Goal: Task Accomplishment & Management: Complete application form

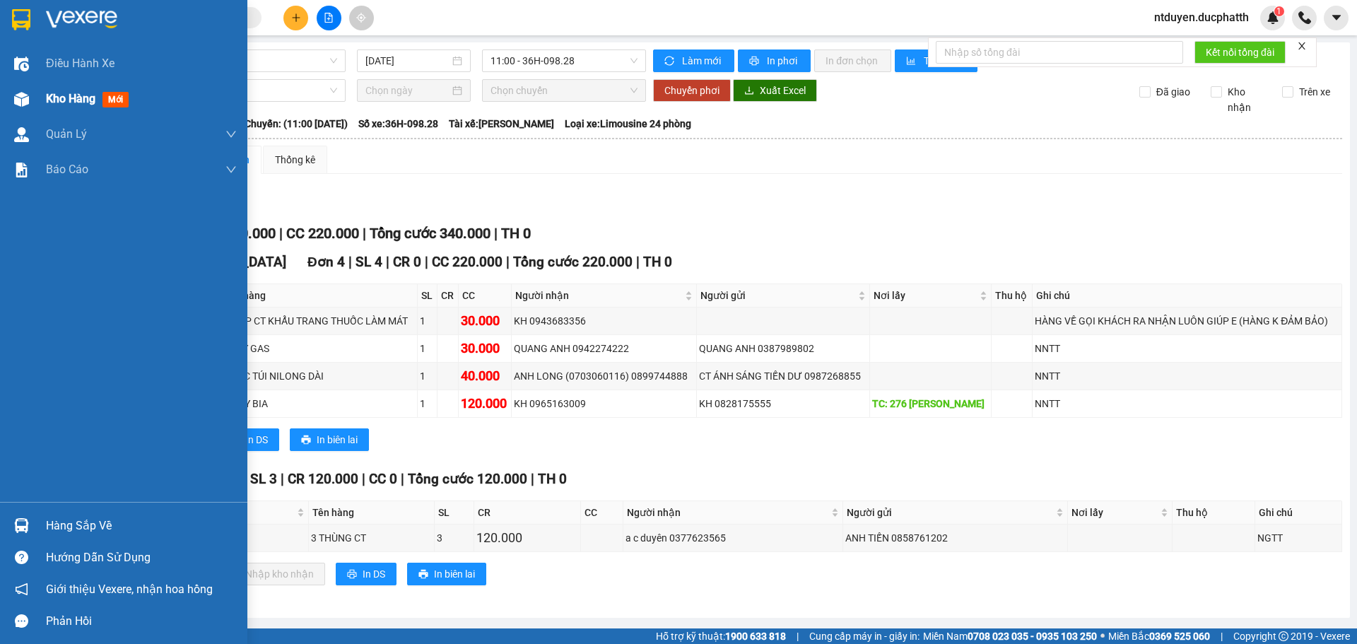
click at [92, 96] on span "Kho hàng" at bounding box center [70, 98] width 49 height 13
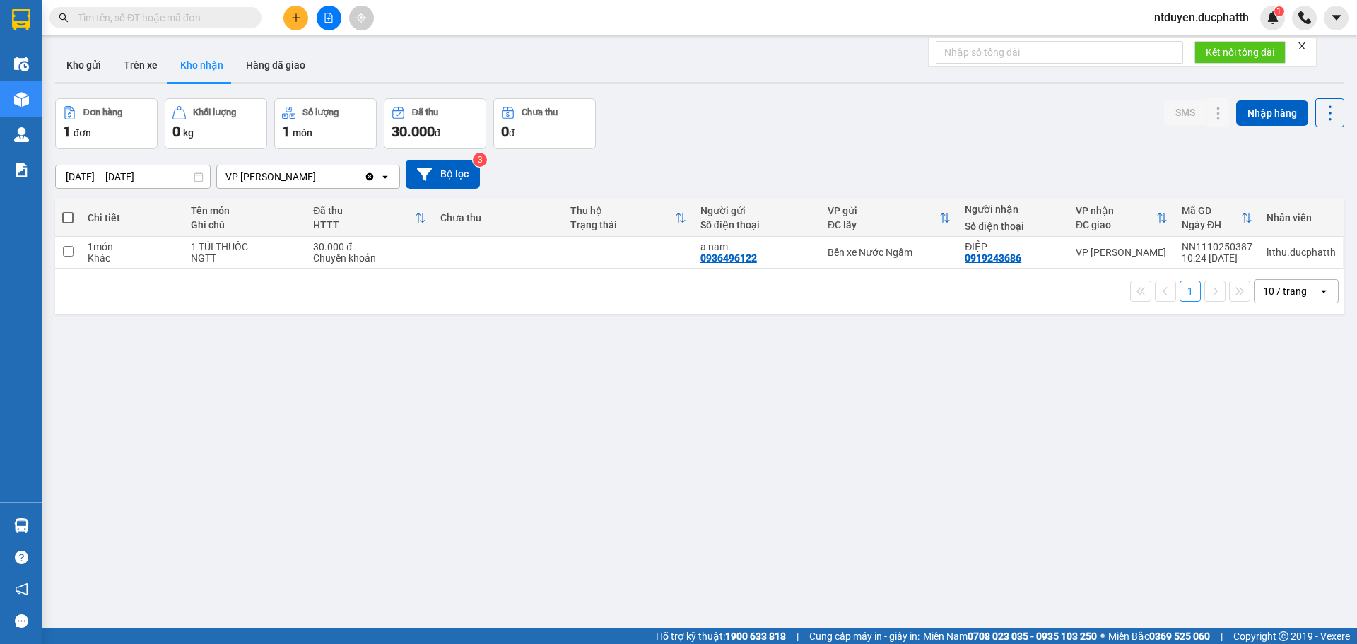
click at [292, 10] on button at bounding box center [295, 18] width 25 height 25
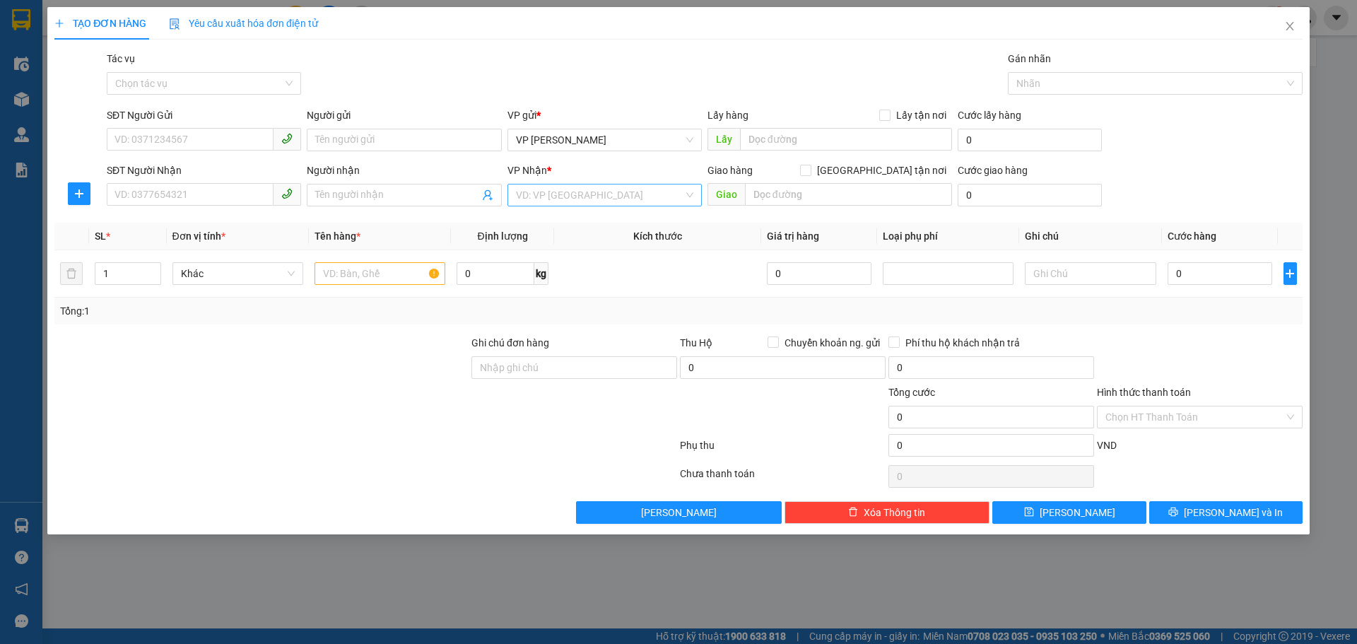
click at [606, 193] on input "search" at bounding box center [600, 194] width 168 height 21
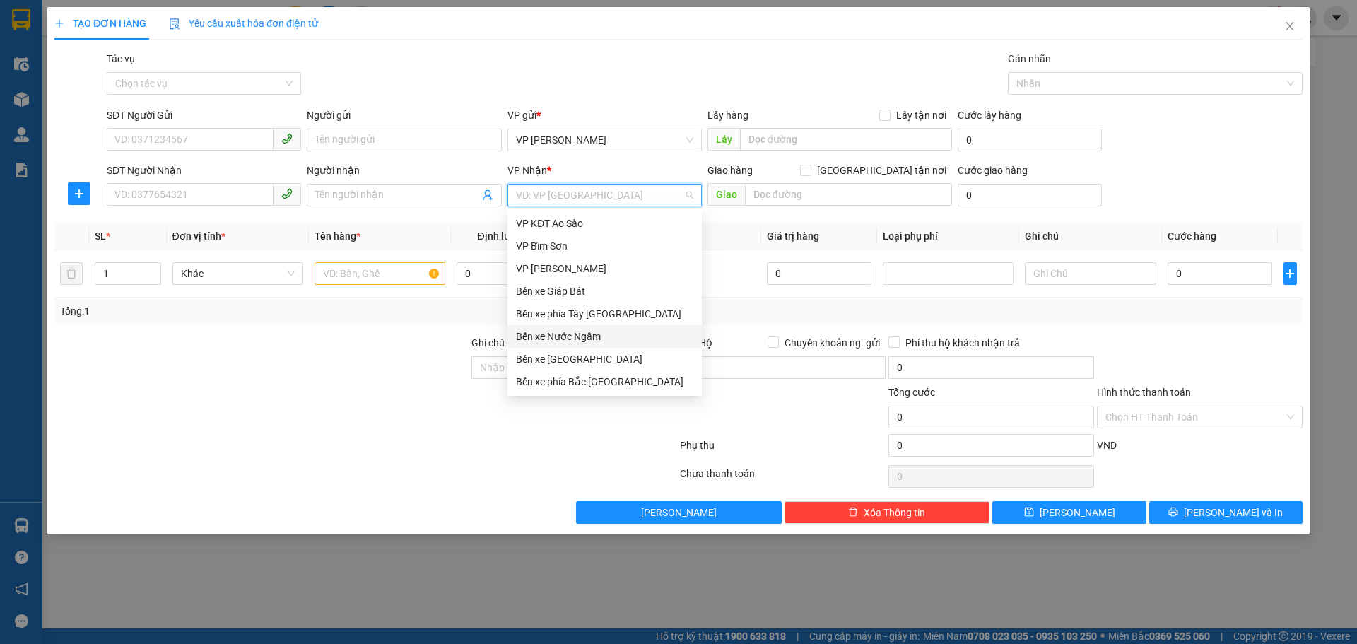
drag, startPoint x: 576, startPoint y: 339, endPoint x: 561, endPoint y: 338, distance: 15.6
click at [575, 339] on div "Bến xe Nước Ngầm" at bounding box center [604, 337] width 177 height 16
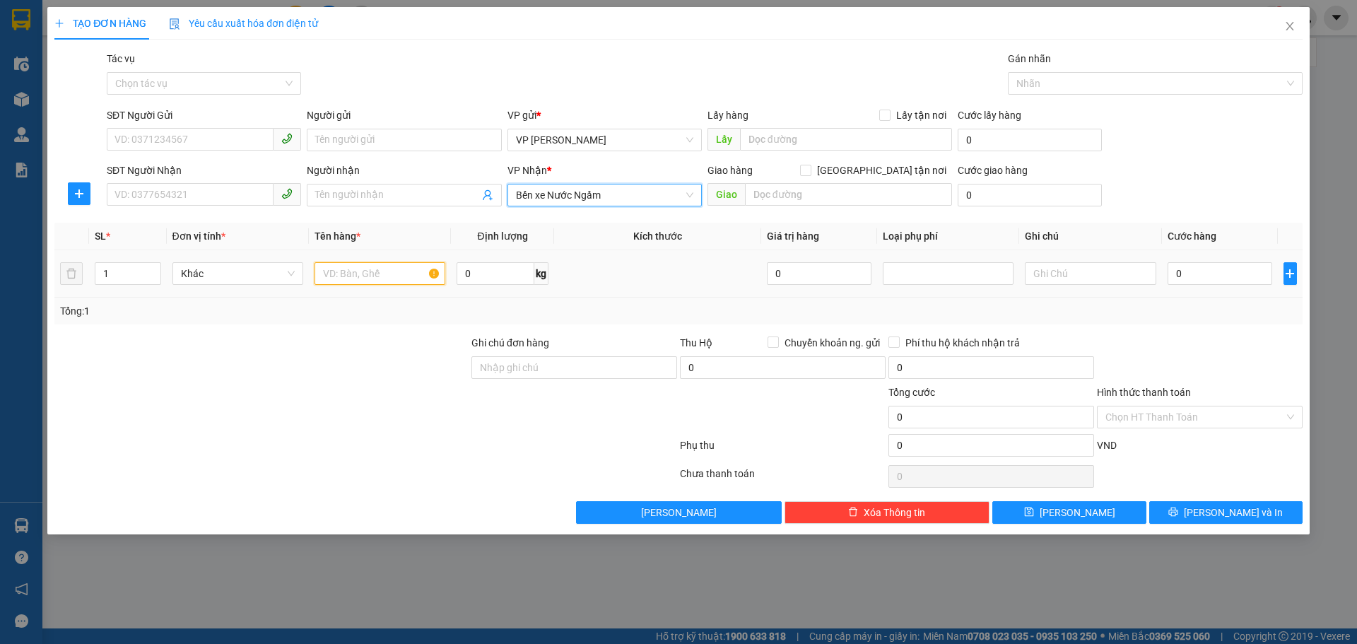
click at [384, 276] on input "text" at bounding box center [380, 273] width 131 height 23
type input "1 bì gạo"
click at [1211, 274] on input "0" at bounding box center [1220, 273] width 105 height 23
type input "004"
type input "4"
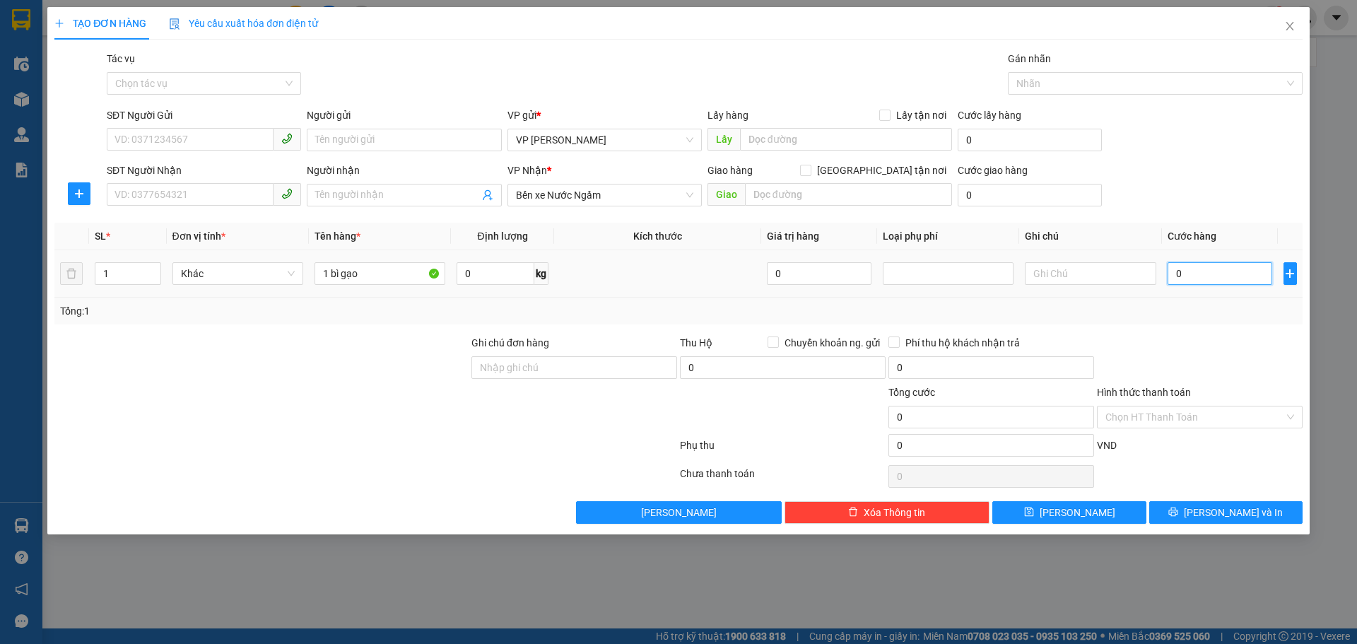
type input "4"
type input "0.040"
type input "40"
type input "00.400"
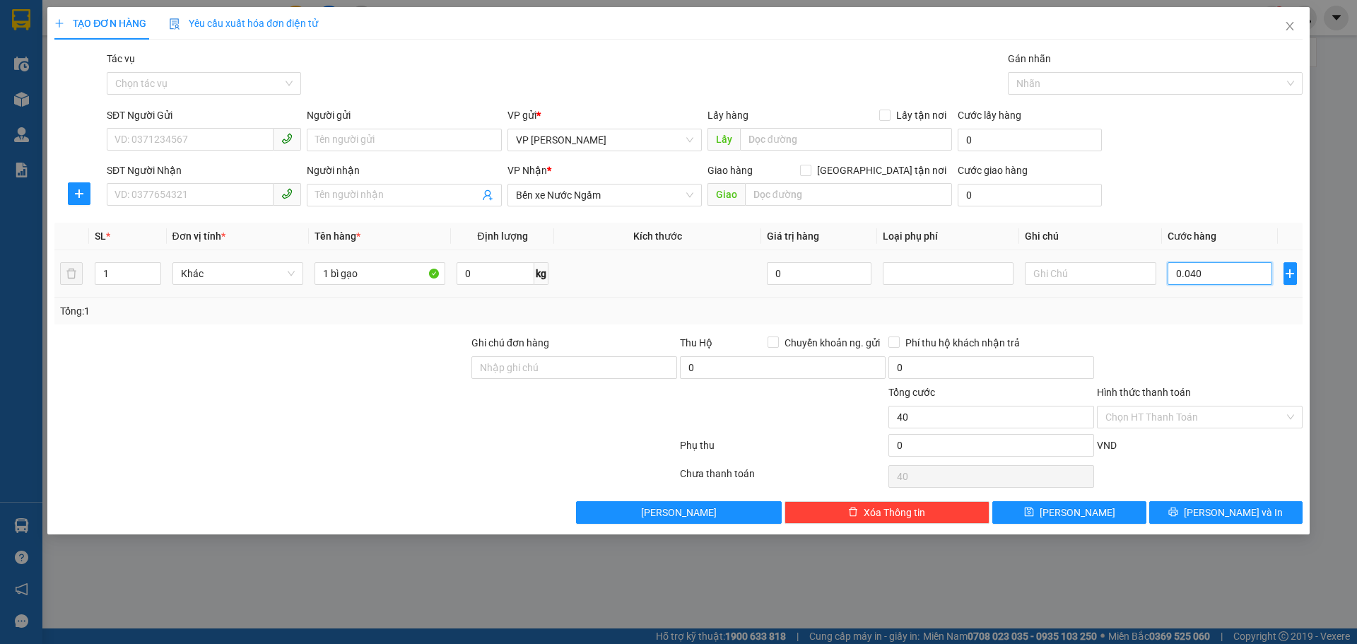
type input "400"
type input "0.004.000"
type input "4.000"
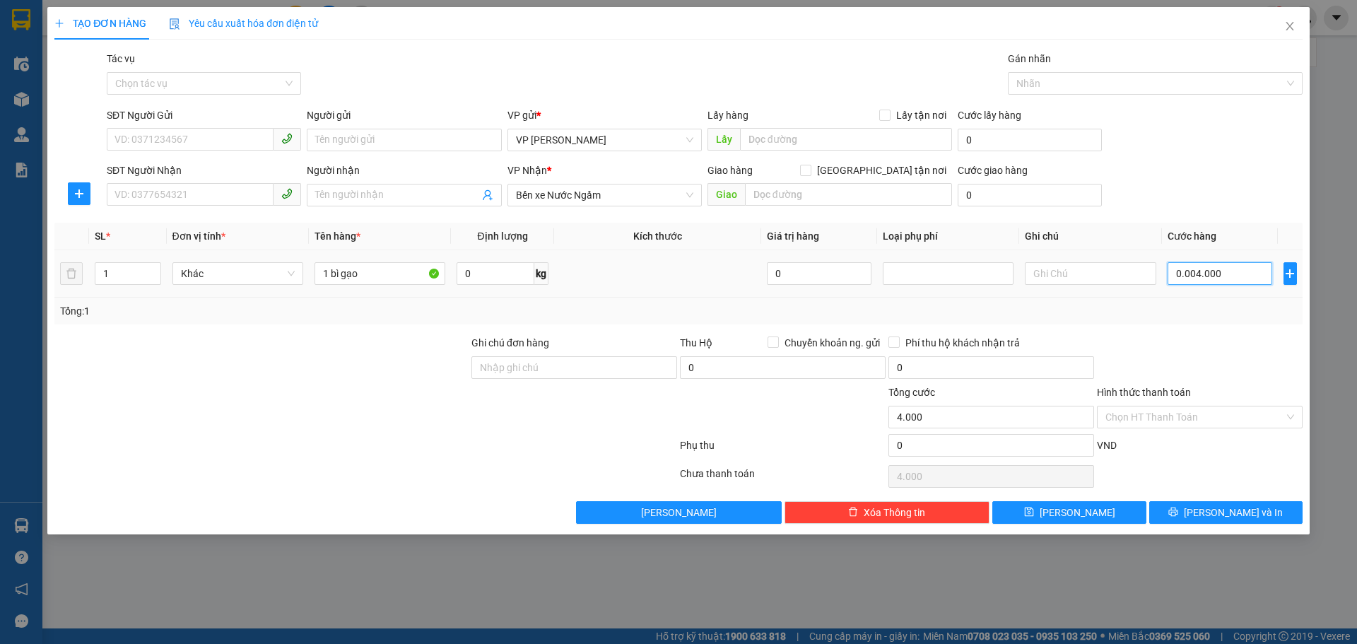
type input "000.040.000"
type input "40.000"
click at [1237, 305] on div "Tổng: 1" at bounding box center [678, 311] width 1237 height 16
type input "40.000"
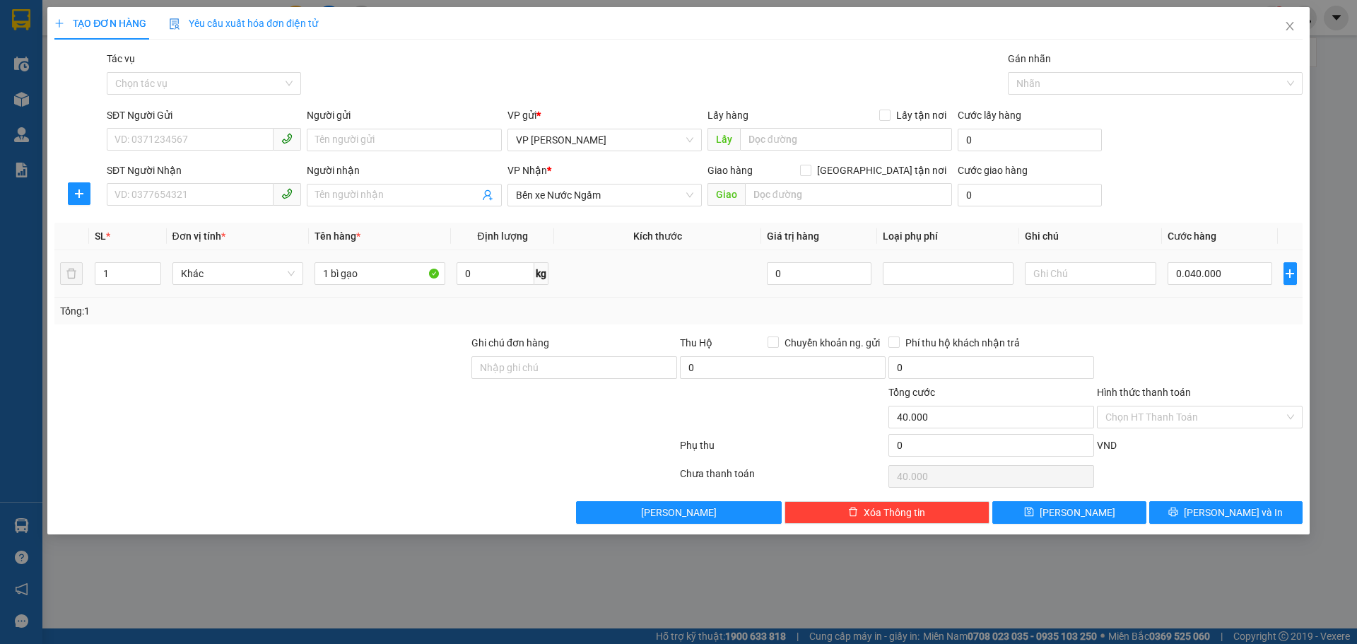
type input "40.000"
click at [799, 192] on input "text" at bounding box center [848, 194] width 207 height 23
type input "đại học đại nam"
click at [889, 168] on span "Giao tận nơi" at bounding box center [881, 171] width 141 height 16
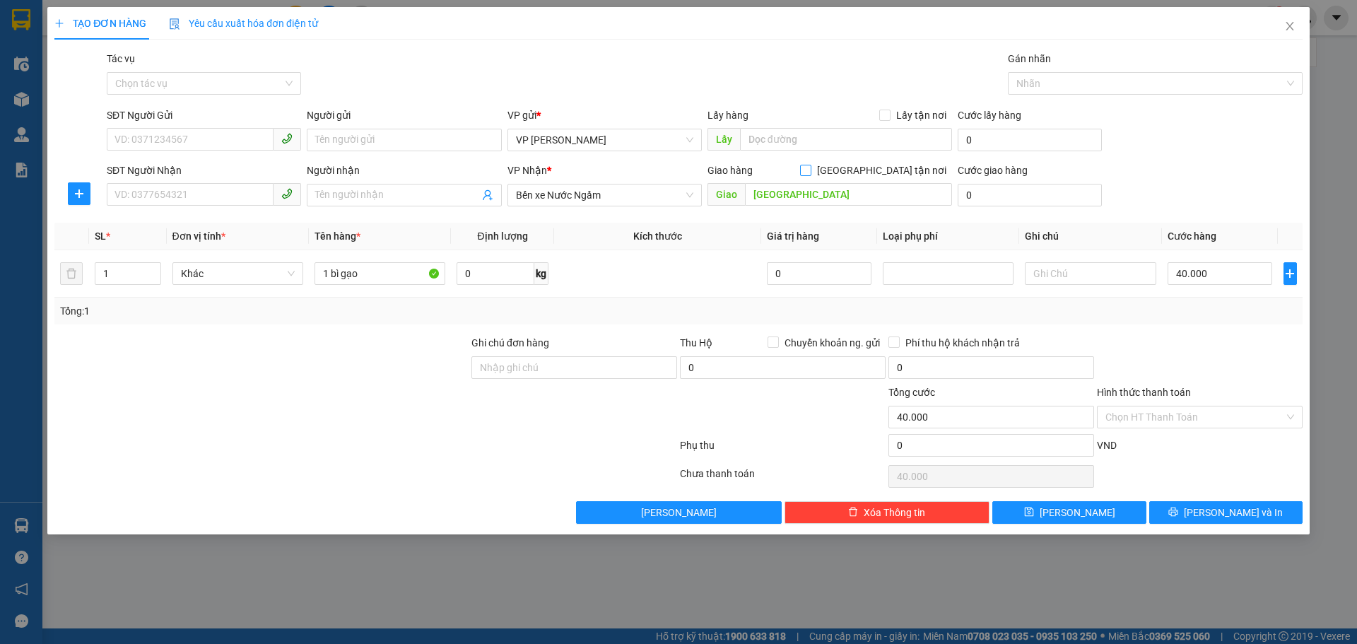
click at [810, 168] on input "Giao tận nơi" at bounding box center [805, 170] width 10 height 10
checkbox input "true"
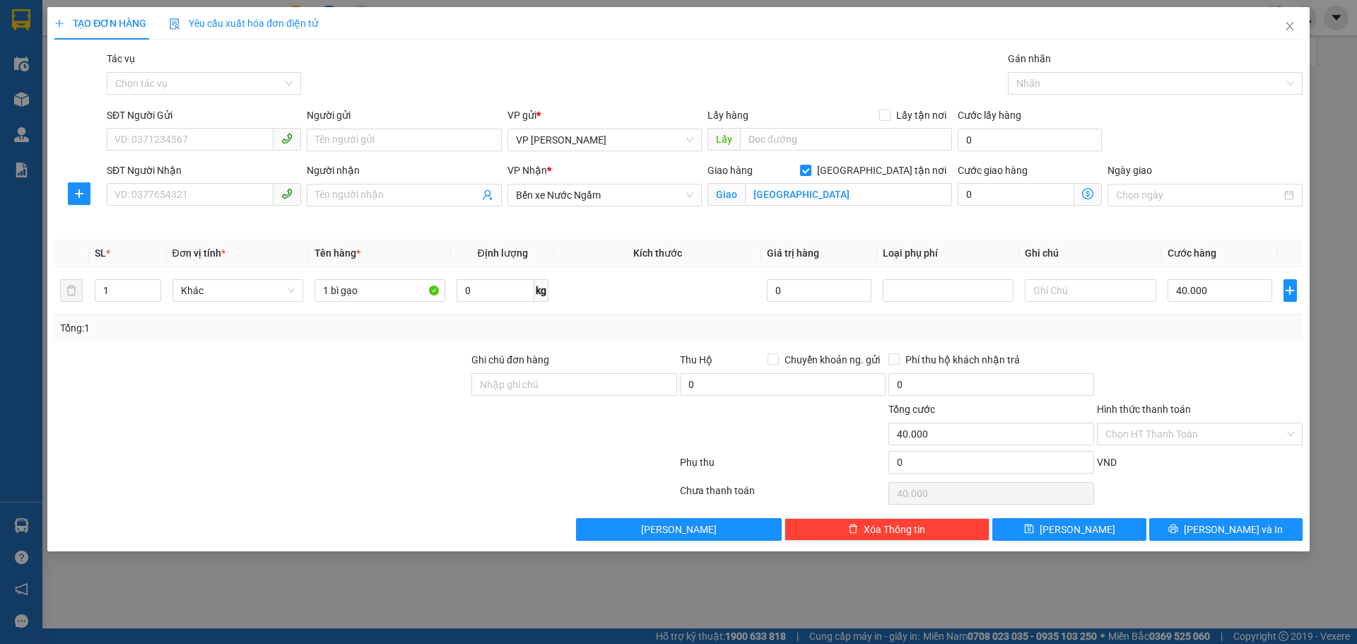
click at [1086, 197] on icon "dollar-circle" at bounding box center [1087, 193] width 11 height 11
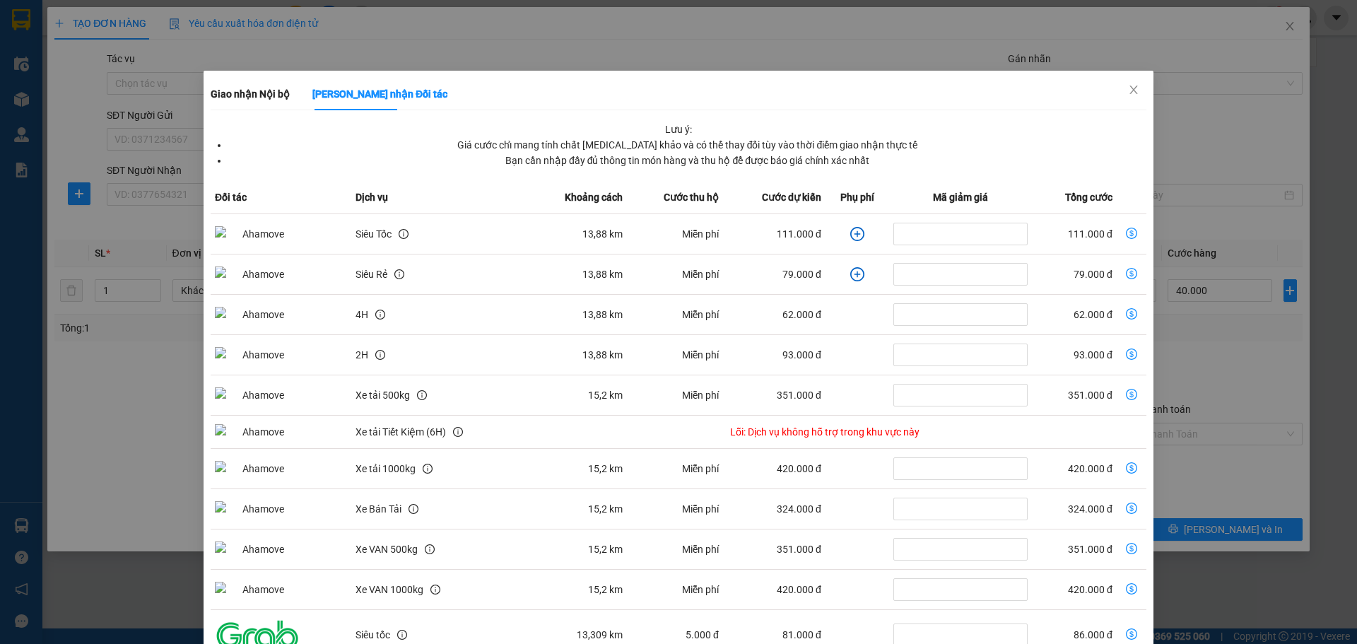
click at [1122, 227] on td "dollar-circle" at bounding box center [1132, 234] width 30 height 40
click at [1126, 233] on icon "dollar-circle" at bounding box center [1131, 233] width 11 height 11
type input "151.000"
type input "111.000"
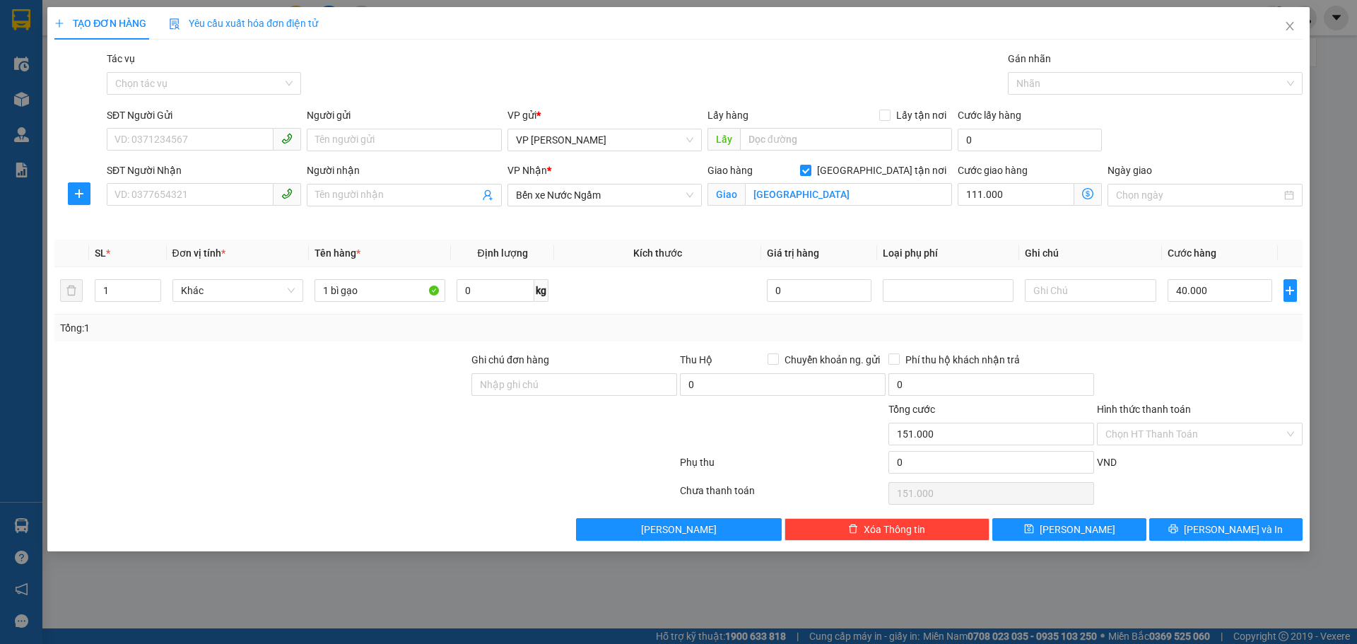
click at [1085, 196] on icon "dollar-circle" at bounding box center [1087, 193] width 11 height 11
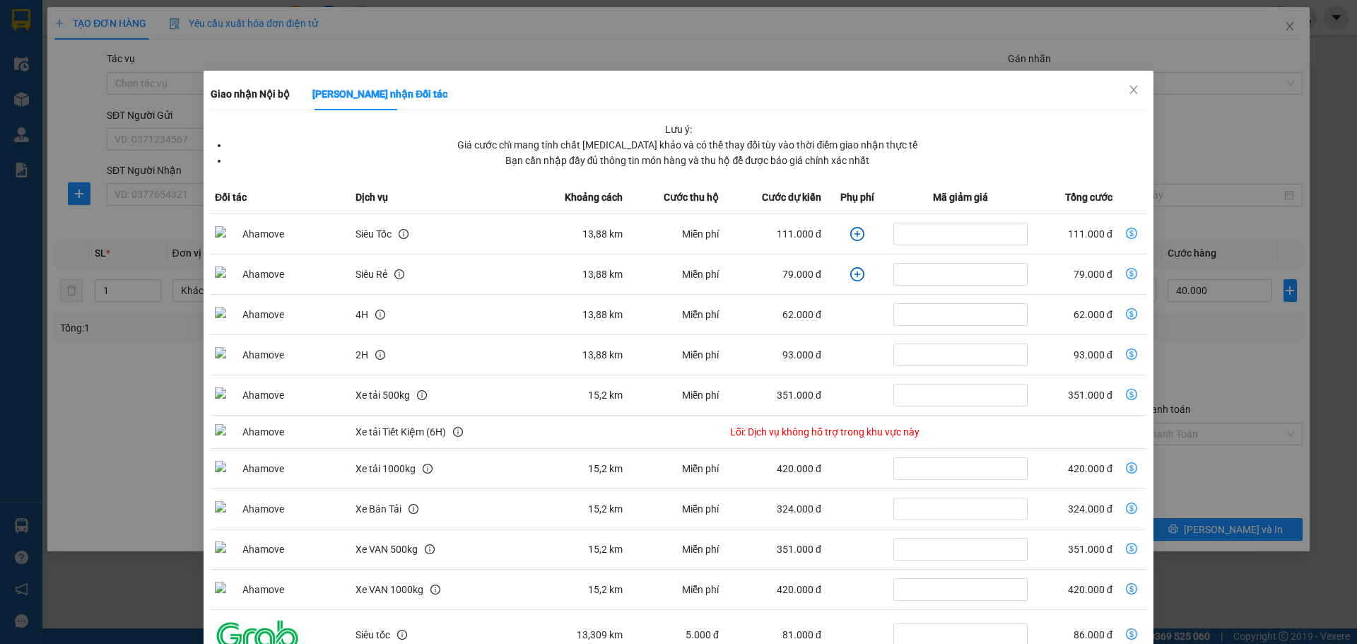
click at [855, 234] on icon "plus-circle" at bounding box center [858, 234] width 6 height 6
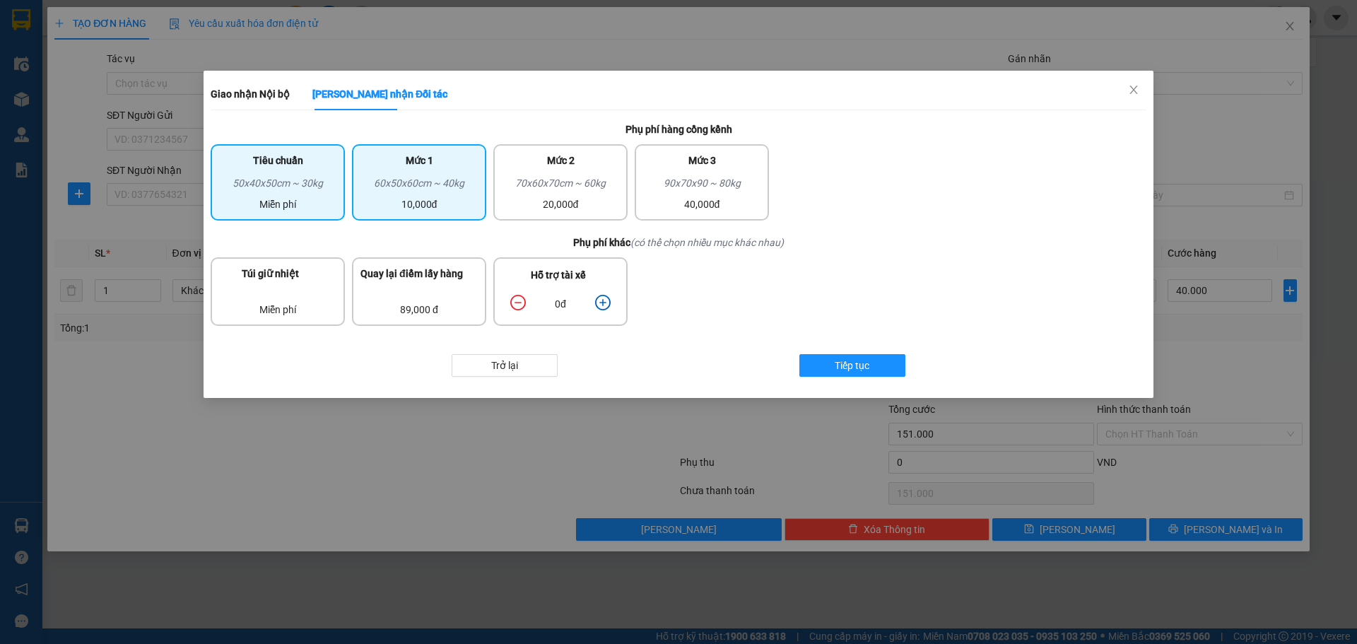
click at [397, 208] on div "10,000đ" at bounding box center [418, 204] width 117 height 16
click at [604, 303] on icon "plus-circle" at bounding box center [603, 303] width 16 height 16
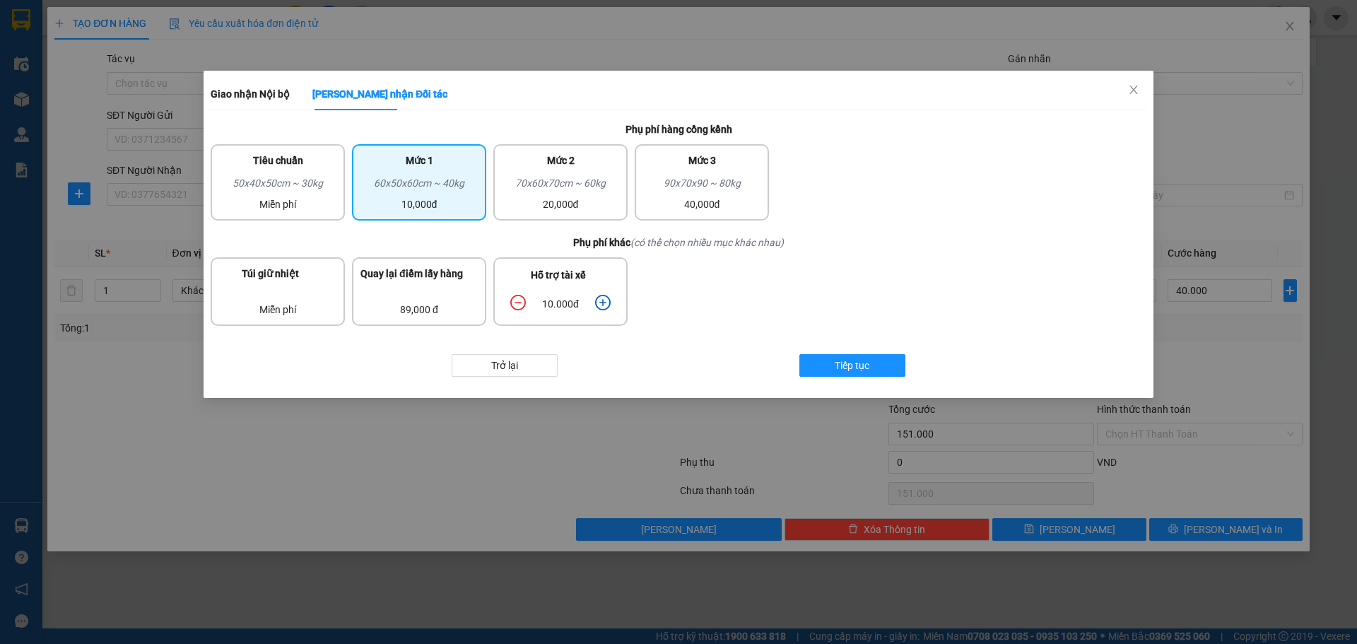
click at [604, 303] on icon "plus-circle" at bounding box center [603, 303] width 16 height 16
click at [864, 368] on span "Tiếp tục" at bounding box center [852, 366] width 35 height 16
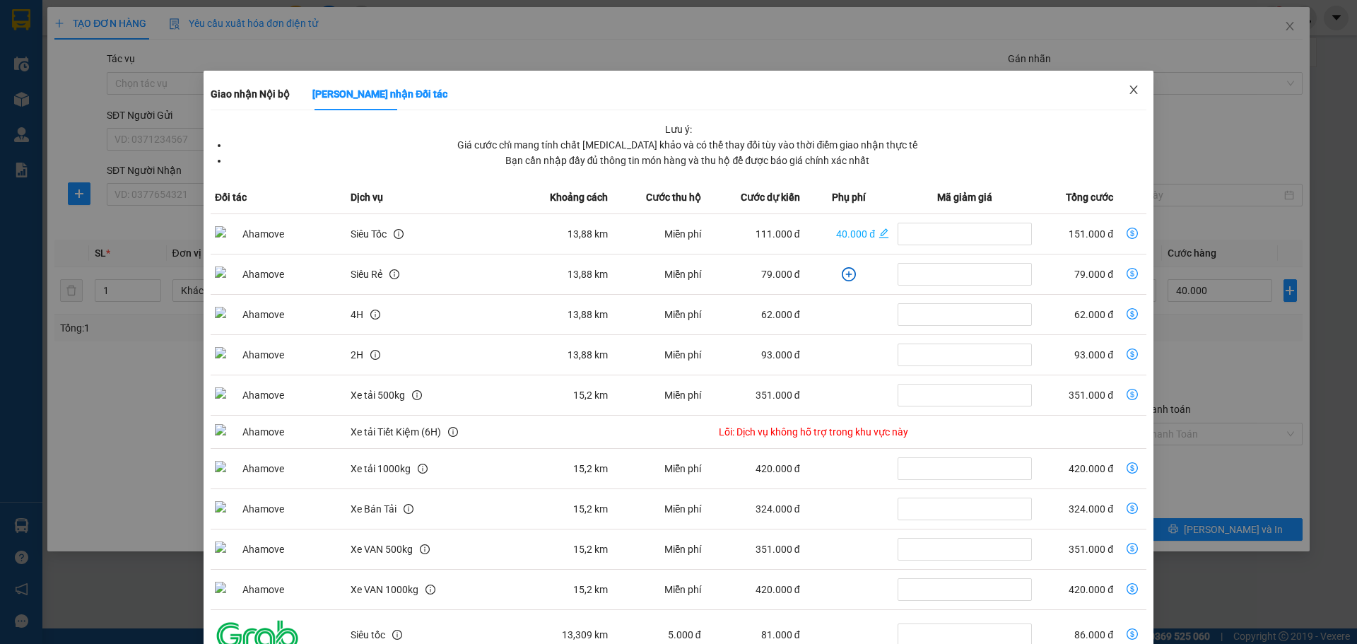
click at [1129, 86] on icon "close" at bounding box center [1133, 89] width 11 height 11
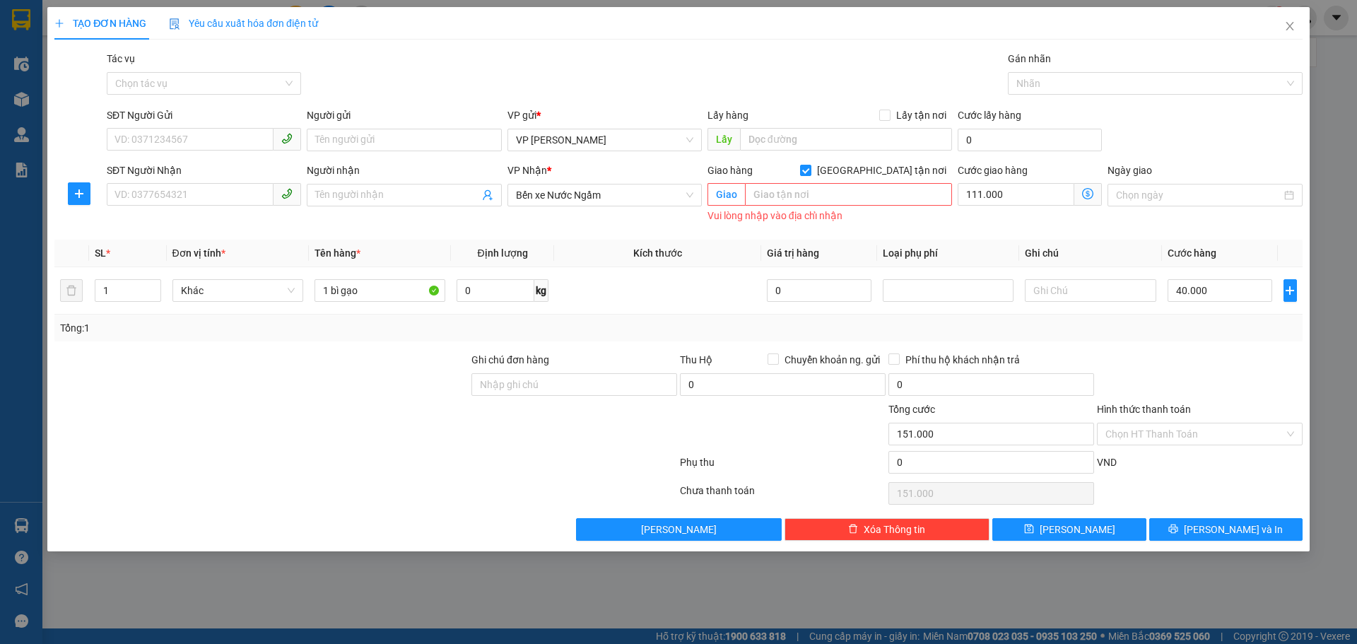
click at [1084, 188] on span "Giao nhận Nội bộ Giao nhận Đối tác Lưu ý: Giá cước chỉ mang tính chất tham khảo…" at bounding box center [1088, 194] width 28 height 23
click at [1050, 196] on input "111.000" at bounding box center [1016, 194] width 117 height 23
type input "40.000"
type input "0"
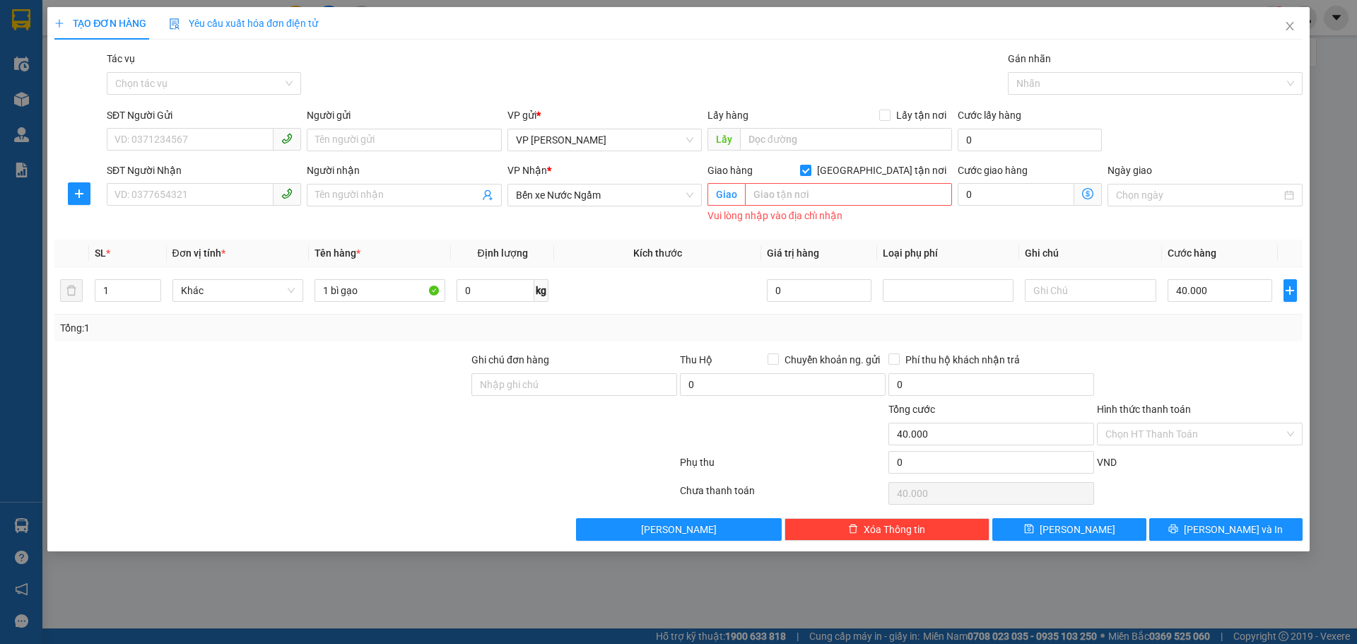
click at [975, 243] on th "Loại phụ phí" at bounding box center [948, 254] width 142 height 28
click at [195, 146] on input "SĐT Người Gửi" at bounding box center [190, 139] width 167 height 23
type input "0971453806"
click at [370, 138] on input "Người gửi" at bounding box center [404, 140] width 194 height 23
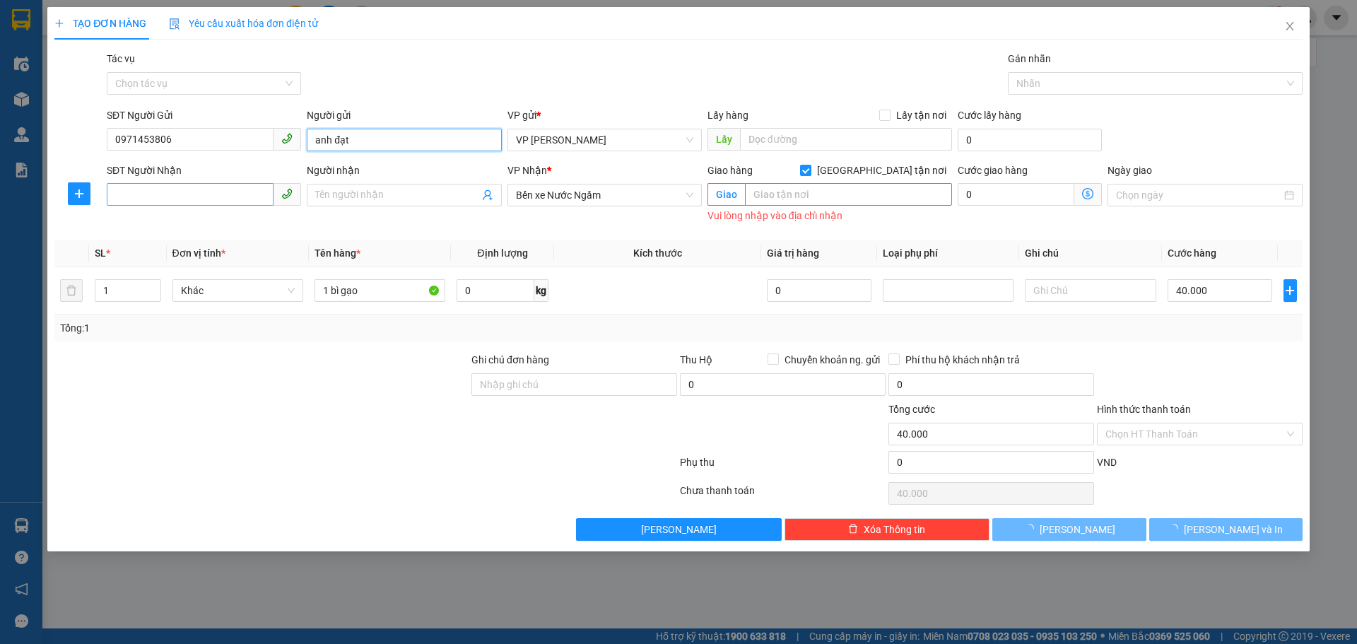
type input "anh đạt"
click at [225, 192] on input "SĐT Người Nhận" at bounding box center [190, 194] width 167 height 23
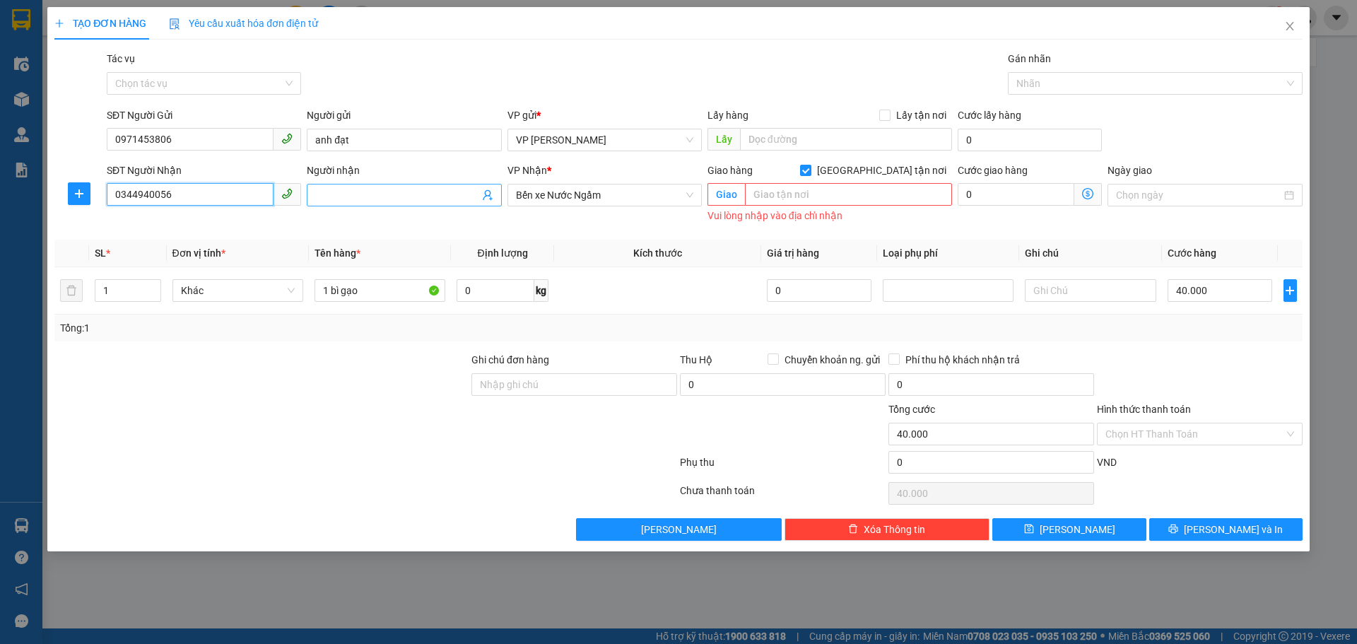
type input "0344940056"
click at [392, 197] on input "Người nhận" at bounding box center [396, 195] width 163 height 16
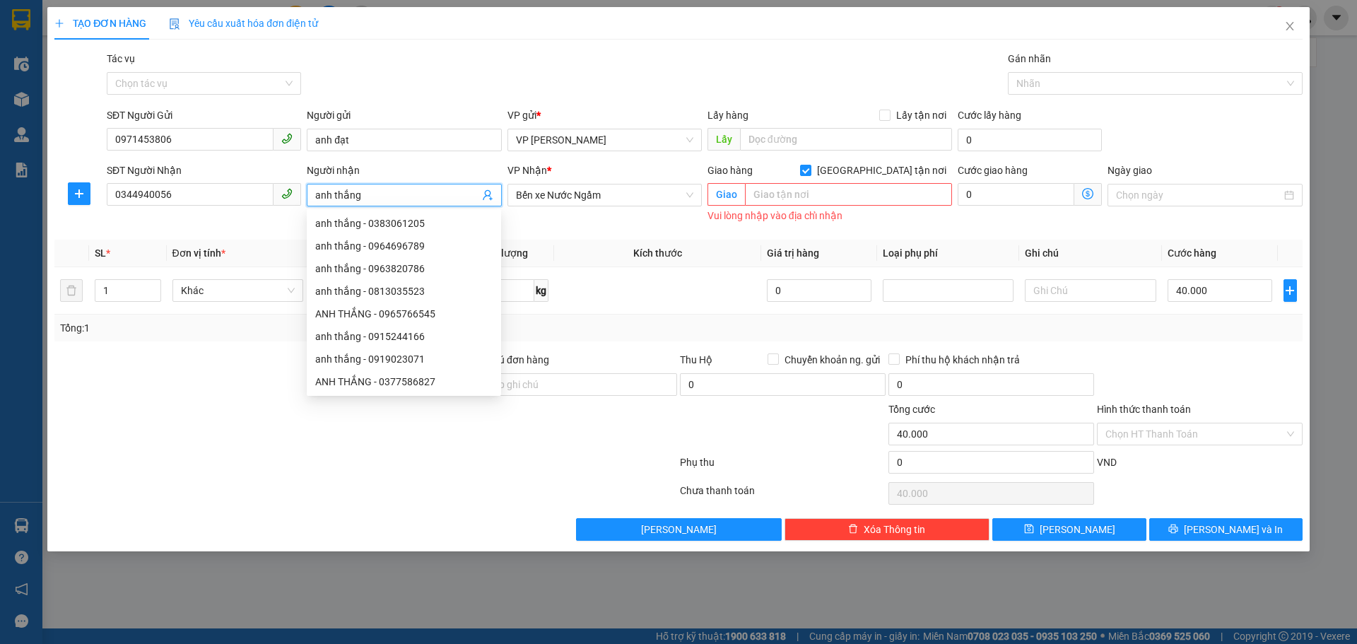
type input "anh thắng"
click at [1290, 346] on div "Transit Pickup Surcharge Ids Transit Deliver Surcharge Ids Transit Deliver Surc…" at bounding box center [678, 296] width 1248 height 490
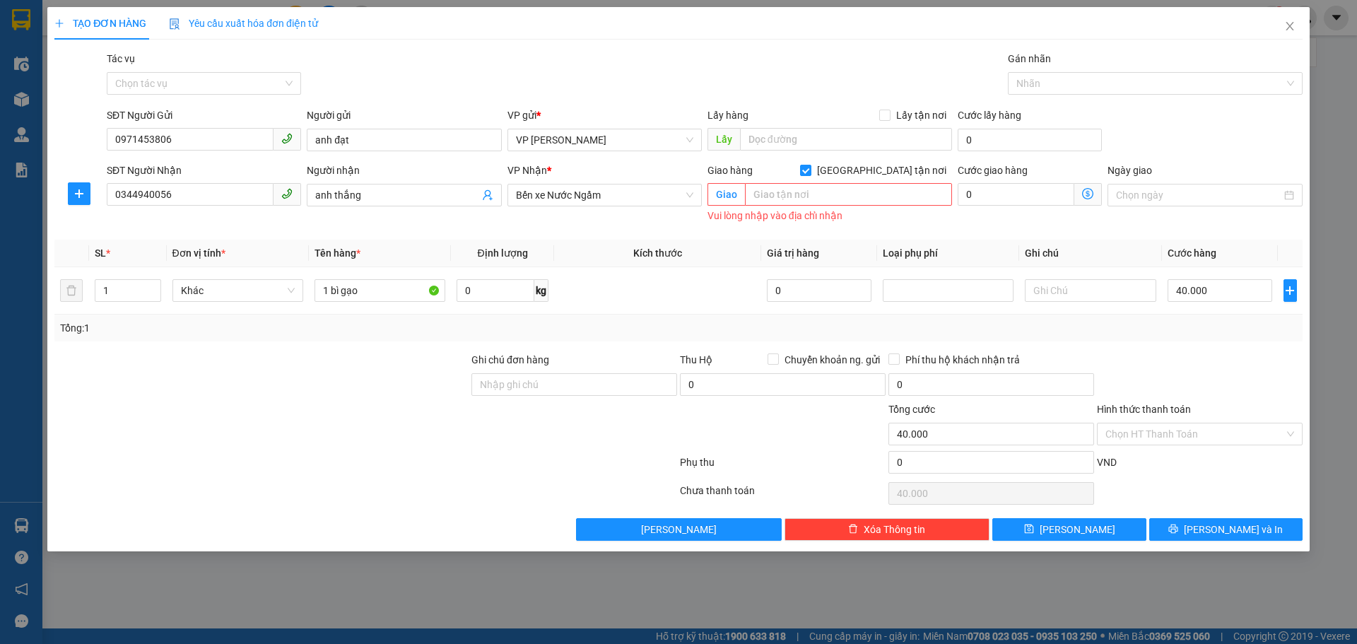
click at [575, 242] on th "Kích thước" at bounding box center [657, 254] width 207 height 28
click at [402, 298] on input "1 bì gạo" at bounding box center [380, 290] width 131 height 23
click at [1243, 300] on input "40.000" at bounding box center [1220, 290] width 105 height 23
click at [358, 296] on input "1 bì gạo" at bounding box center [380, 290] width 131 height 23
type input "1 bì gạo nhỏ"
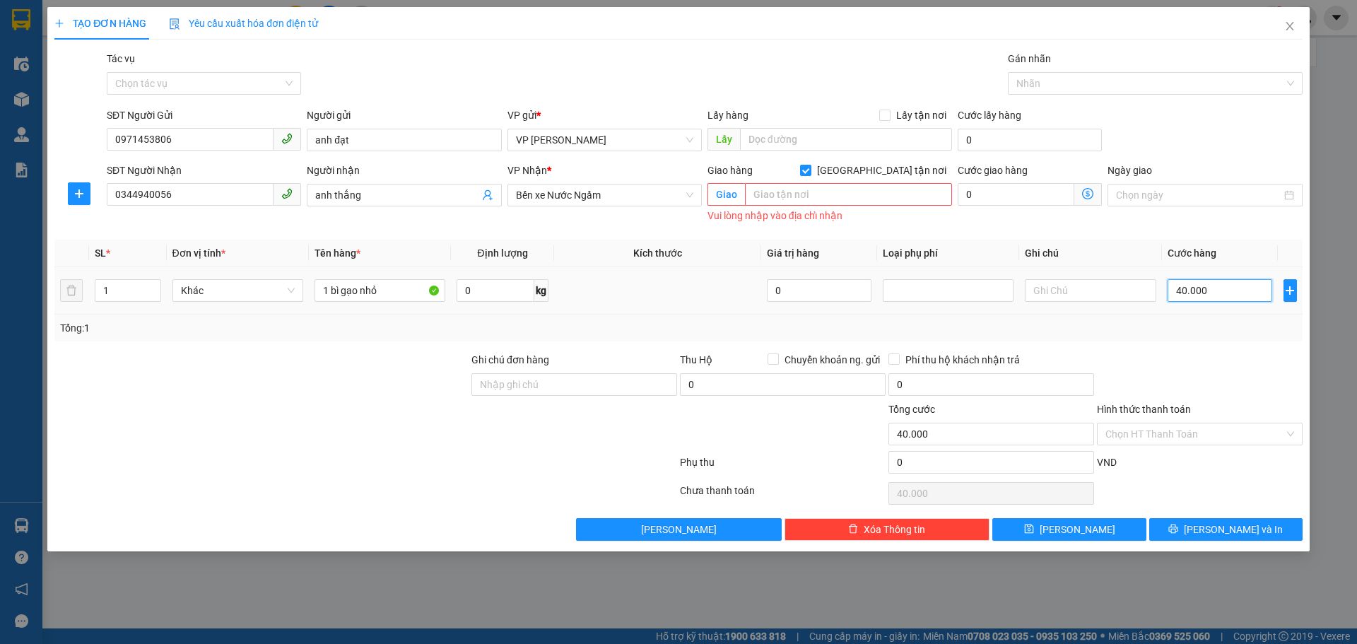
click at [1215, 299] on input "40.000" at bounding box center [1220, 290] width 105 height 23
type input "0"
type input "003"
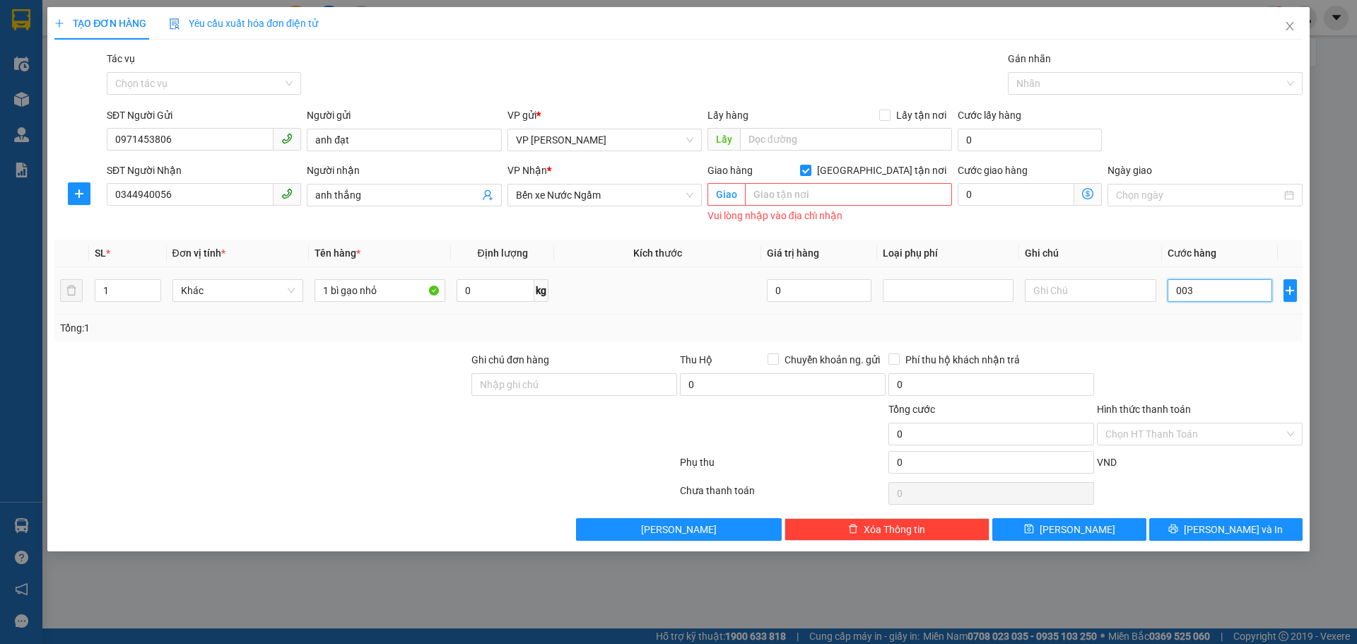
type input "3"
type input "0.030"
type input "30"
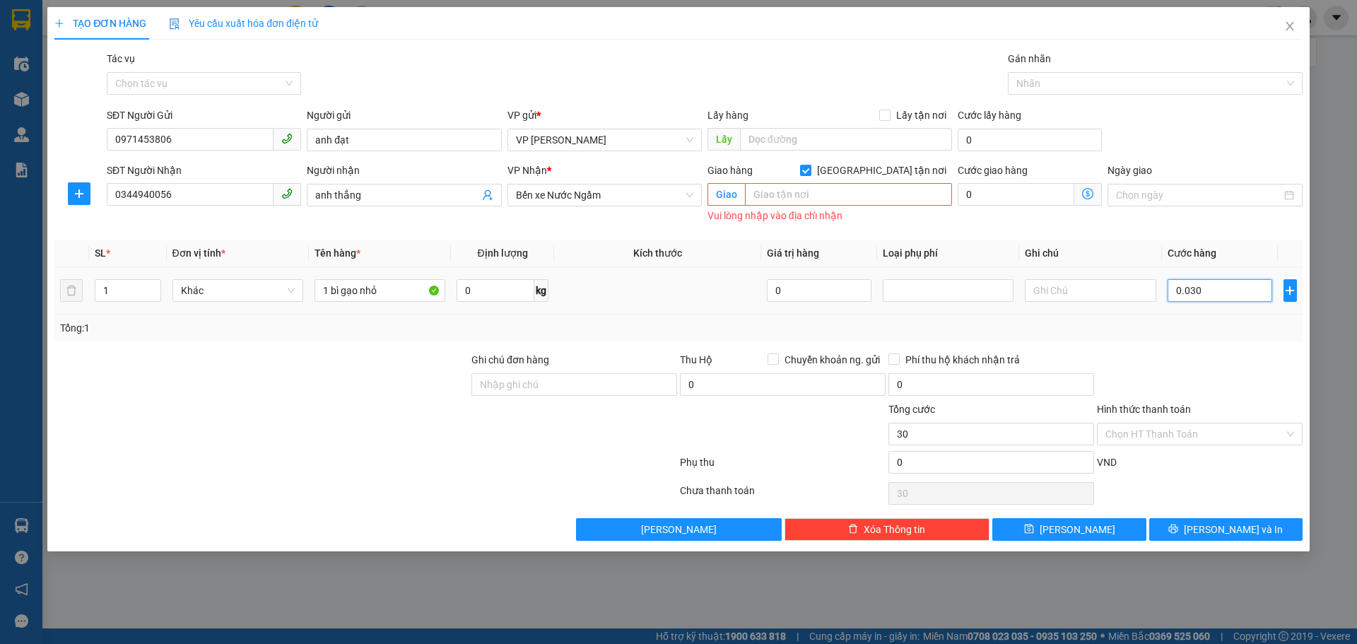
type input "00.300"
type input "300"
type input "0.003.000"
type input "3.000"
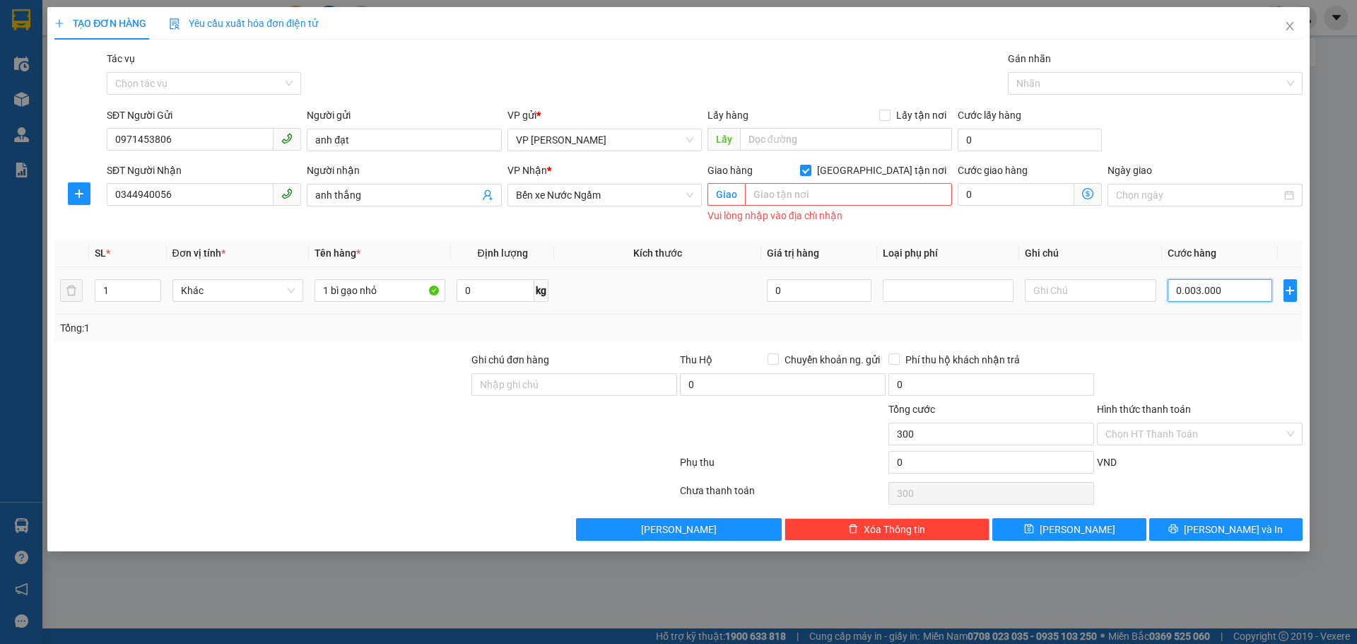
type input "3.000"
type input "000.030.000"
type input "30.000"
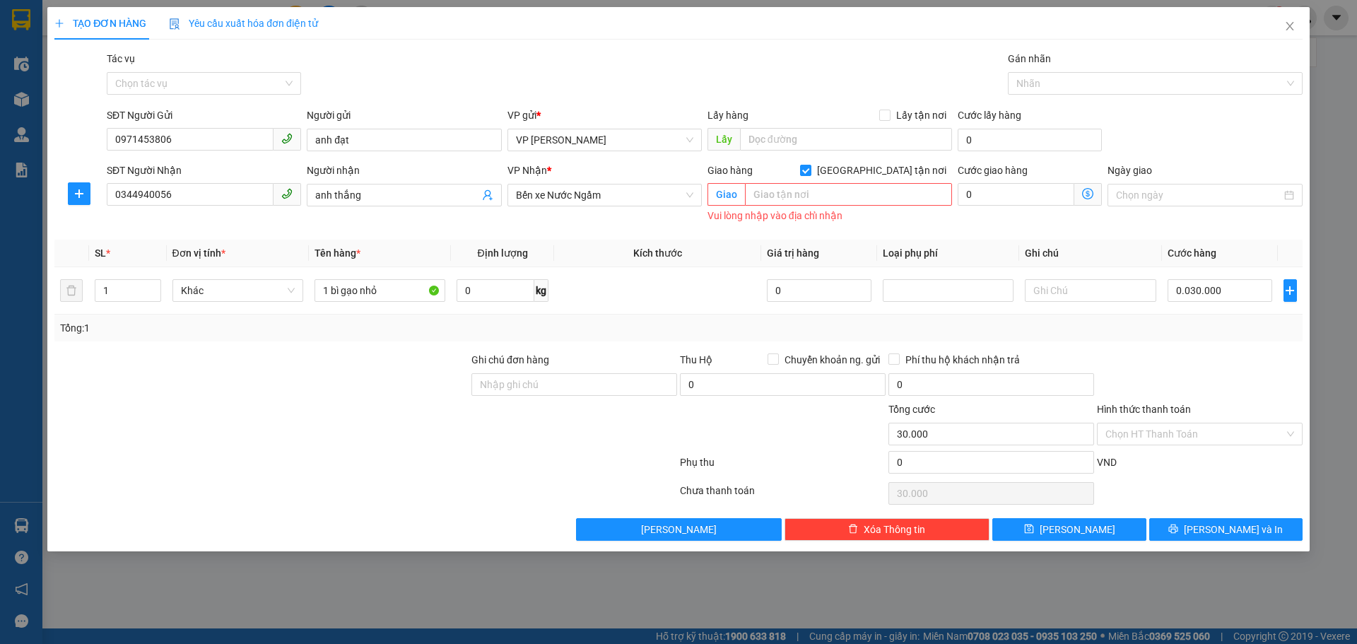
type input "30.000"
click at [1211, 360] on div at bounding box center [1200, 376] width 209 height 49
click at [1178, 524] on icon "printer" at bounding box center [1173, 528] width 9 height 9
click at [1227, 524] on span "Lưu và In" at bounding box center [1233, 530] width 99 height 16
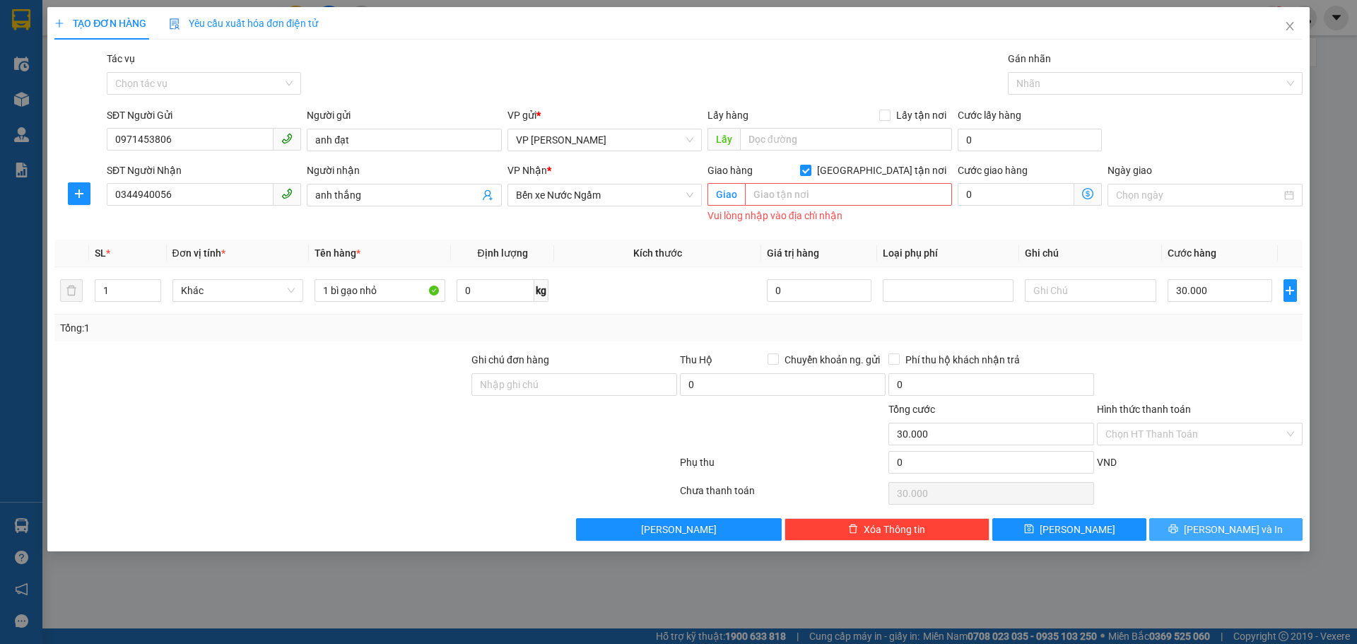
click at [1227, 524] on span "Lưu và In" at bounding box center [1233, 530] width 99 height 16
click at [1226, 524] on span "Lưu và In" at bounding box center [1233, 530] width 99 height 16
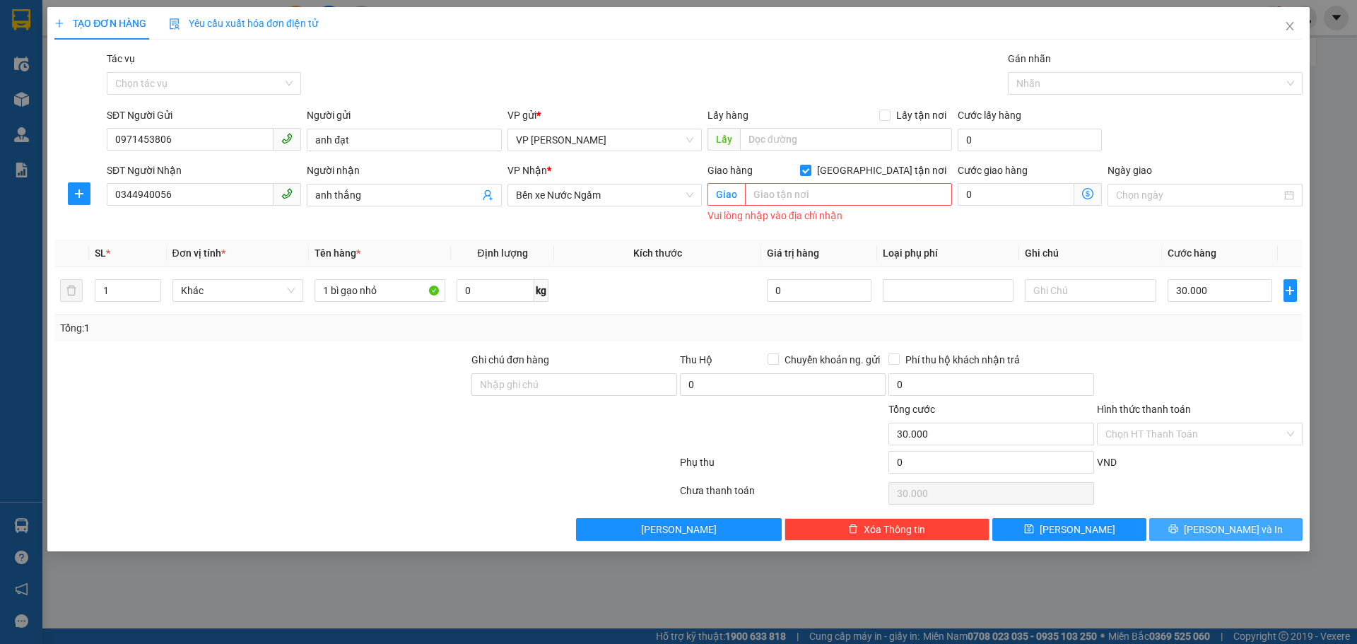
click at [1226, 524] on span "Lưu và In" at bounding box center [1233, 530] width 99 height 16
click at [1051, 526] on button "Lưu" at bounding box center [1068, 529] width 153 height 23
click at [1034, 524] on icon "save" at bounding box center [1029, 529] width 10 height 10
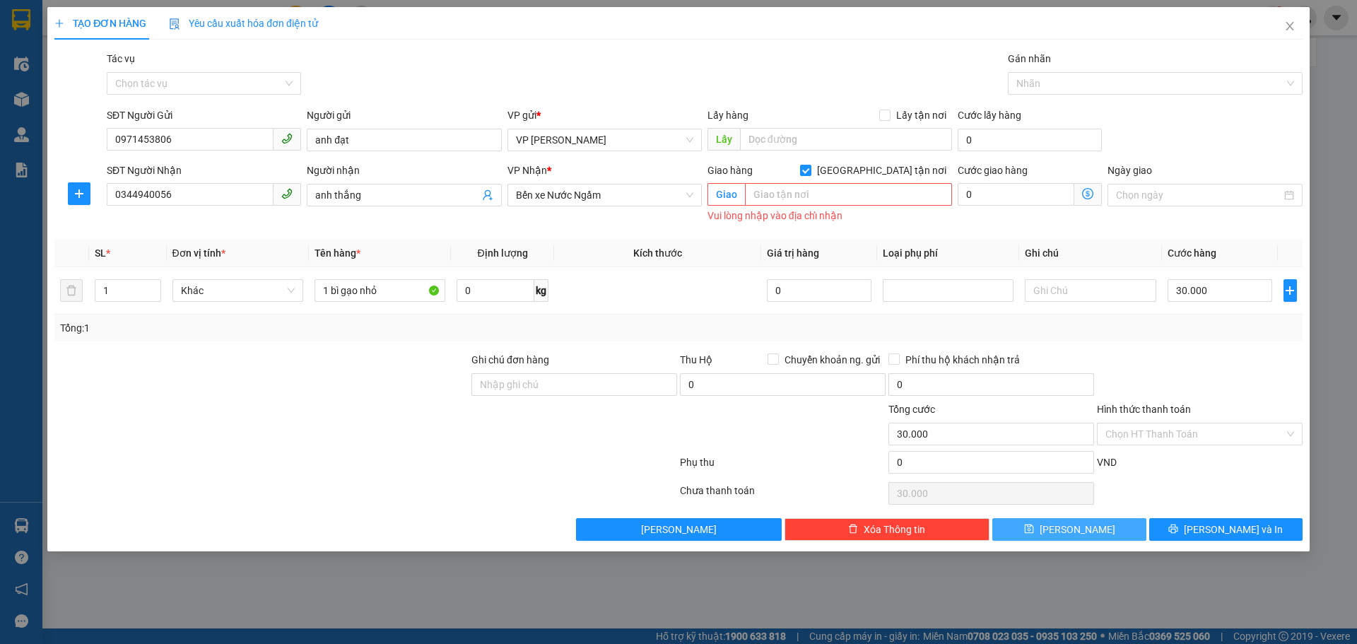
click at [1034, 524] on icon "save" at bounding box center [1029, 529] width 10 height 10
click at [818, 209] on div "Giao Vui lòng nhập vào địa chỉ nhận" at bounding box center [830, 202] width 245 height 37
click at [810, 170] on input "Giao tận nơi" at bounding box center [805, 170] width 10 height 10
checkbox input "false"
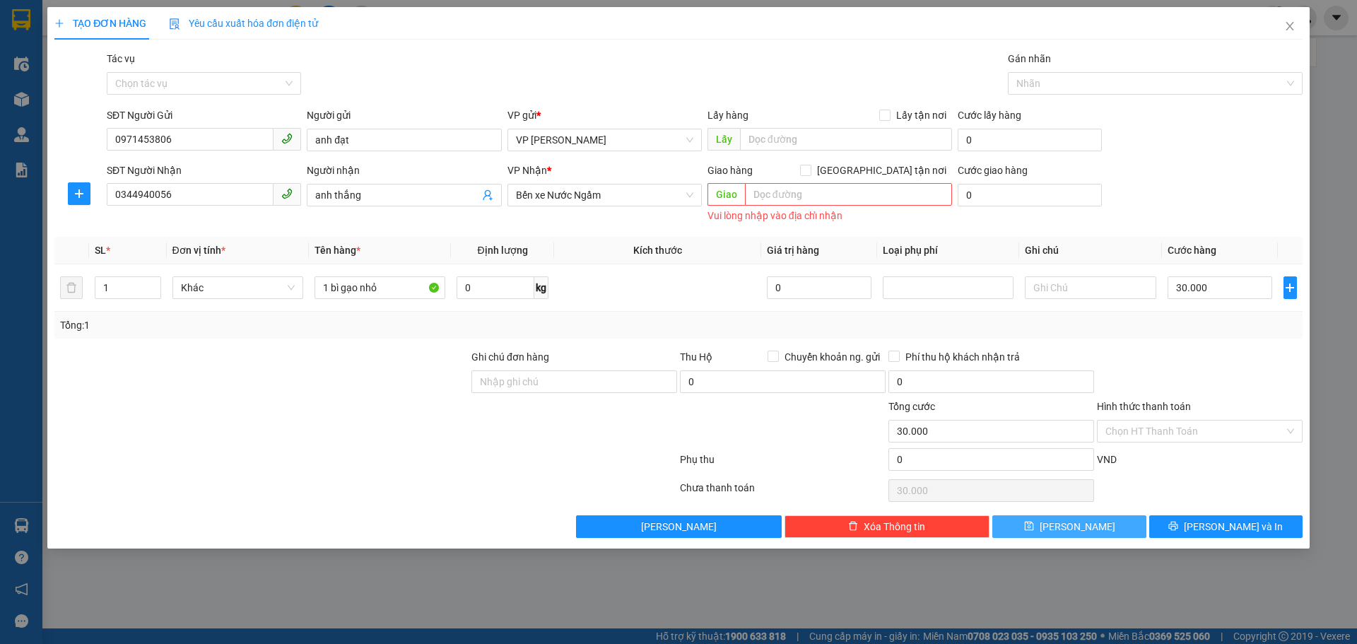
click at [1093, 524] on button "Lưu" at bounding box center [1068, 526] width 153 height 23
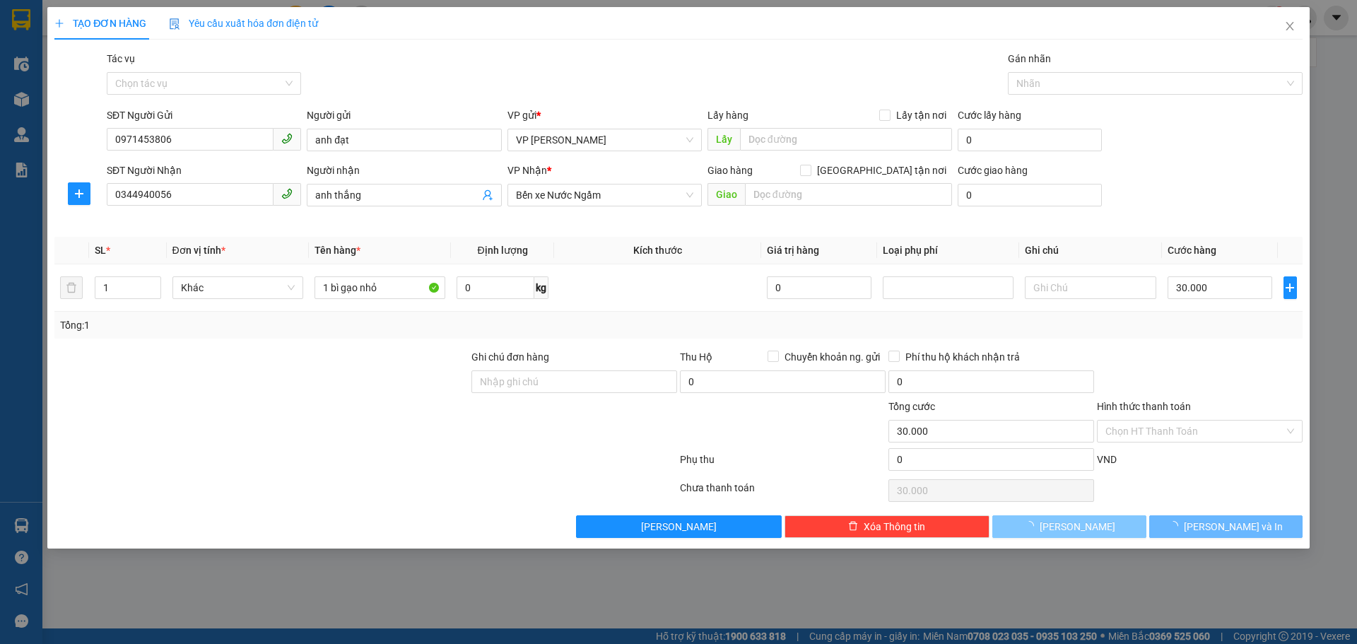
type input "0"
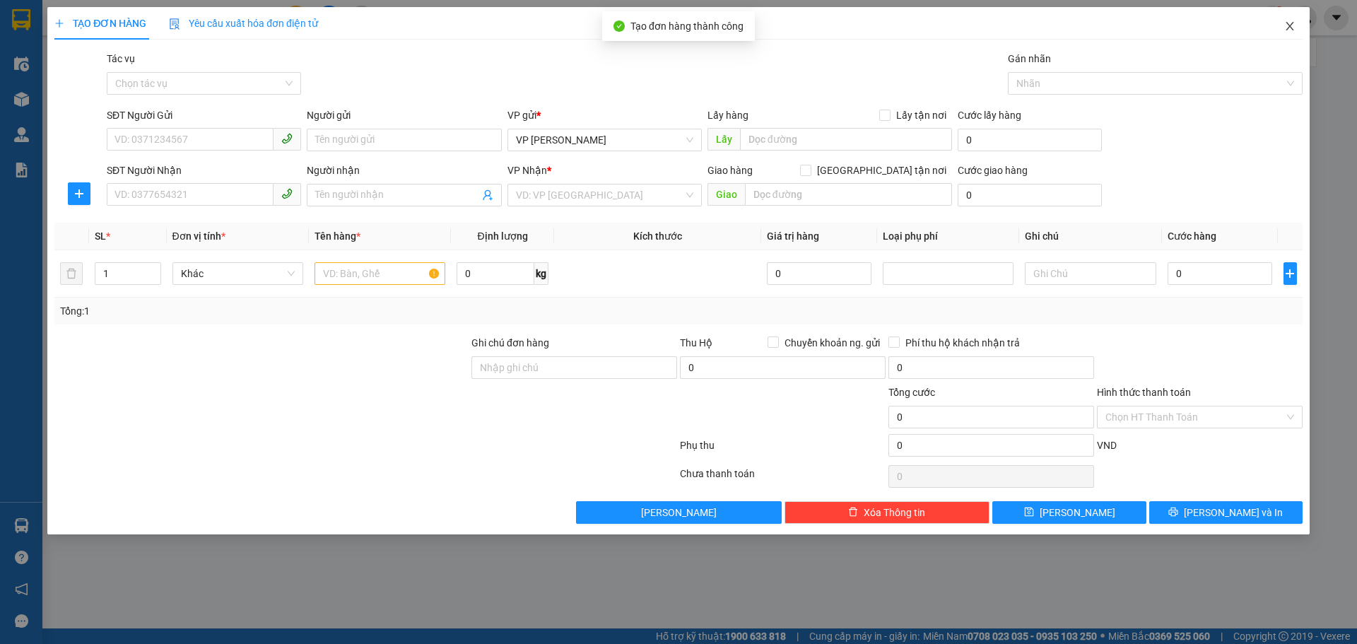
click at [1288, 28] on icon "close" at bounding box center [1289, 25] width 11 height 11
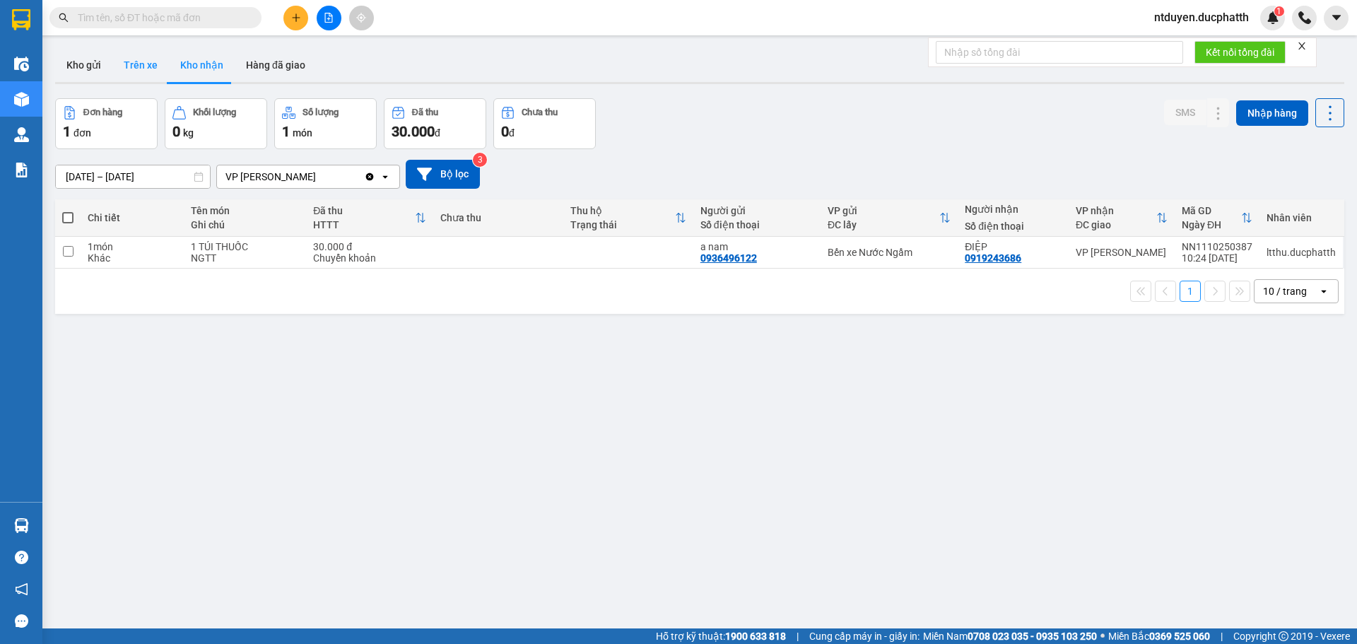
click at [136, 63] on button "Trên xe" at bounding box center [140, 65] width 57 height 34
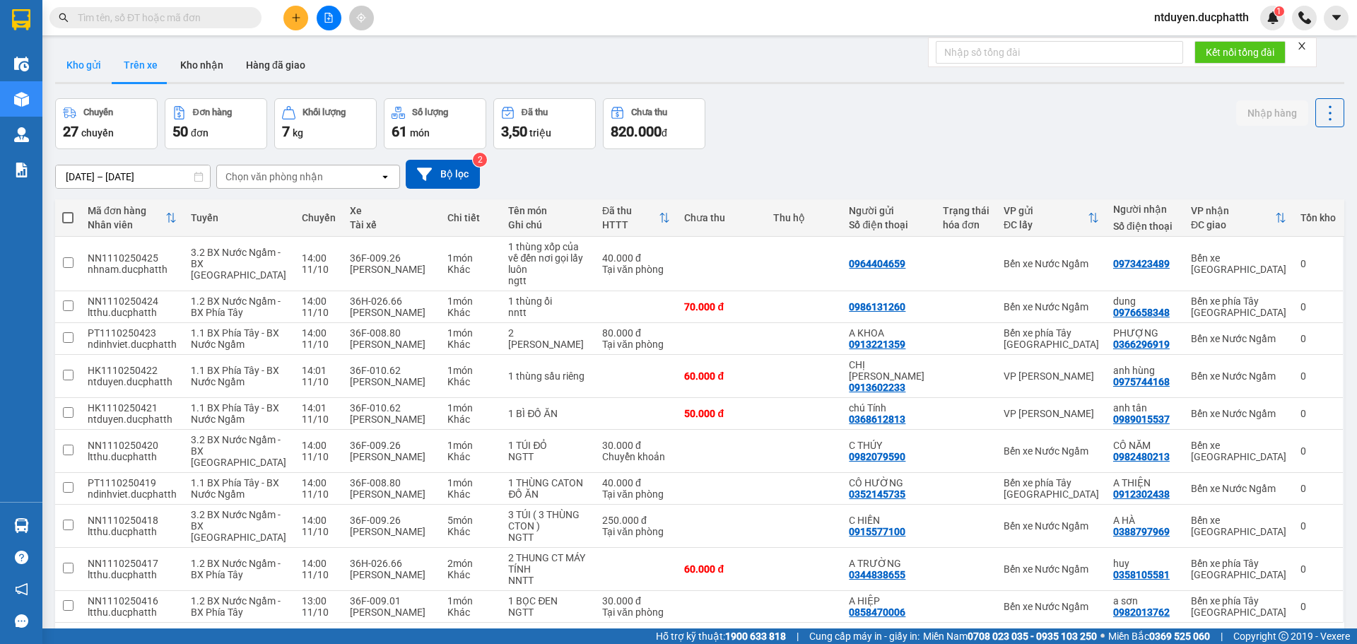
click at [71, 64] on button "Kho gửi" at bounding box center [83, 65] width 57 height 34
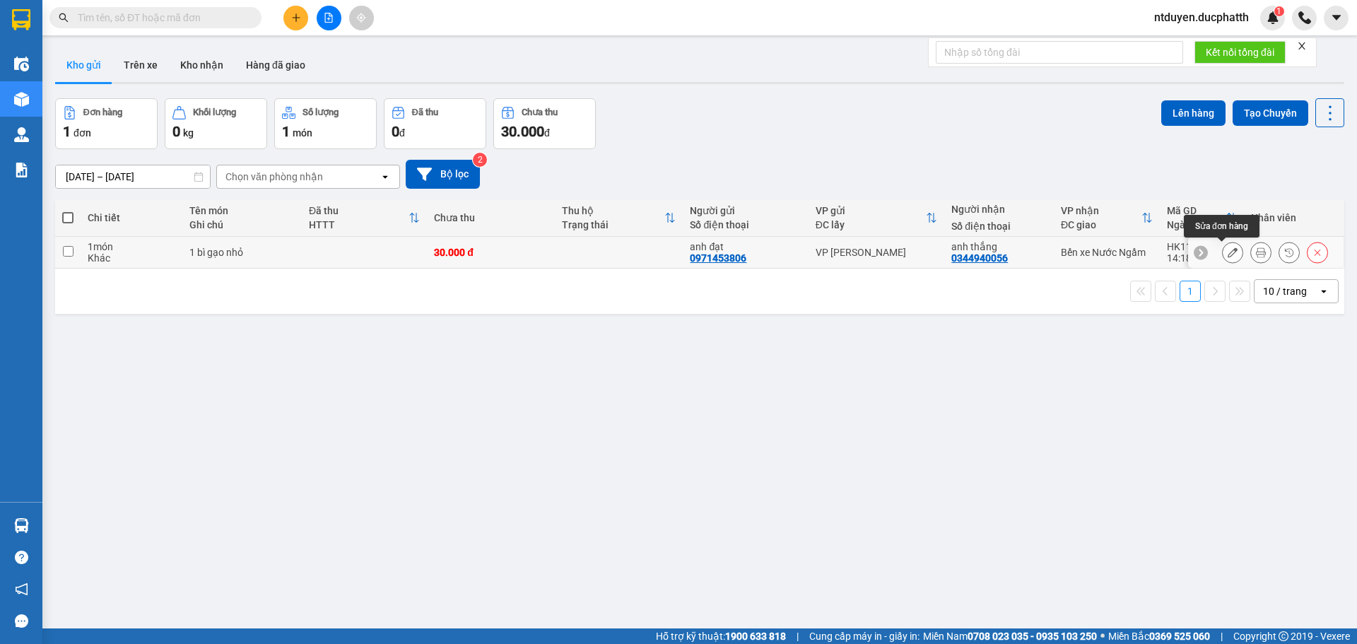
click at [1228, 254] on icon at bounding box center [1233, 252] width 10 height 10
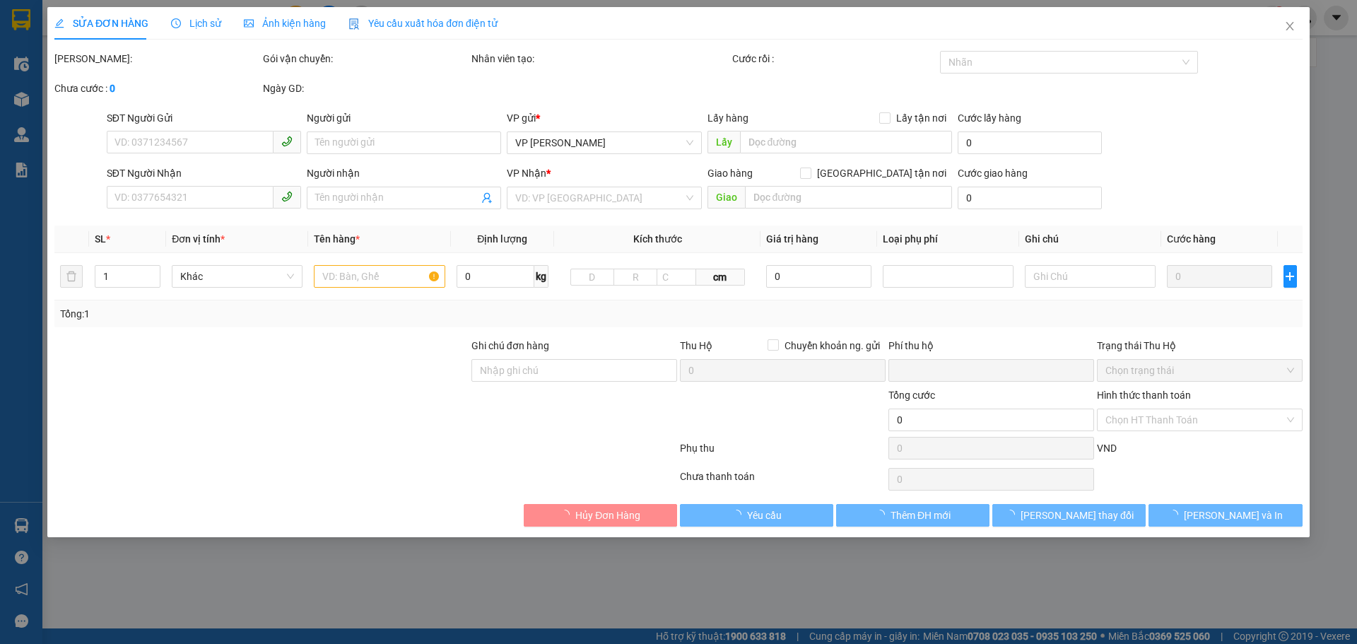
type input "0971453806"
type input "anh đạt"
type input "0344940056"
type input "anh thắng"
type input "0"
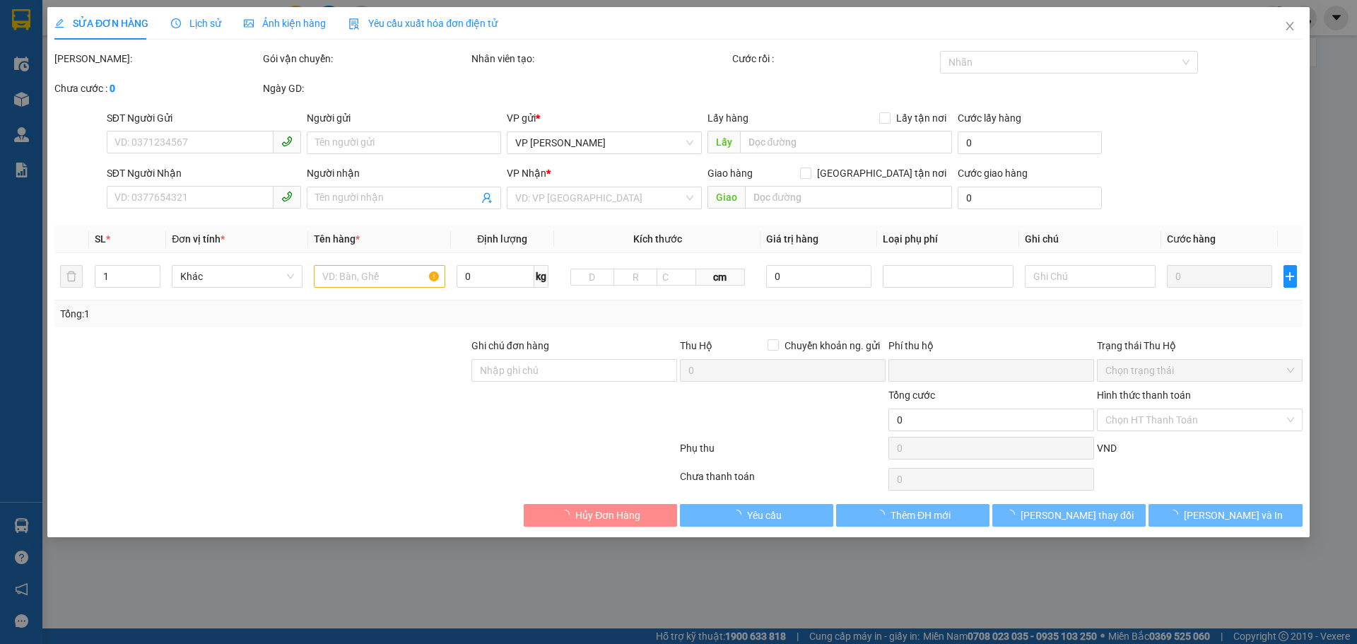
type input "30.000"
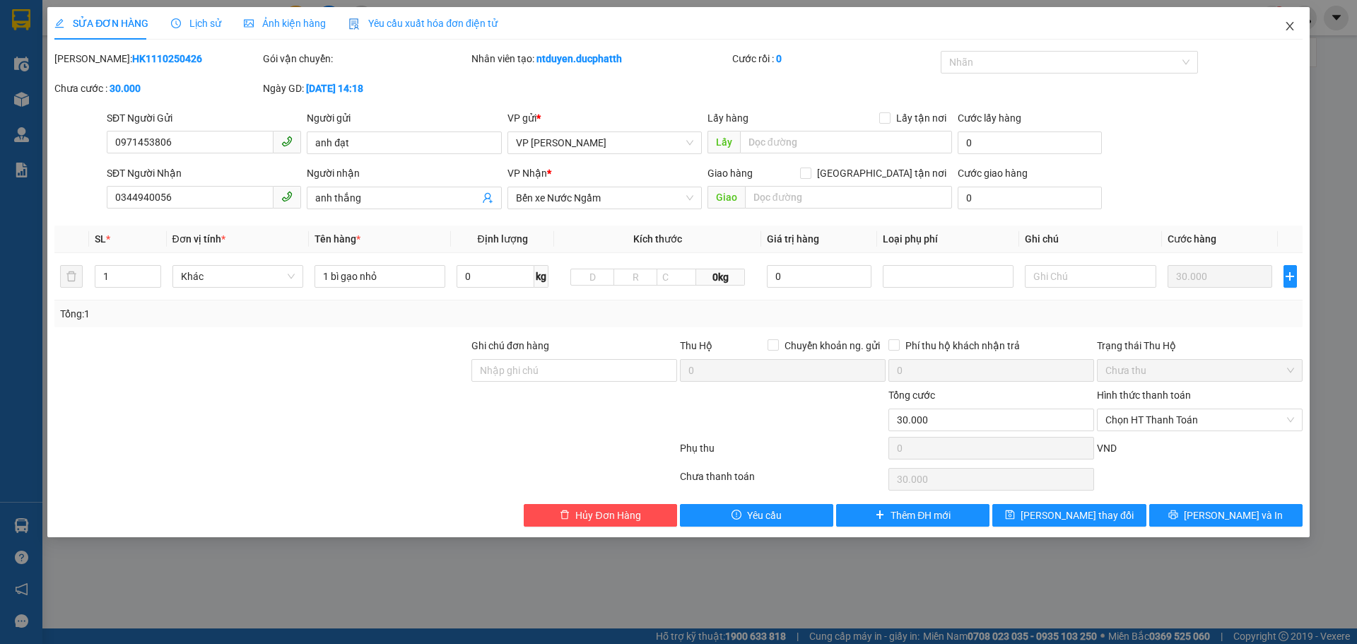
click at [1291, 30] on icon "close" at bounding box center [1289, 25] width 11 height 11
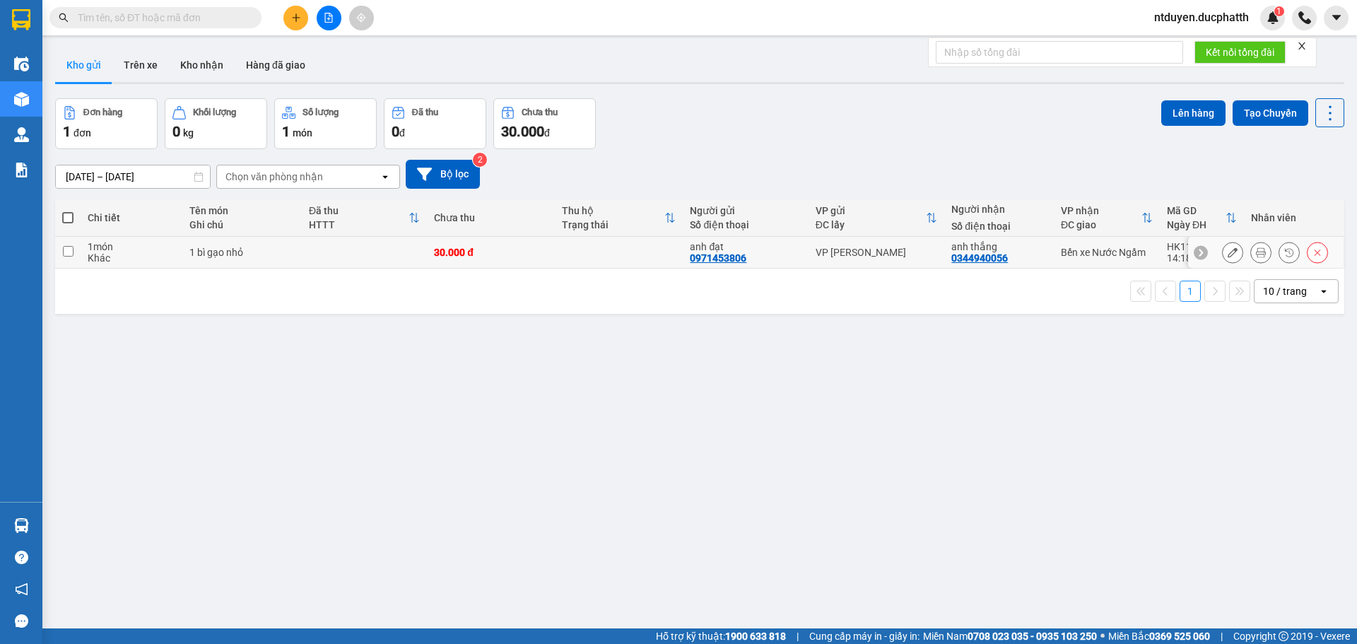
click at [73, 251] on input "checkbox" at bounding box center [68, 251] width 11 height 11
checkbox input "true"
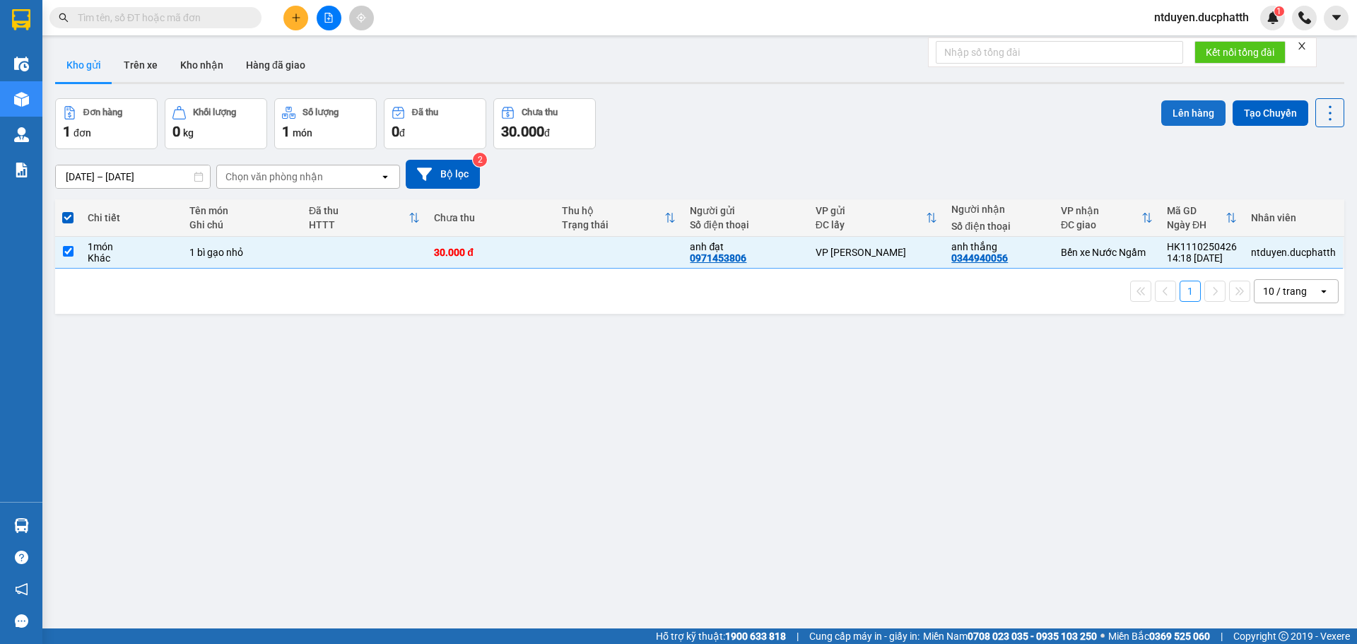
click at [1202, 112] on button "Lên hàng" at bounding box center [1193, 112] width 64 height 25
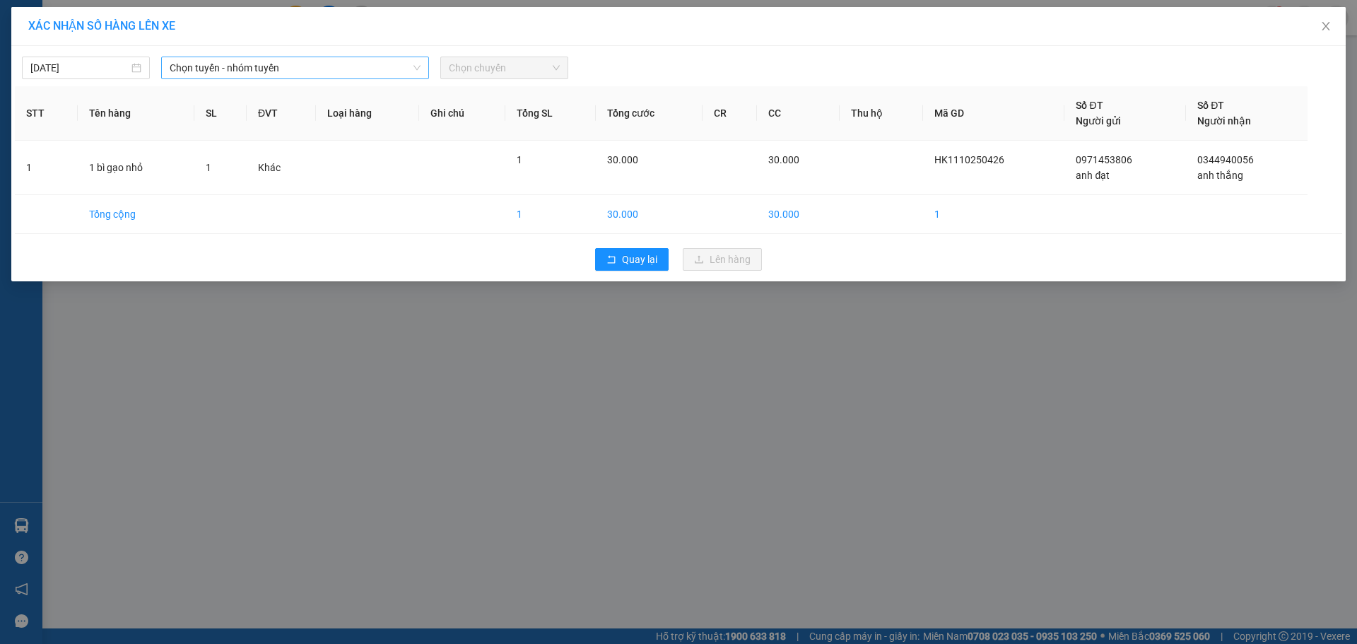
click at [255, 63] on span "Chọn tuyến - nhóm tuyến" at bounding box center [295, 67] width 251 height 21
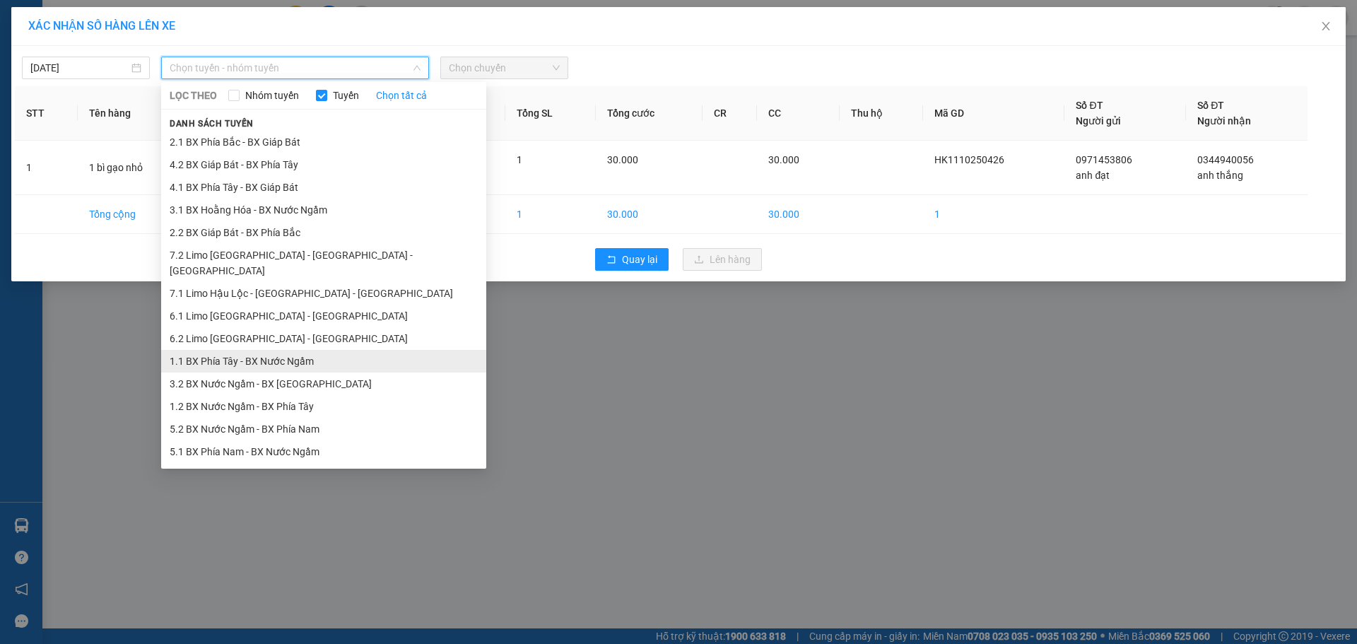
click at [269, 350] on li "1.1 BX Phía Tây - BX Nước Ngầm" at bounding box center [323, 361] width 325 height 23
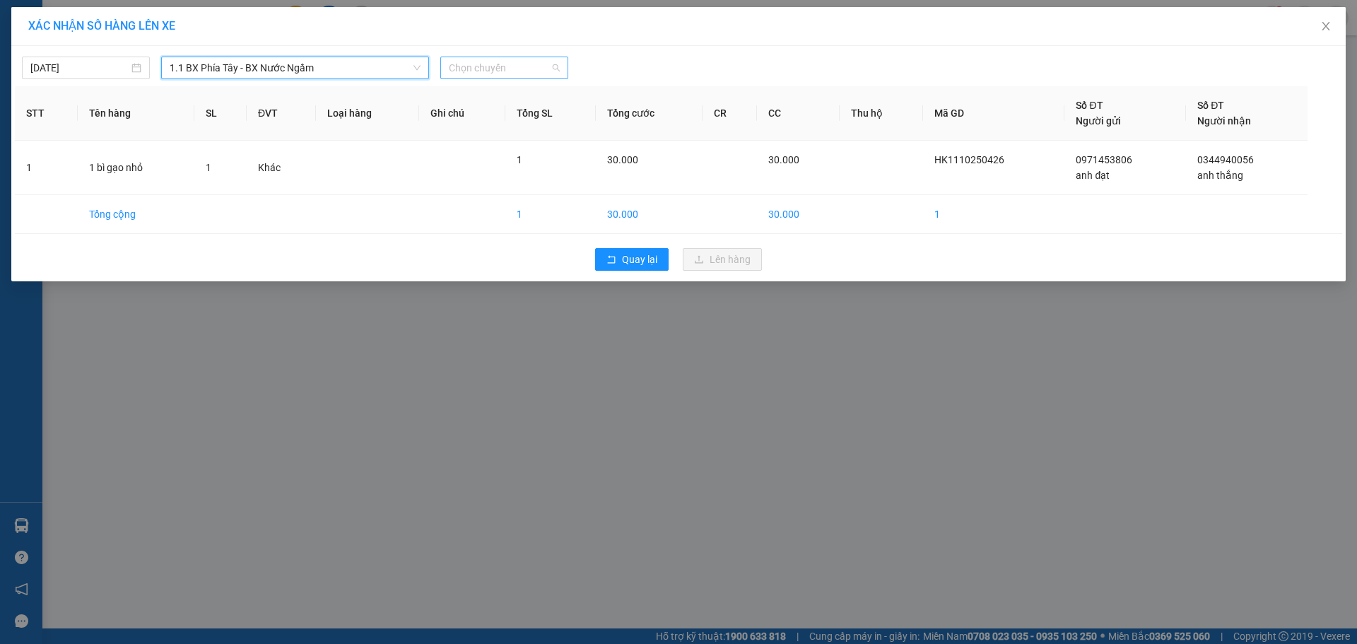
click at [486, 74] on span "Chọn chuyến" at bounding box center [504, 67] width 111 height 21
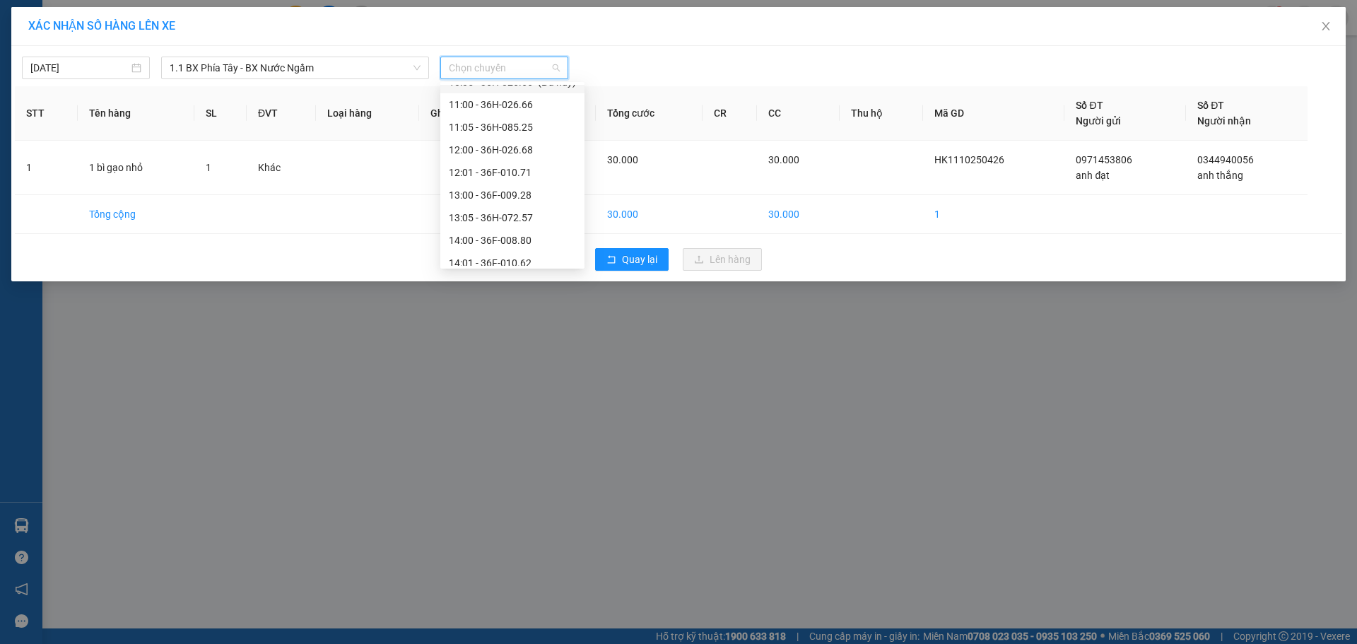
scroll to position [353, 0]
click at [522, 241] on div "14:01 - 36F-010.62" at bounding box center [512, 241] width 127 height 16
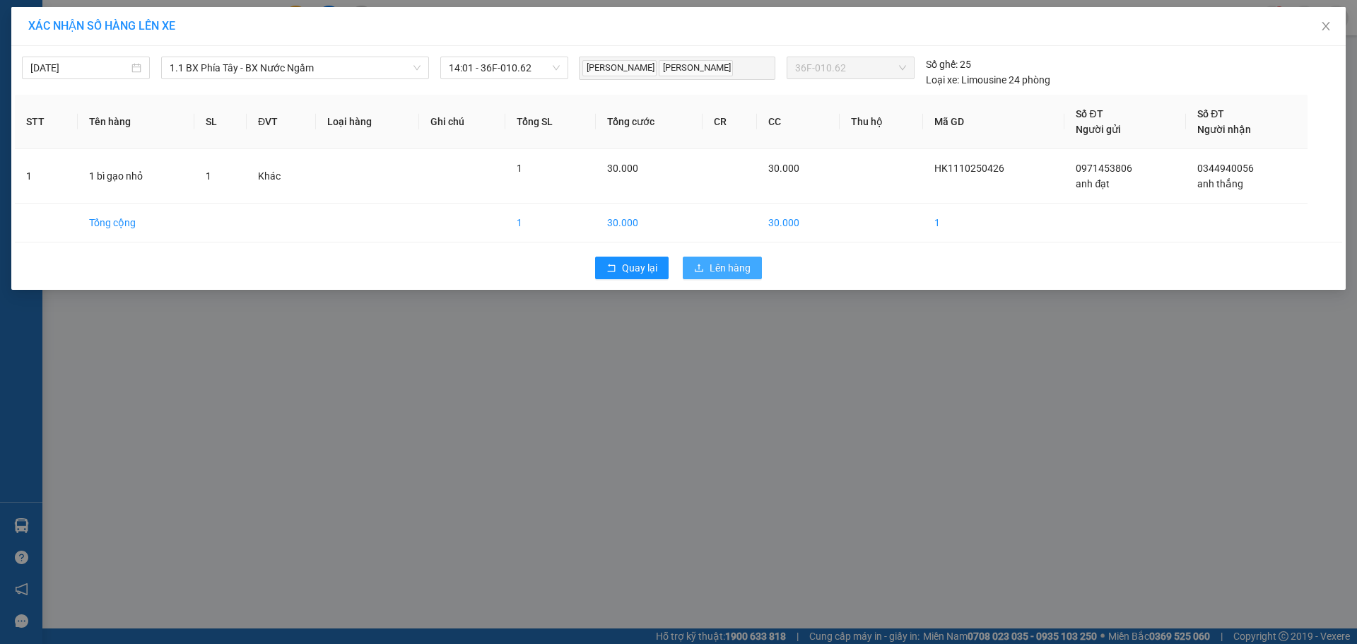
click at [723, 269] on span "Lên hàng" at bounding box center [730, 268] width 41 height 16
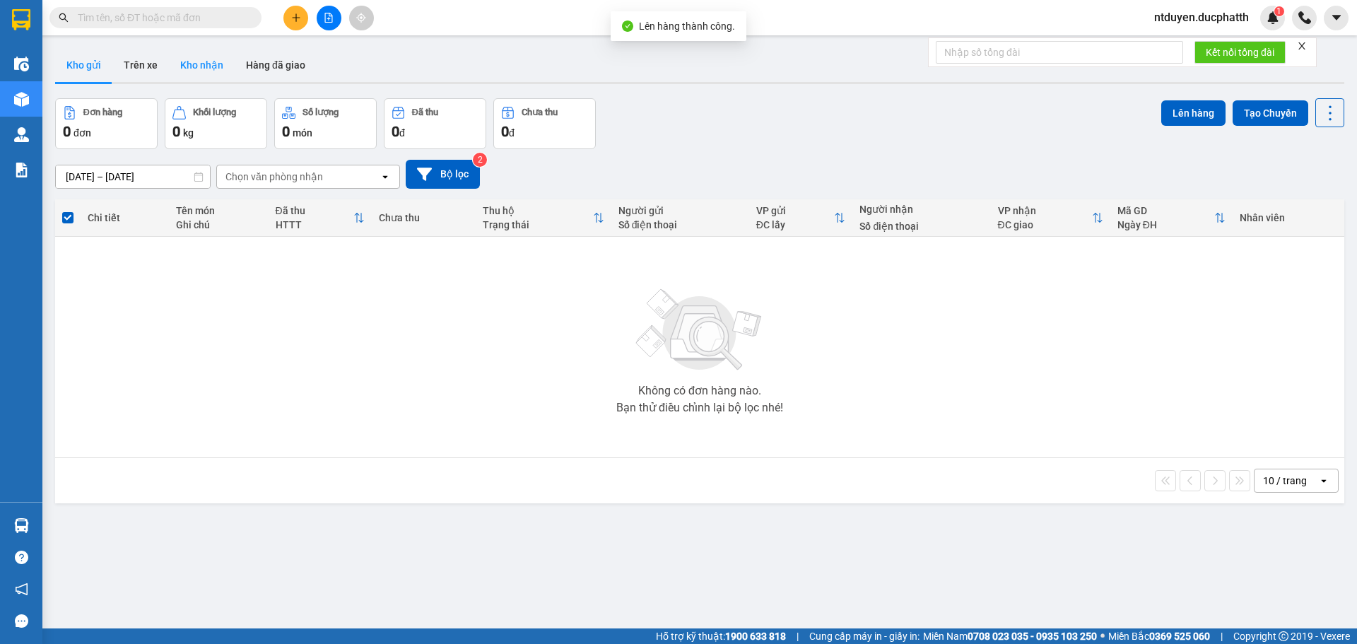
click at [213, 53] on button "Kho nhận" at bounding box center [202, 65] width 66 height 34
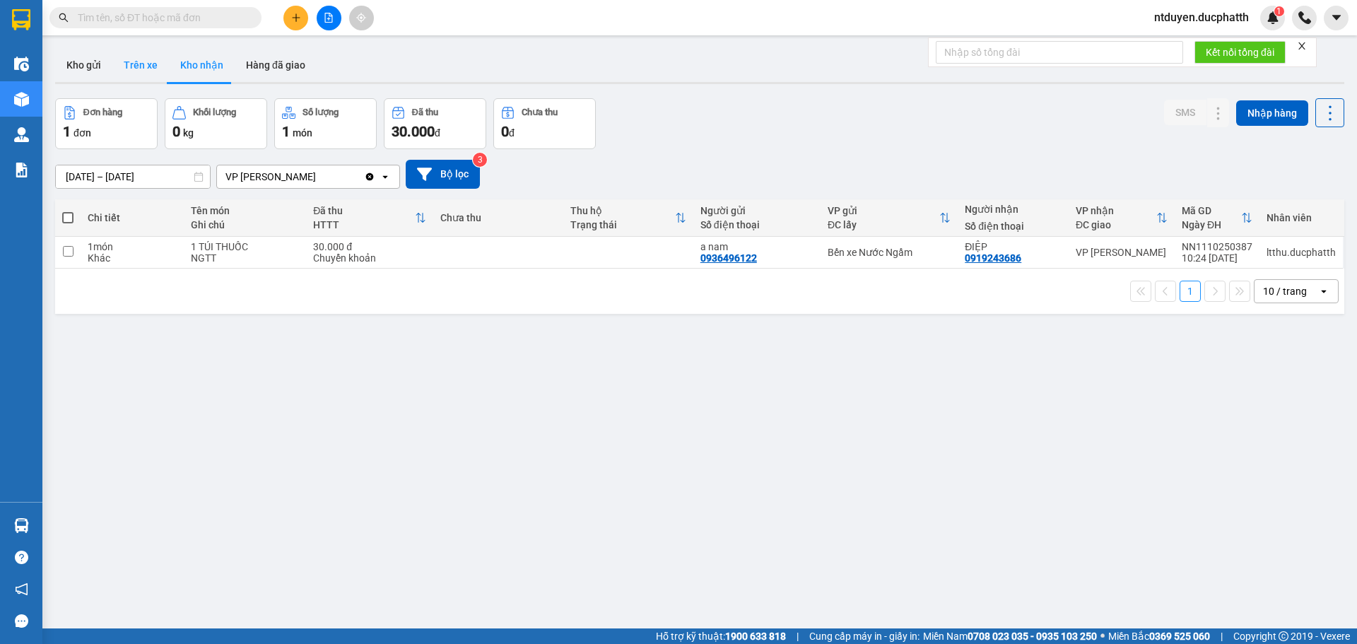
click at [138, 52] on button "Trên xe" at bounding box center [140, 65] width 57 height 34
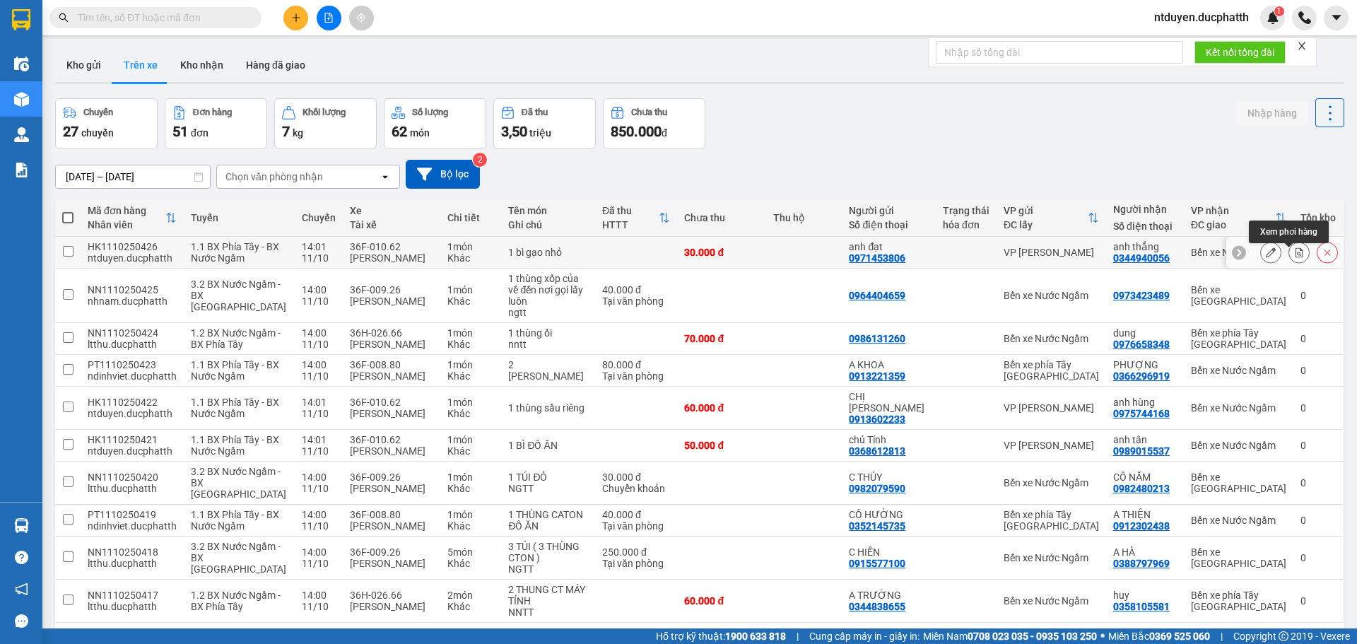
click at [1296, 257] on icon at bounding box center [1300, 252] width 8 height 10
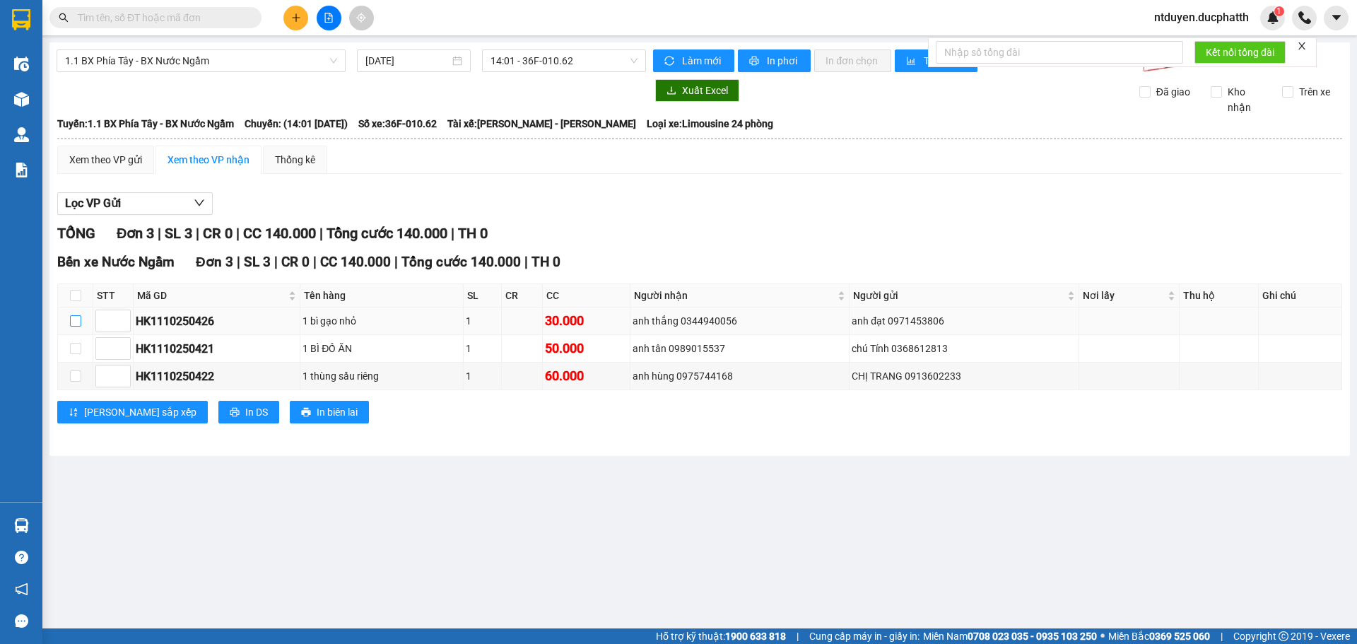
click at [76, 318] on input "checkbox" at bounding box center [75, 320] width 11 height 11
checkbox input "true"
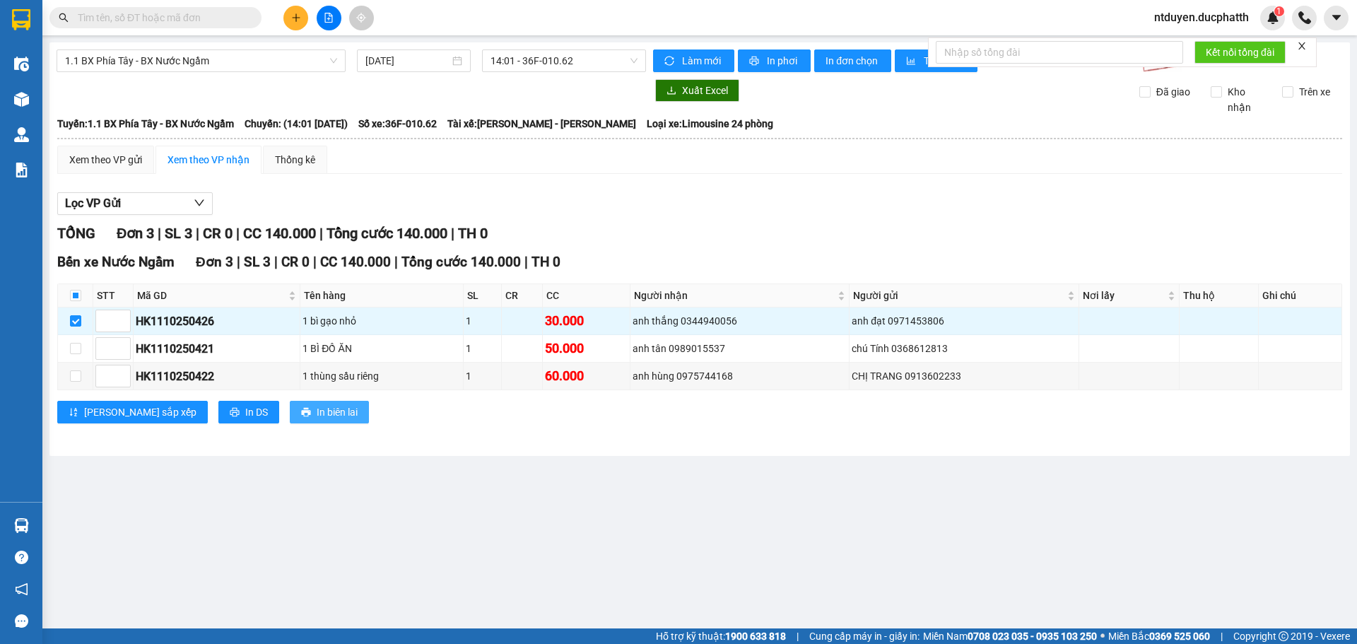
click at [317, 410] on span "In biên lai" at bounding box center [337, 412] width 41 height 16
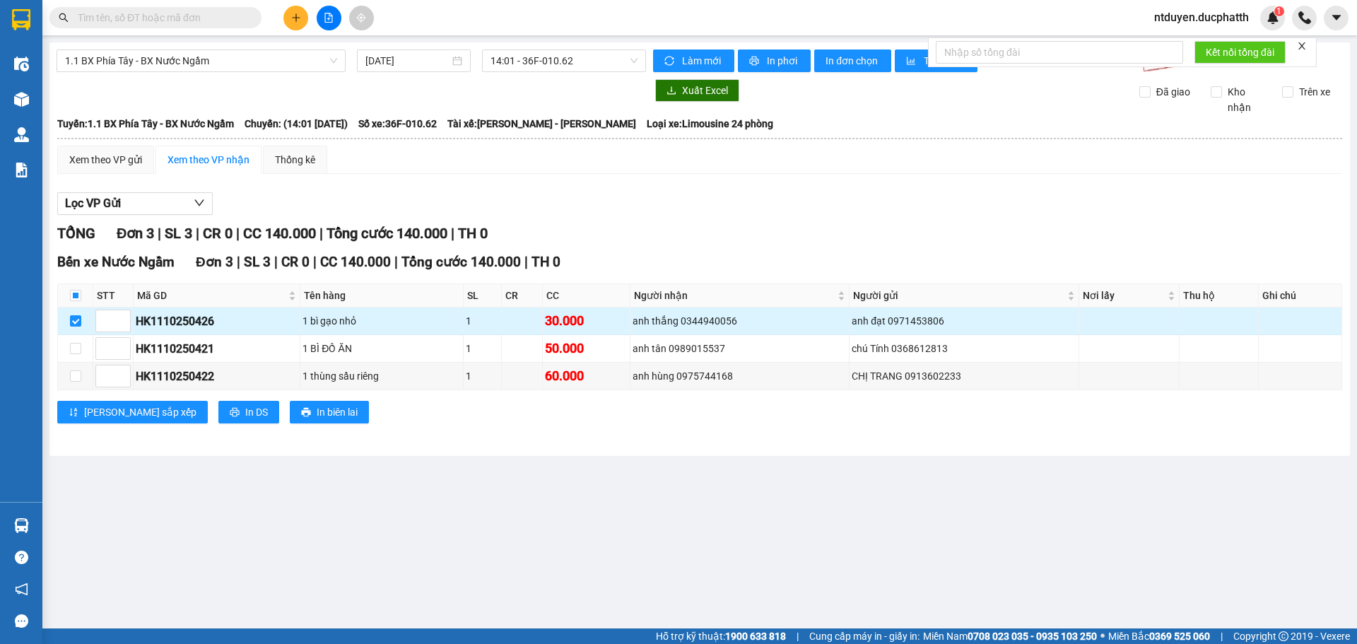
click at [991, 327] on div "anh đạt 0971453806" at bounding box center [964, 321] width 224 height 16
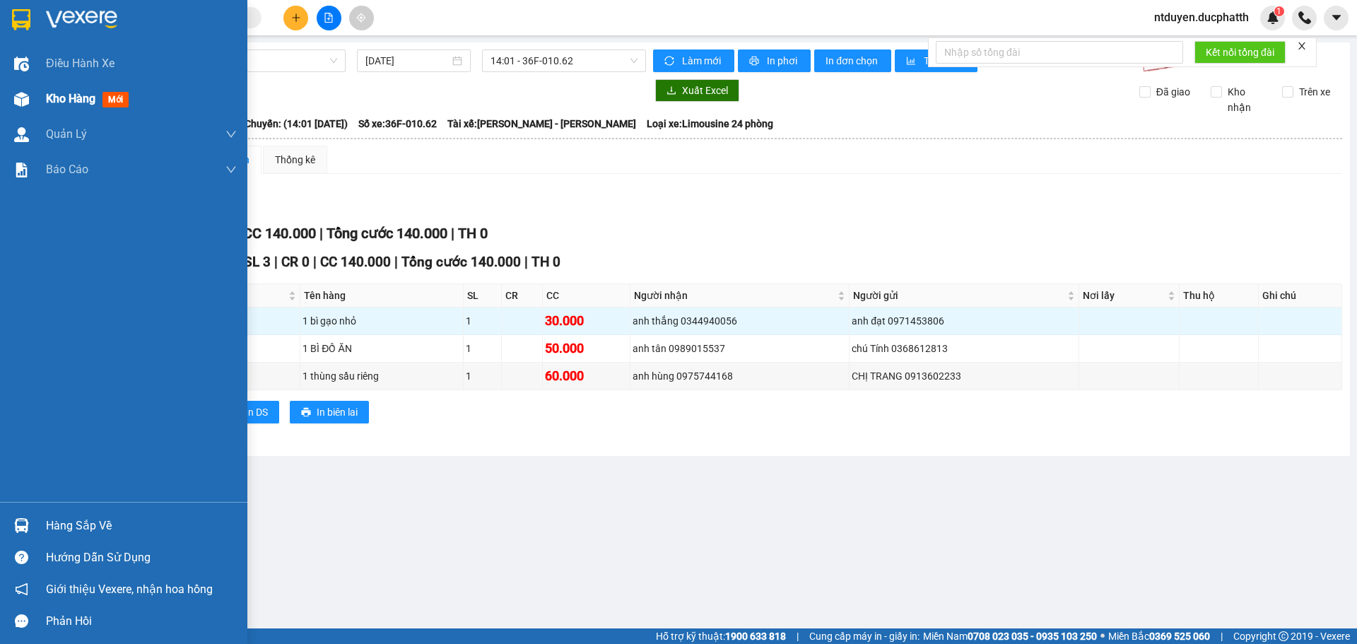
click at [57, 106] on div "Kho hàng mới" at bounding box center [90, 99] width 88 height 18
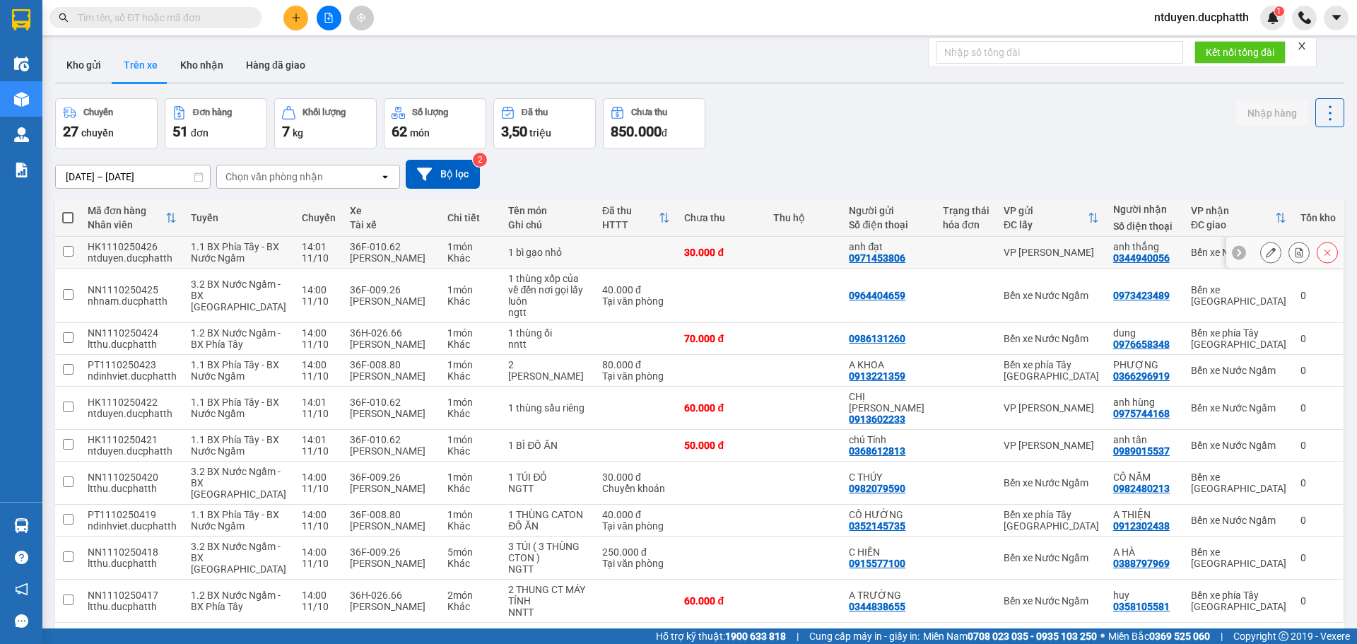
click at [1266, 254] on icon at bounding box center [1271, 252] width 10 height 10
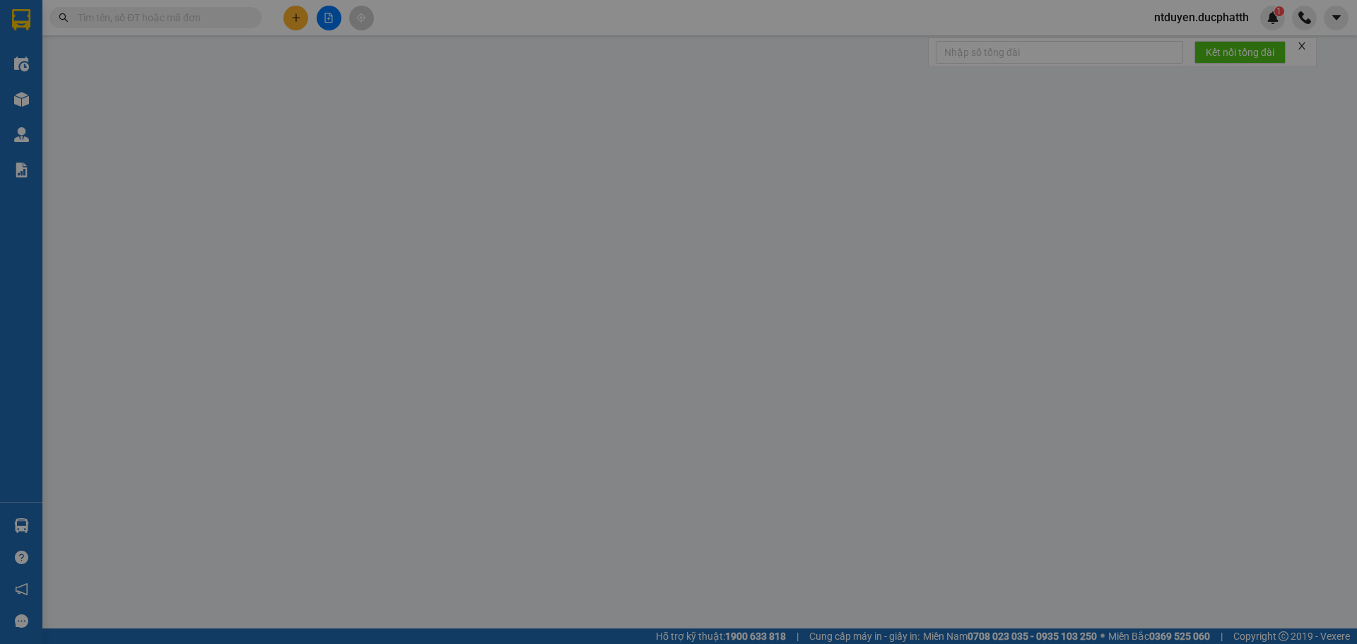
type input "0971453806"
type input "anh đạt"
type input "0344940056"
type input "anh thắng"
type input "0"
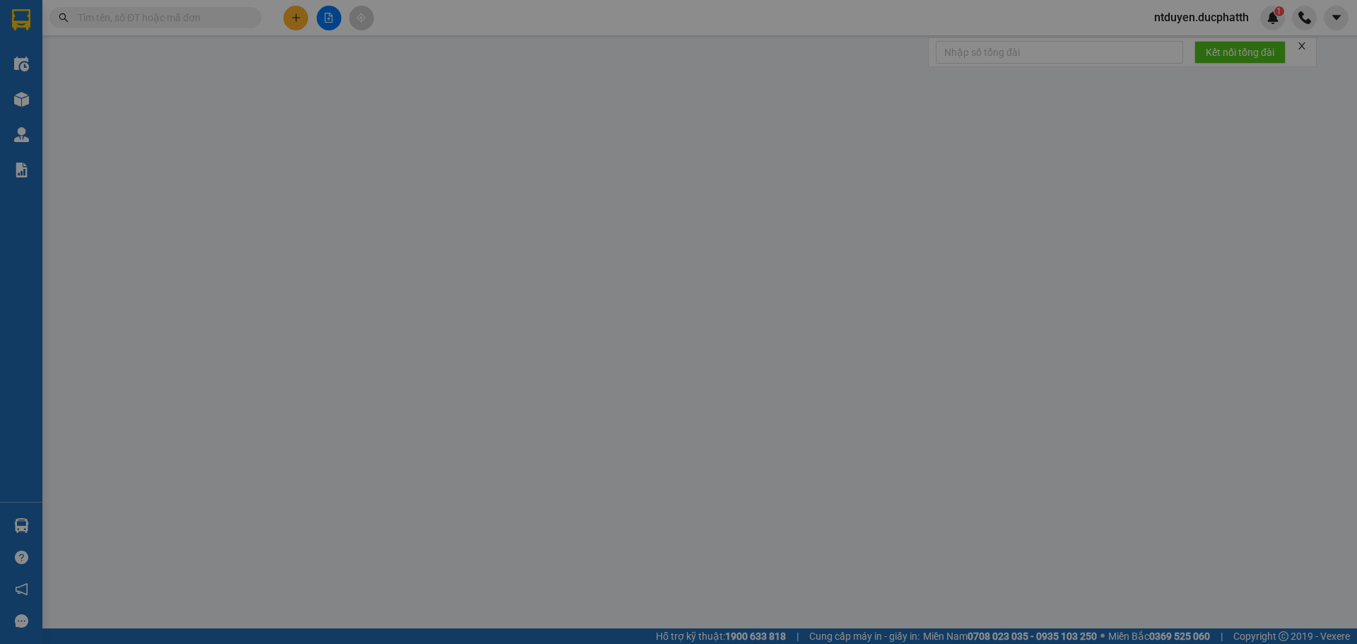
type input "30.000"
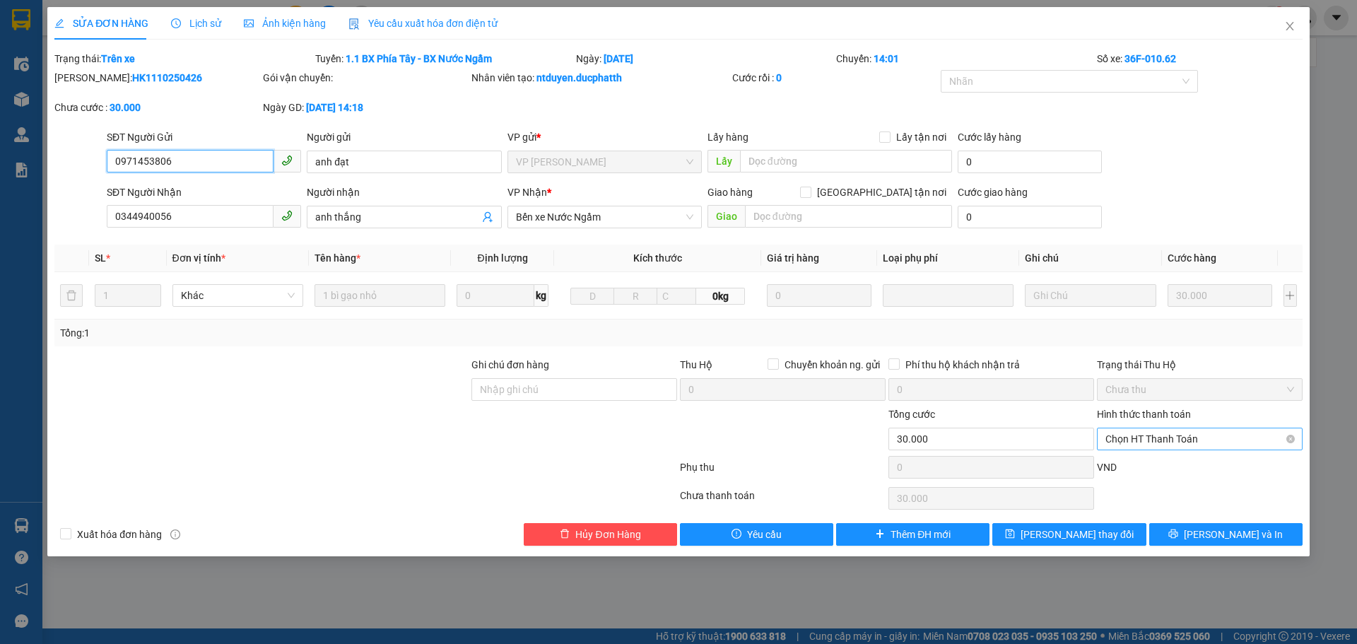
click at [1171, 428] on div "Chọn HT Thanh Toán" at bounding box center [1200, 439] width 206 height 23
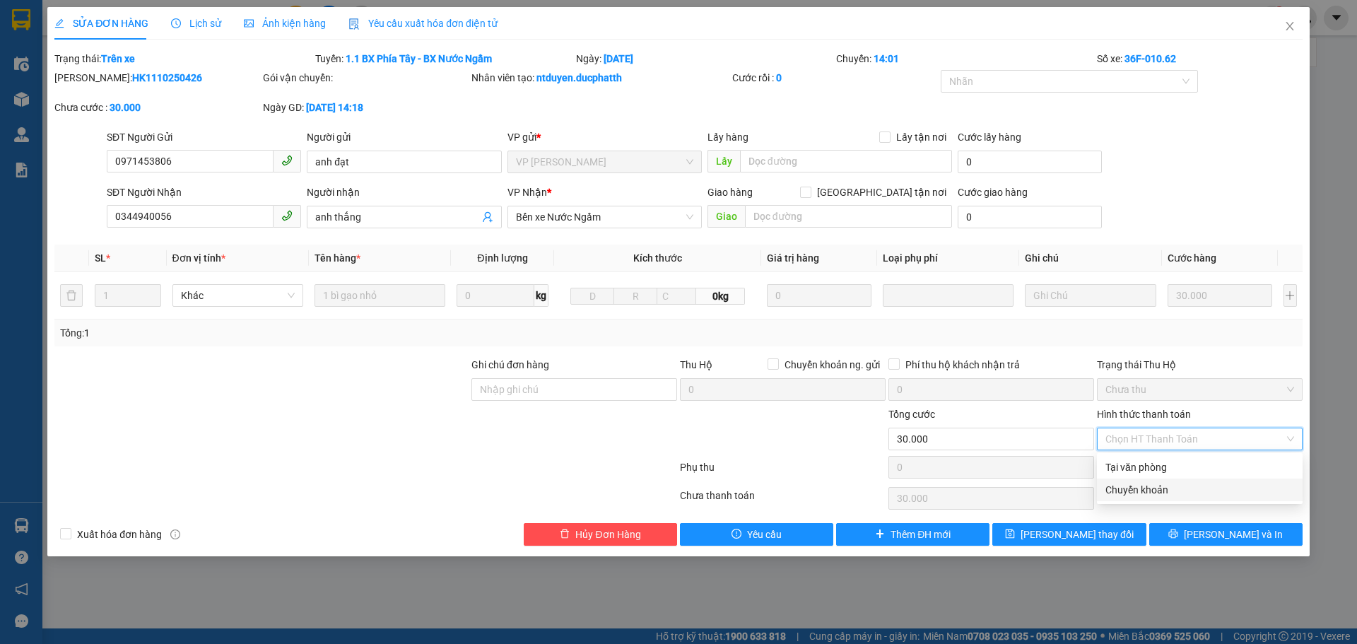
click at [1167, 488] on div "Chuyển khoản" at bounding box center [1199, 490] width 189 height 16
type input "0"
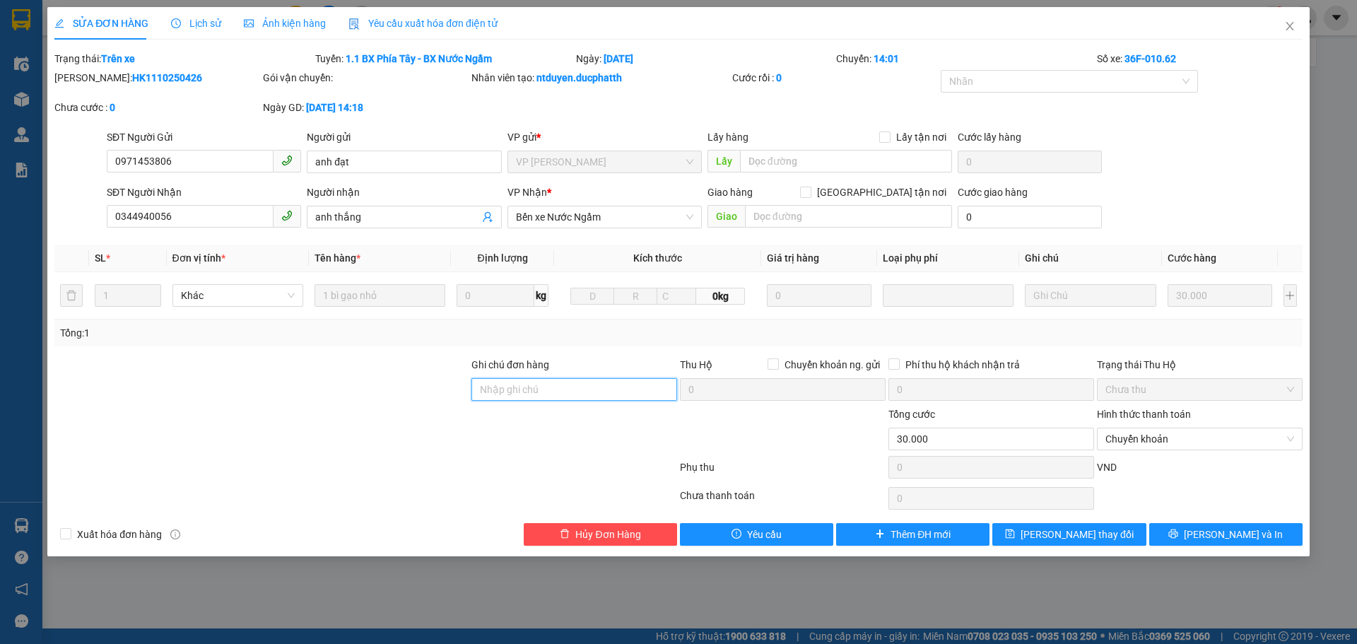
click at [573, 388] on input "Ghi chú đơn hàng" at bounding box center [574, 389] width 206 height 23
type input "ck 14:18 11/10 Nguyen Van Dung - vtb cty"
click at [1219, 534] on span "Lưu và In" at bounding box center [1233, 535] width 99 height 16
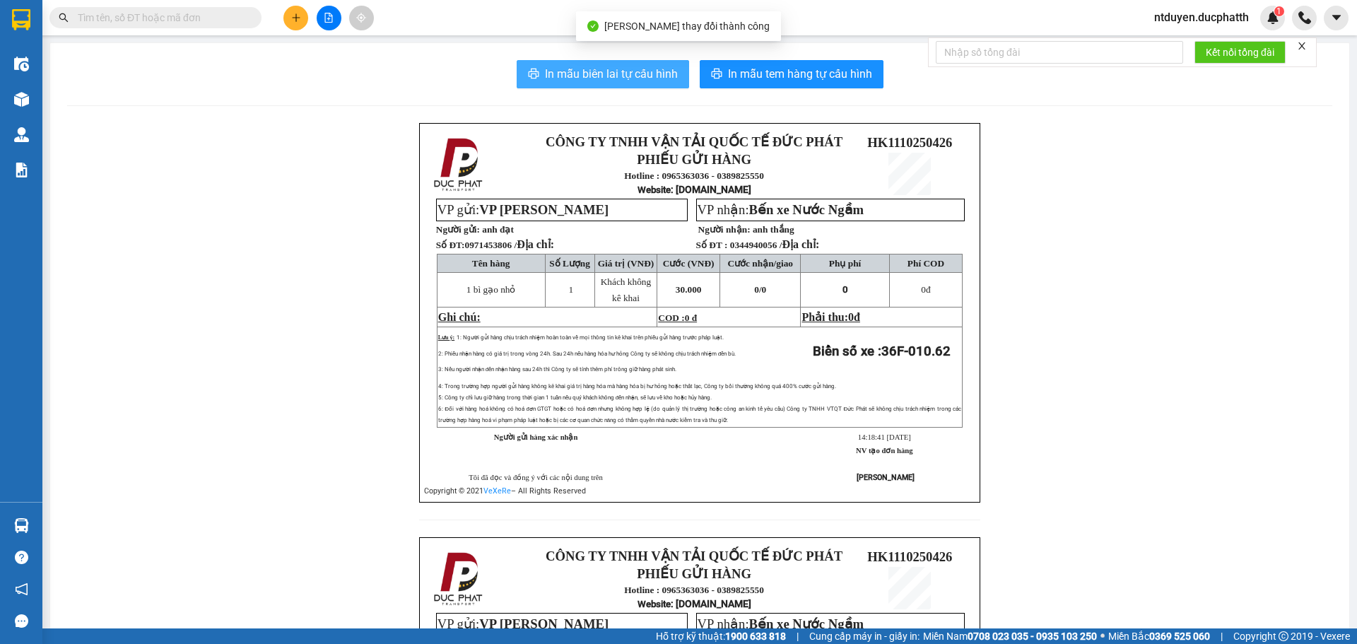
click at [630, 76] on span "In mẫu biên lai tự cấu hình" at bounding box center [611, 74] width 133 height 18
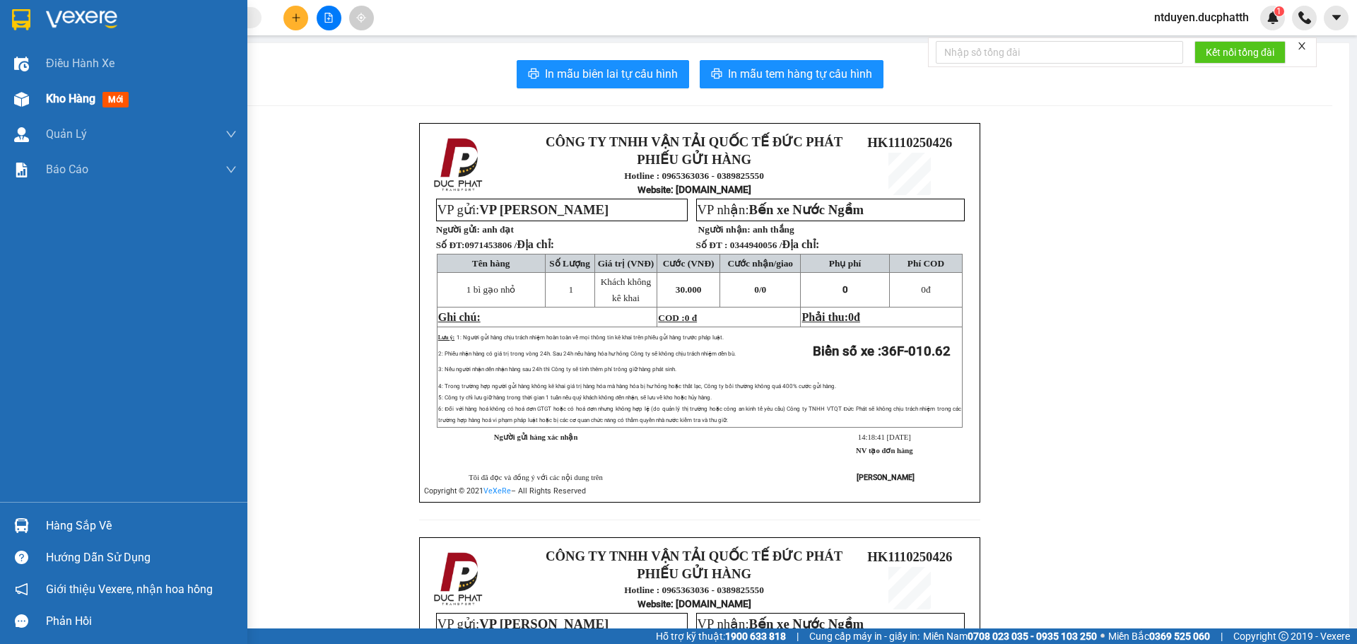
click at [73, 96] on span "Kho hàng" at bounding box center [70, 98] width 49 height 13
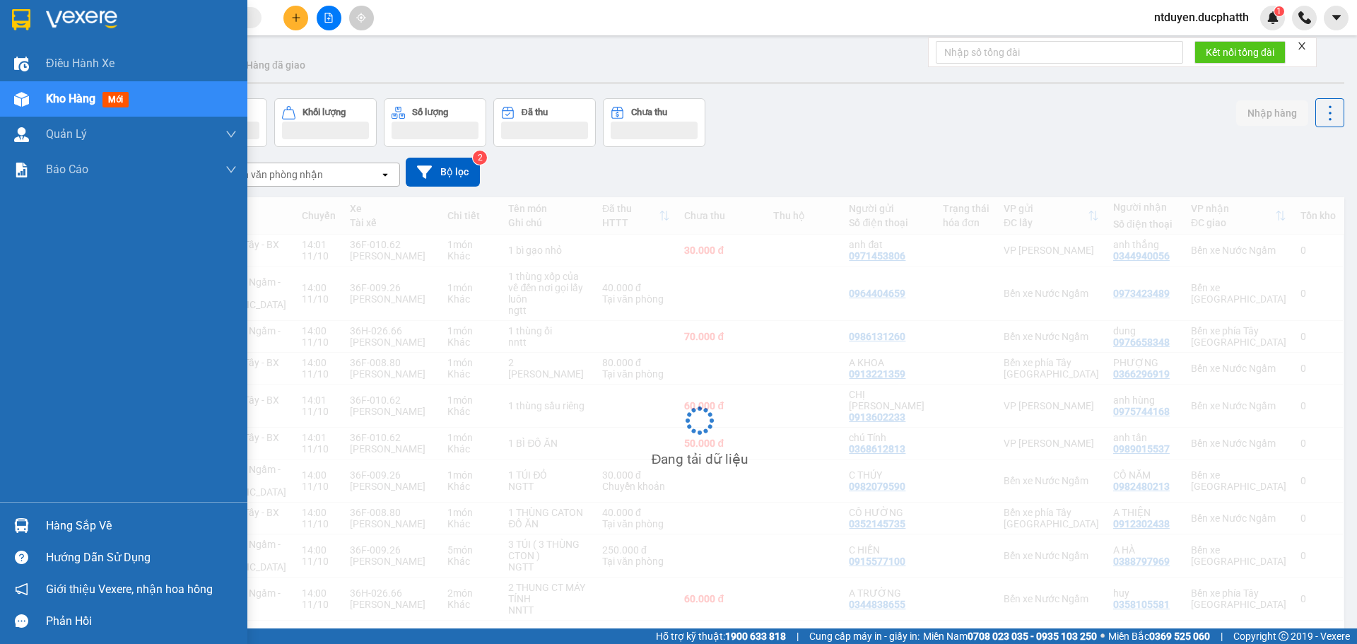
click at [81, 531] on div "Hàng sắp về" at bounding box center [141, 525] width 191 height 21
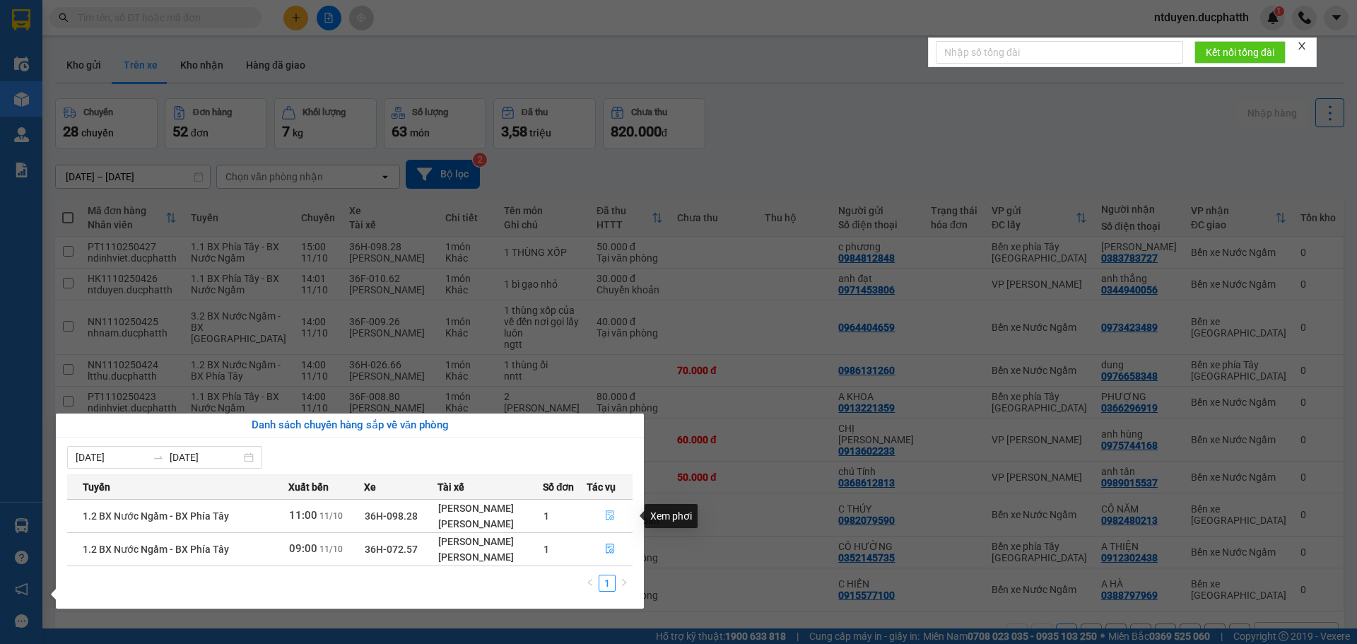
click at [611, 517] on icon "file-done" at bounding box center [610, 515] width 10 height 10
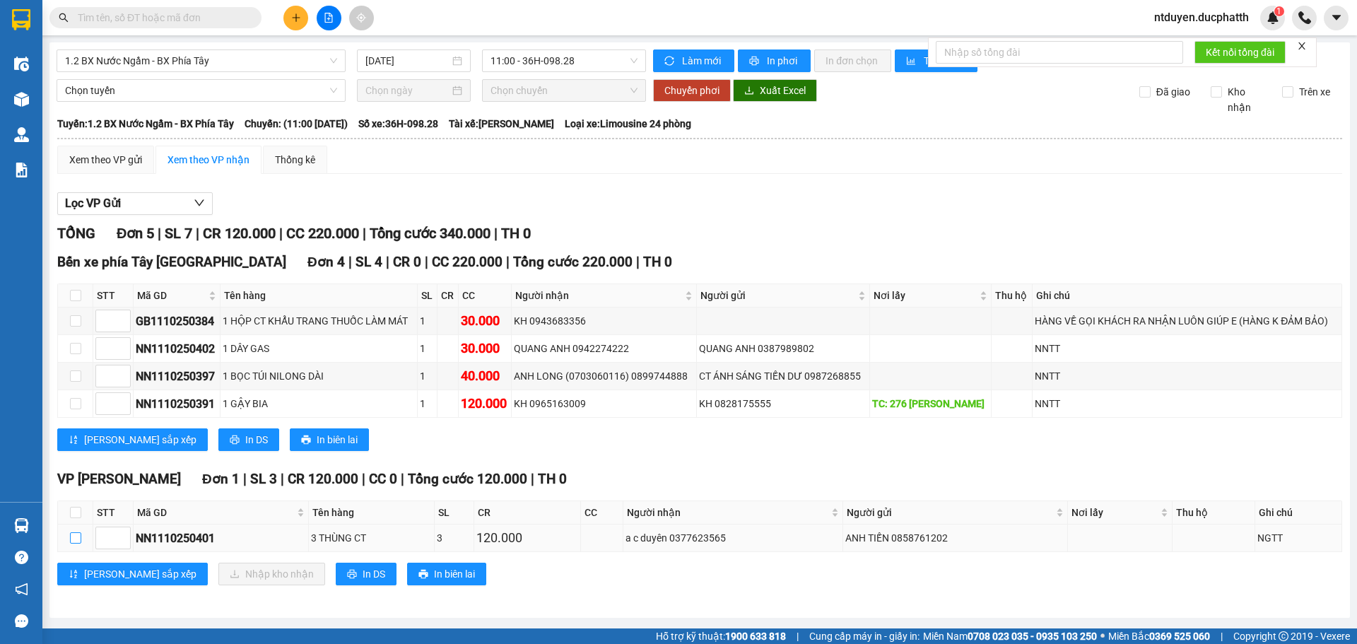
click at [72, 538] on input "checkbox" at bounding box center [75, 537] width 11 height 11
checkbox input "true"
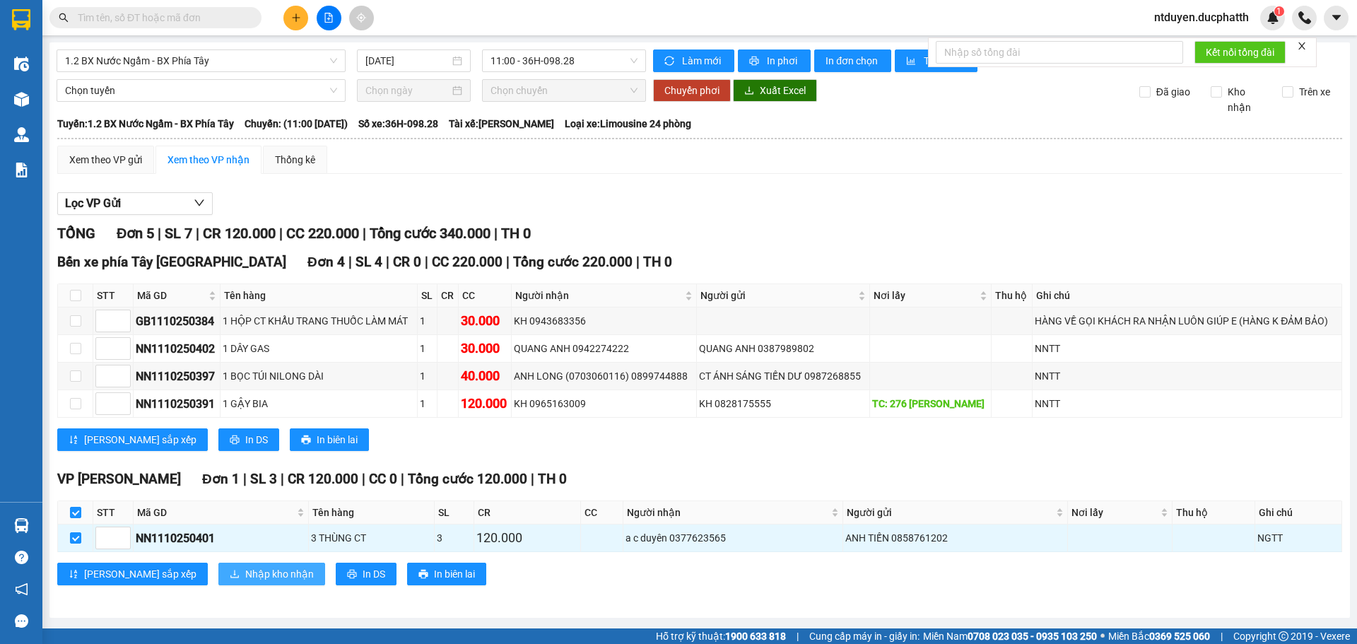
click at [245, 575] on span "Nhập kho nhận" at bounding box center [279, 574] width 69 height 16
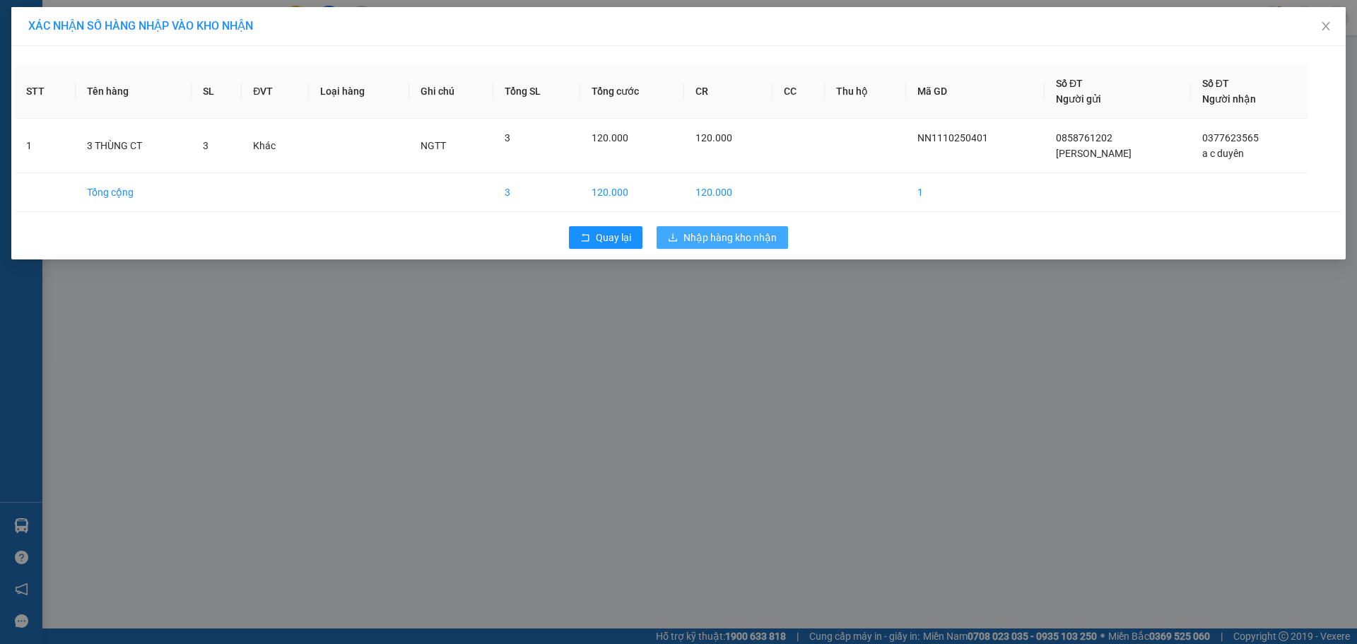
click at [737, 233] on span "Nhập hàng kho nhận" at bounding box center [729, 238] width 93 height 16
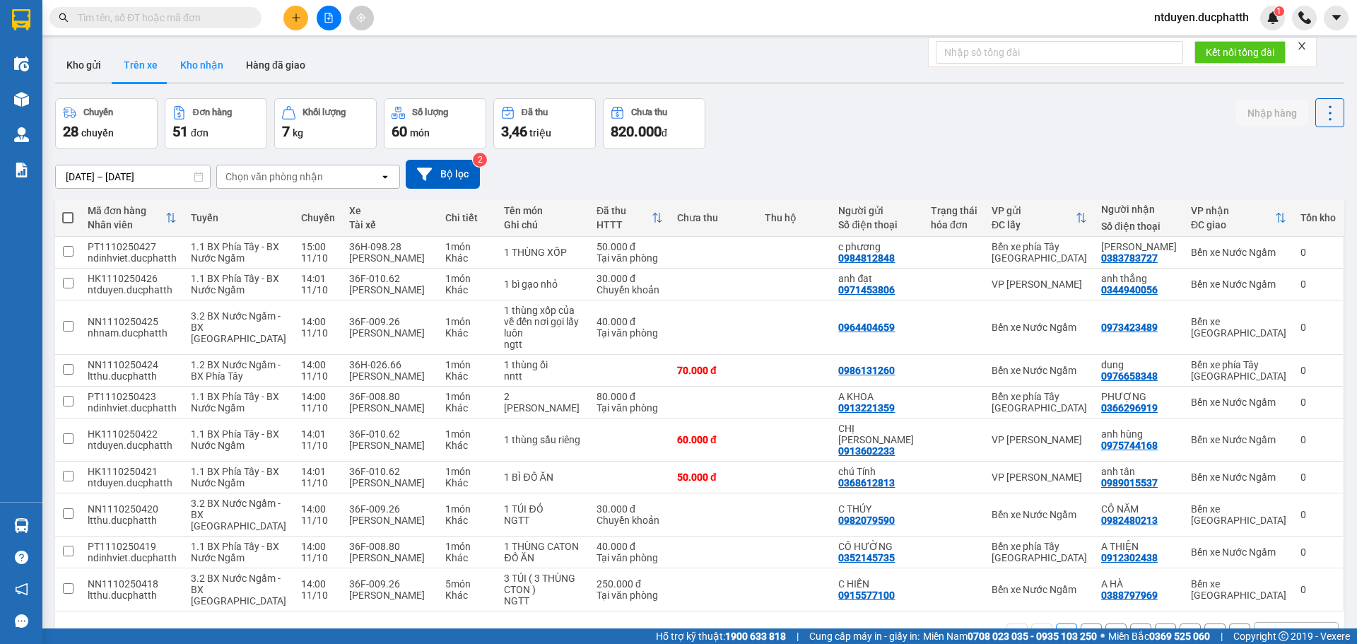
click at [195, 77] on button "Kho nhận" at bounding box center [202, 65] width 66 height 34
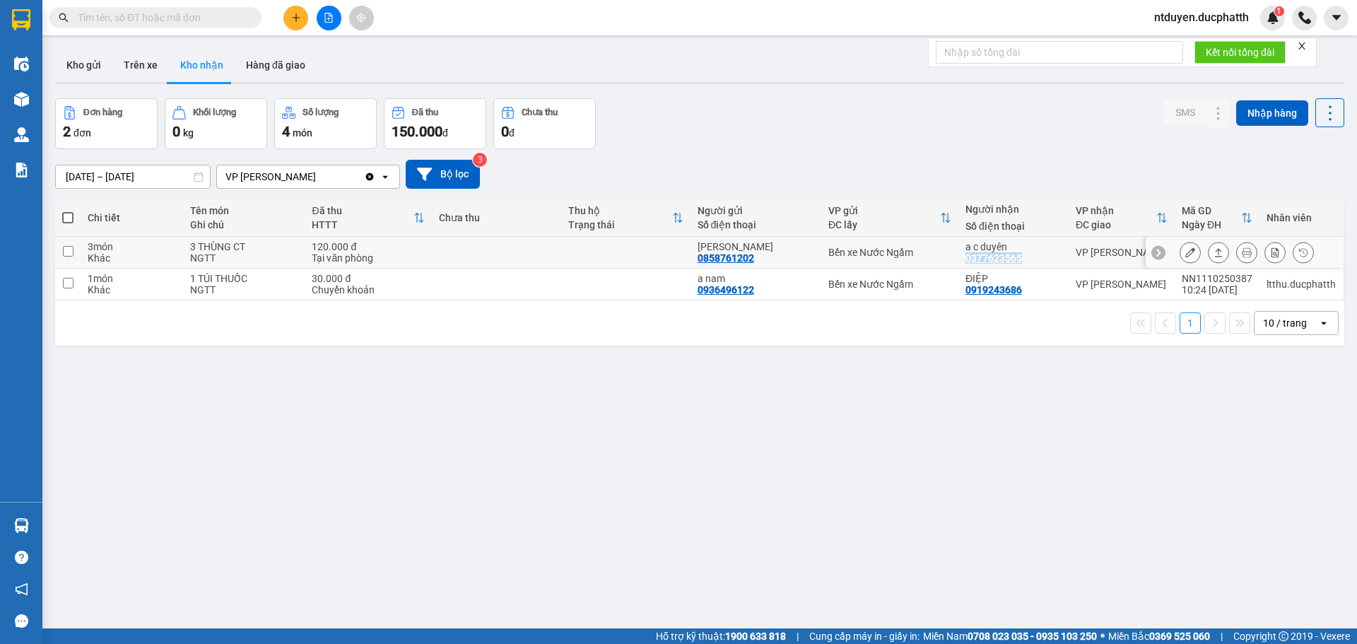
copy div "0377623565"
drag, startPoint x: 957, startPoint y: 256, endPoint x: 1023, endPoint y: 257, distance: 65.7
click at [1023, 257] on td "a c duyên 0377623565" at bounding box center [1013, 253] width 110 height 32
checkbox input "true"
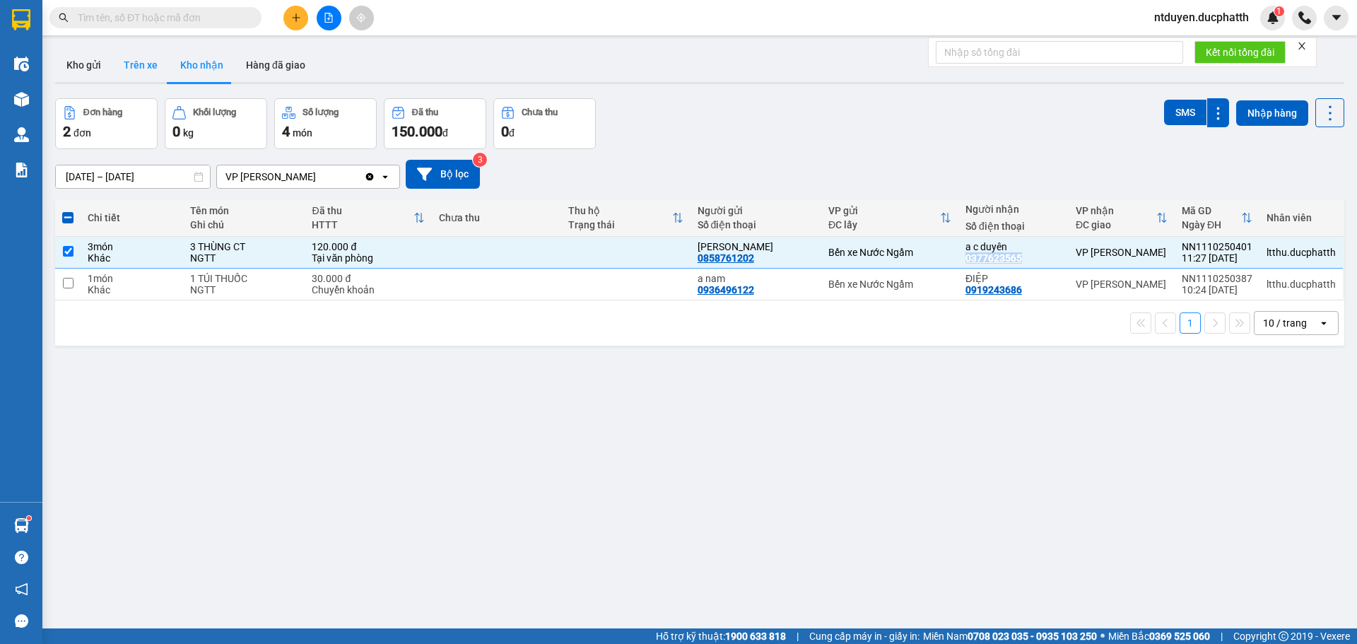
click at [147, 64] on button "Trên xe" at bounding box center [140, 65] width 57 height 34
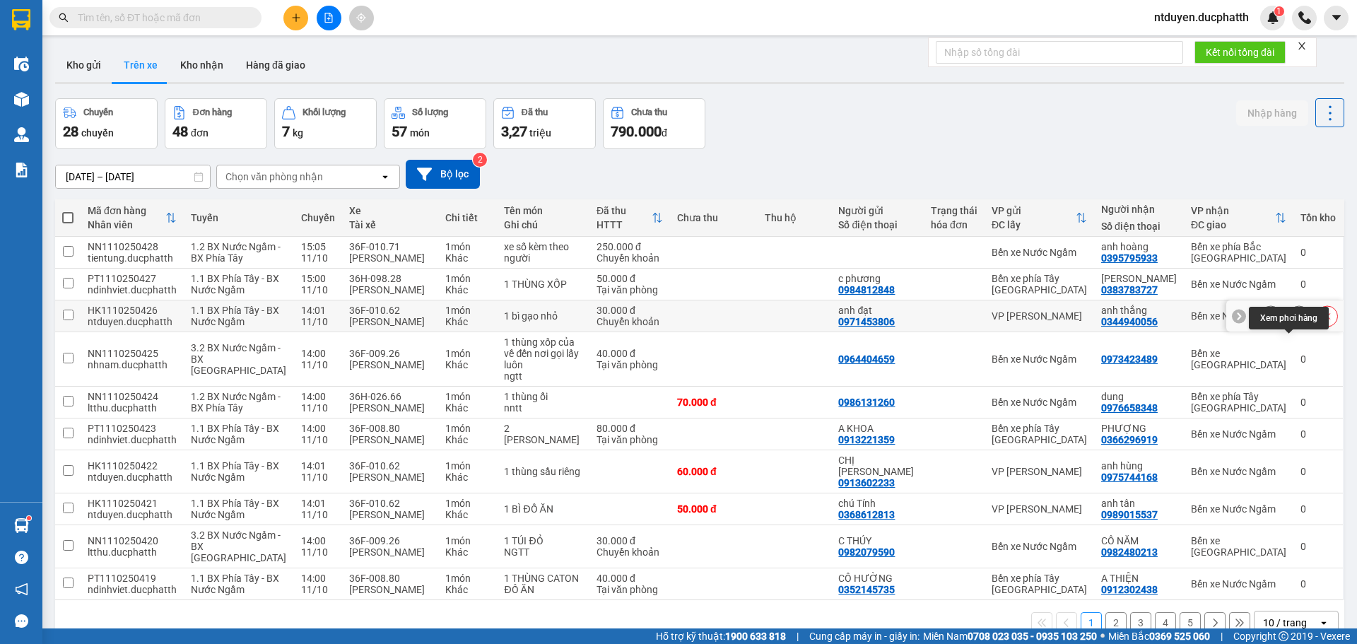
click at [1293, 329] on button at bounding box center [1299, 316] width 20 height 25
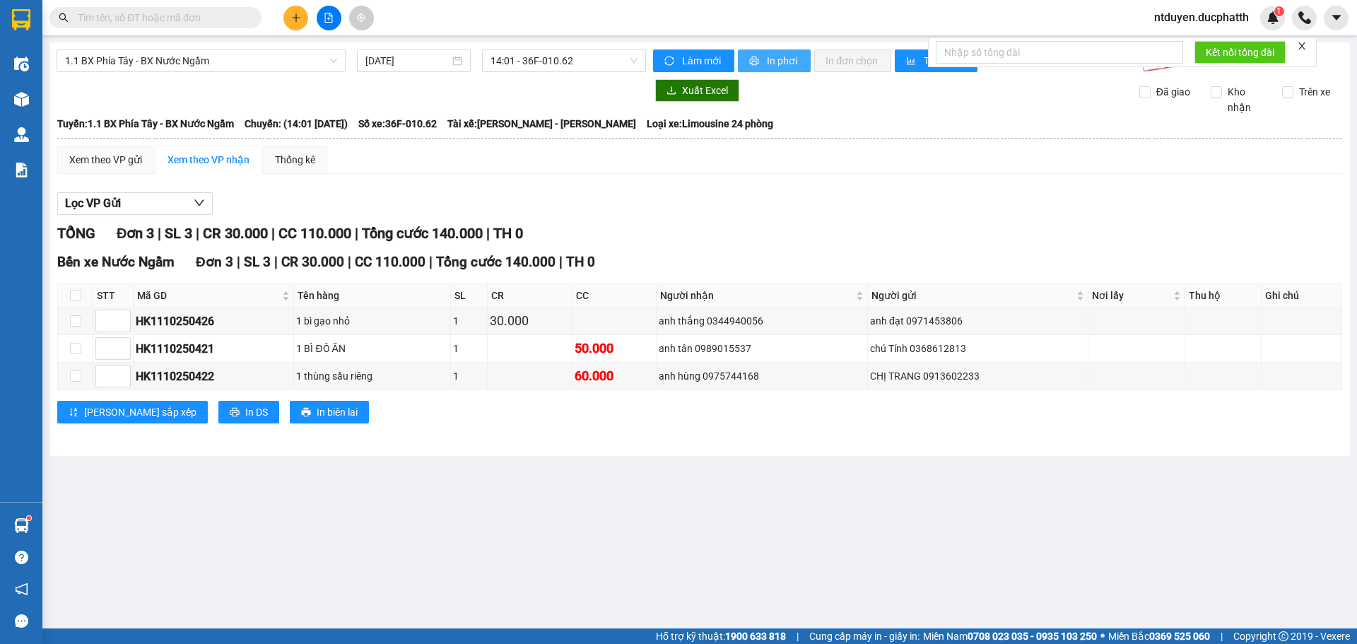
click at [773, 58] on span "In phơi" at bounding box center [783, 61] width 33 height 16
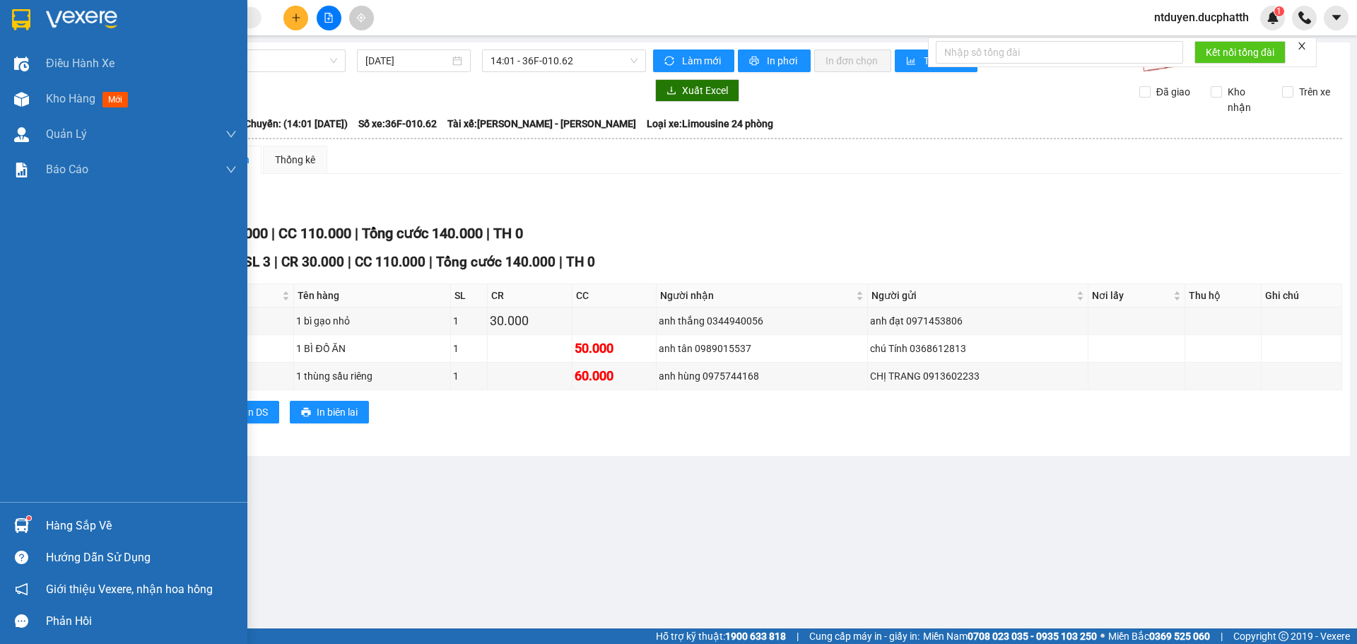
click at [23, 520] on img at bounding box center [21, 525] width 15 height 15
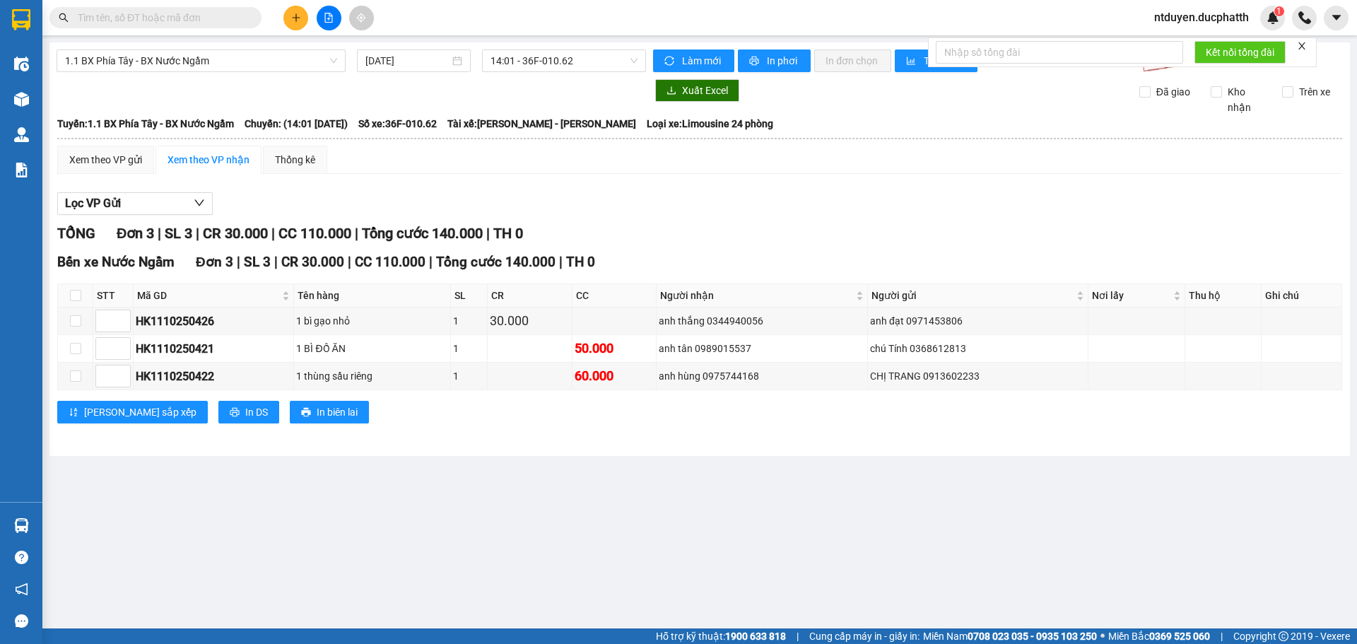
click at [910, 522] on section "Kết quả tìm kiếm ( 0 ) Bộ lọc No Data ntduyen.ducphatth 1 Điều hành xe Kho hàng…" at bounding box center [678, 322] width 1357 height 644
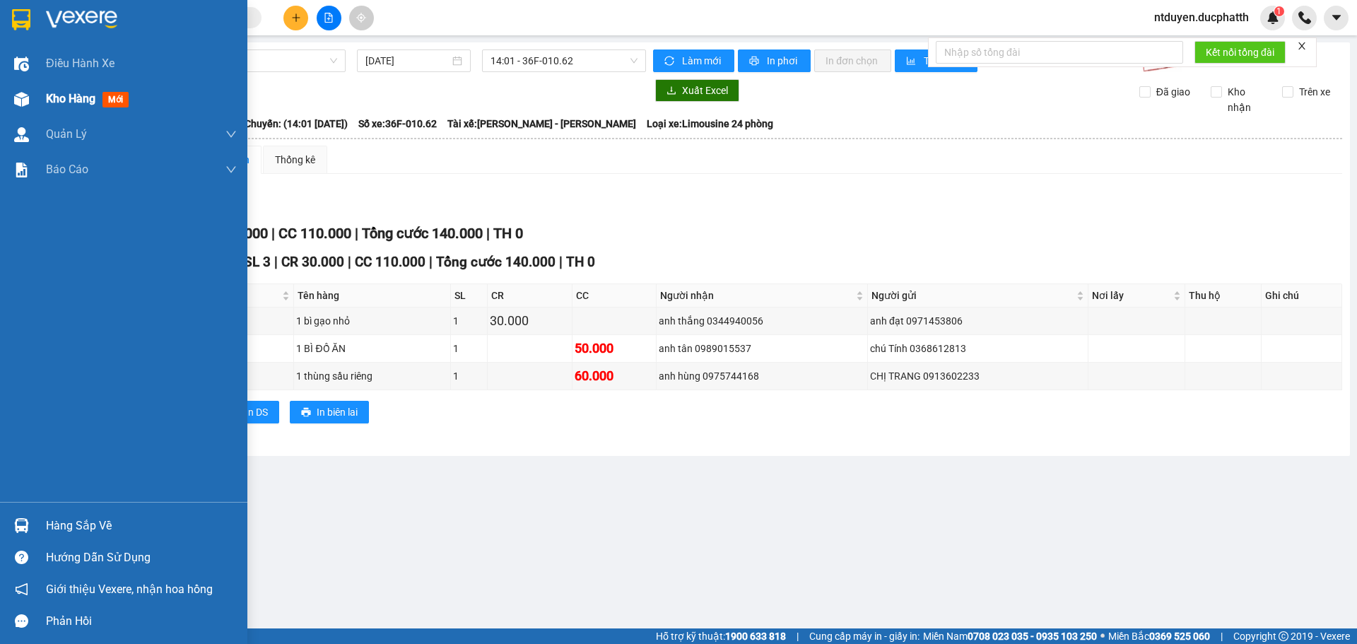
click at [63, 102] on span "Kho hàng" at bounding box center [70, 98] width 49 height 13
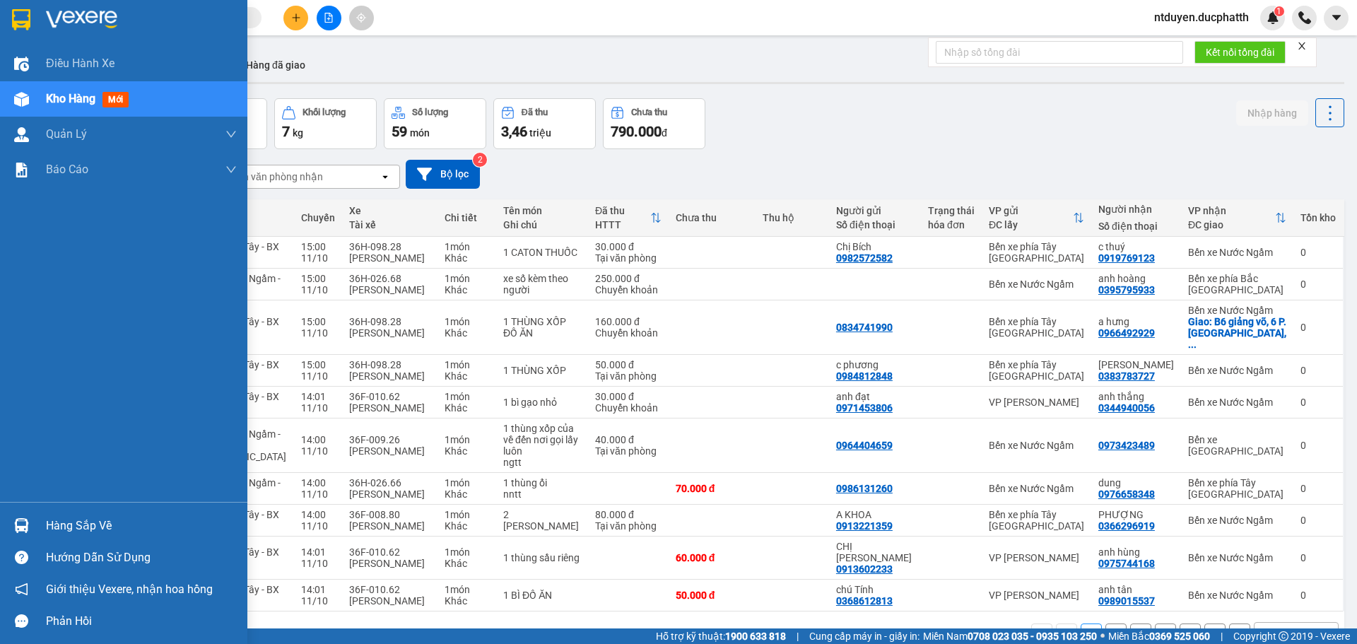
click at [14, 523] on img at bounding box center [21, 525] width 15 height 15
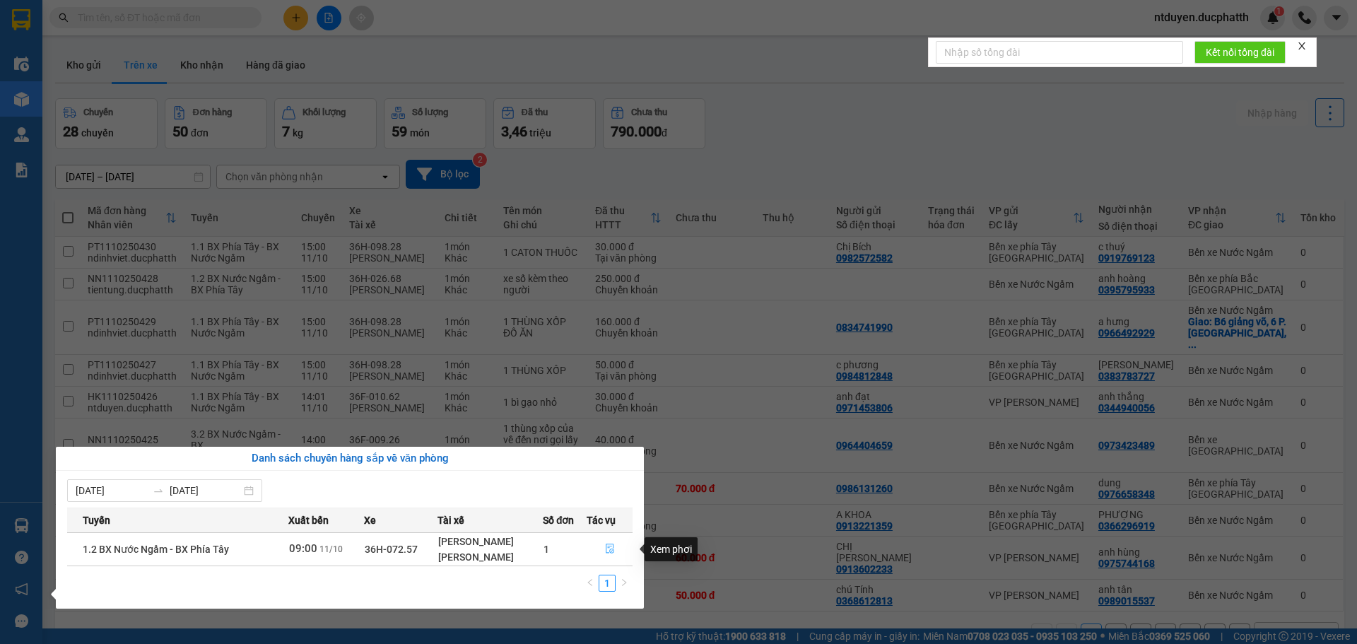
click at [609, 546] on icon "file-done" at bounding box center [610, 549] width 8 height 10
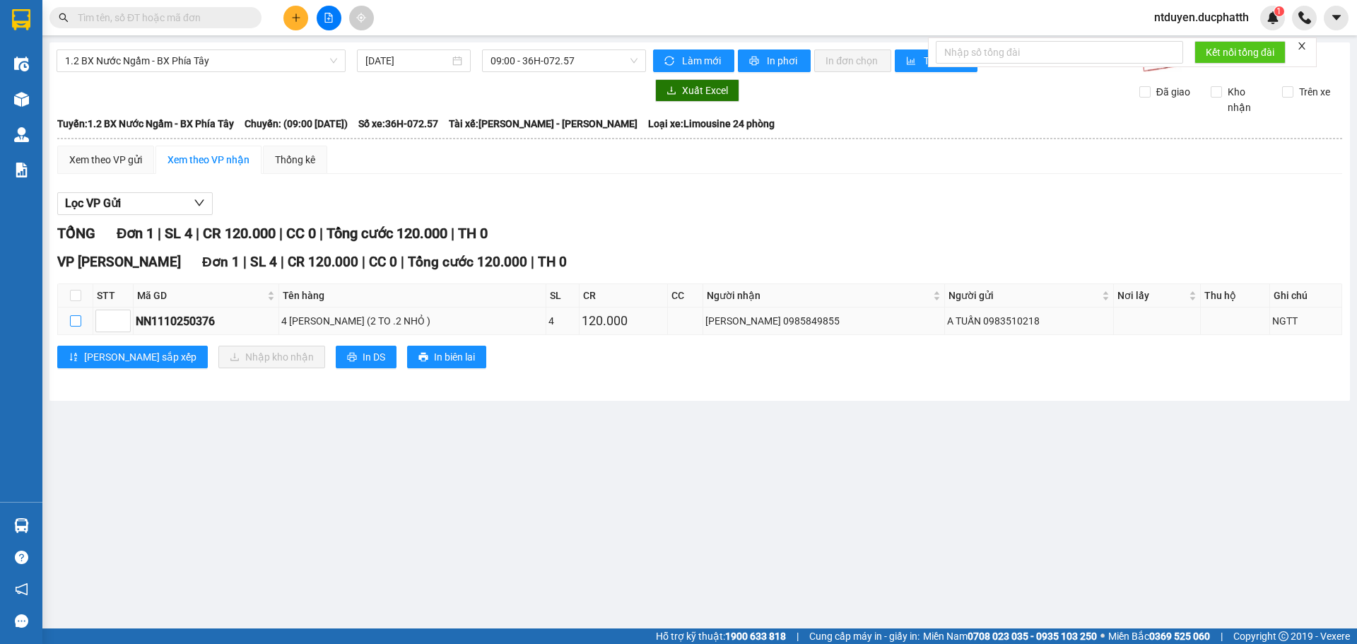
click at [78, 322] on input "checkbox" at bounding box center [75, 320] width 11 height 11
checkbox input "true"
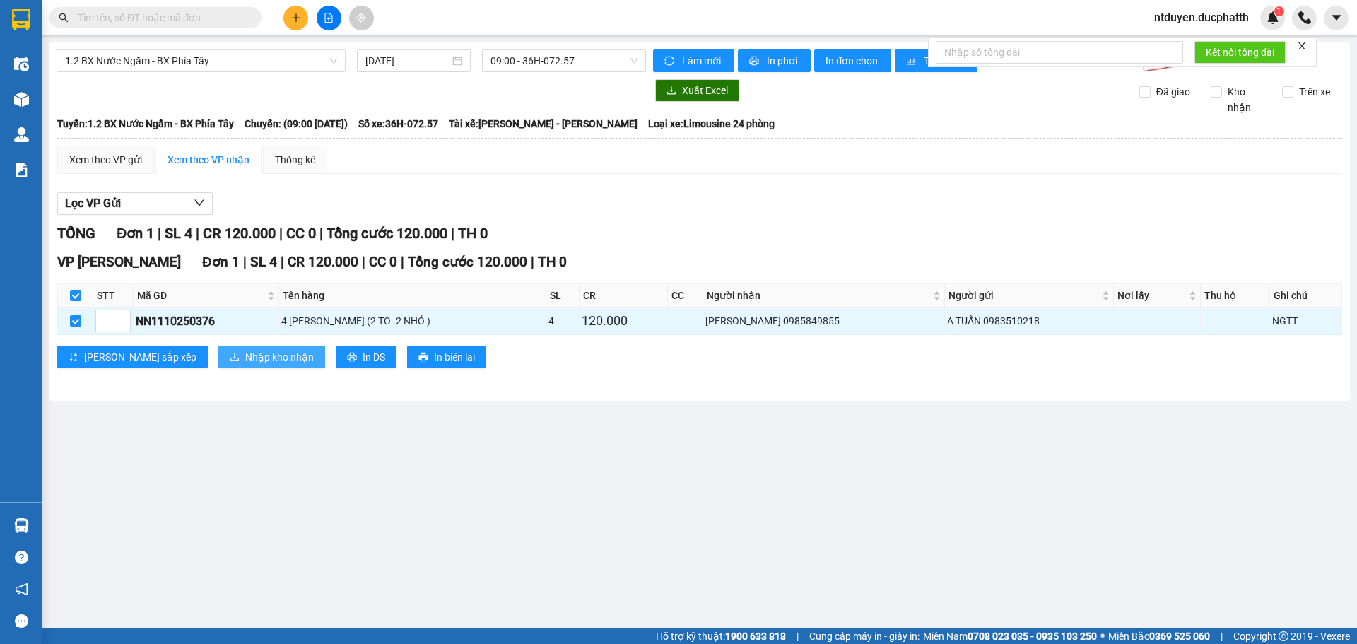
click at [245, 352] on span "Nhập kho nhận" at bounding box center [279, 357] width 69 height 16
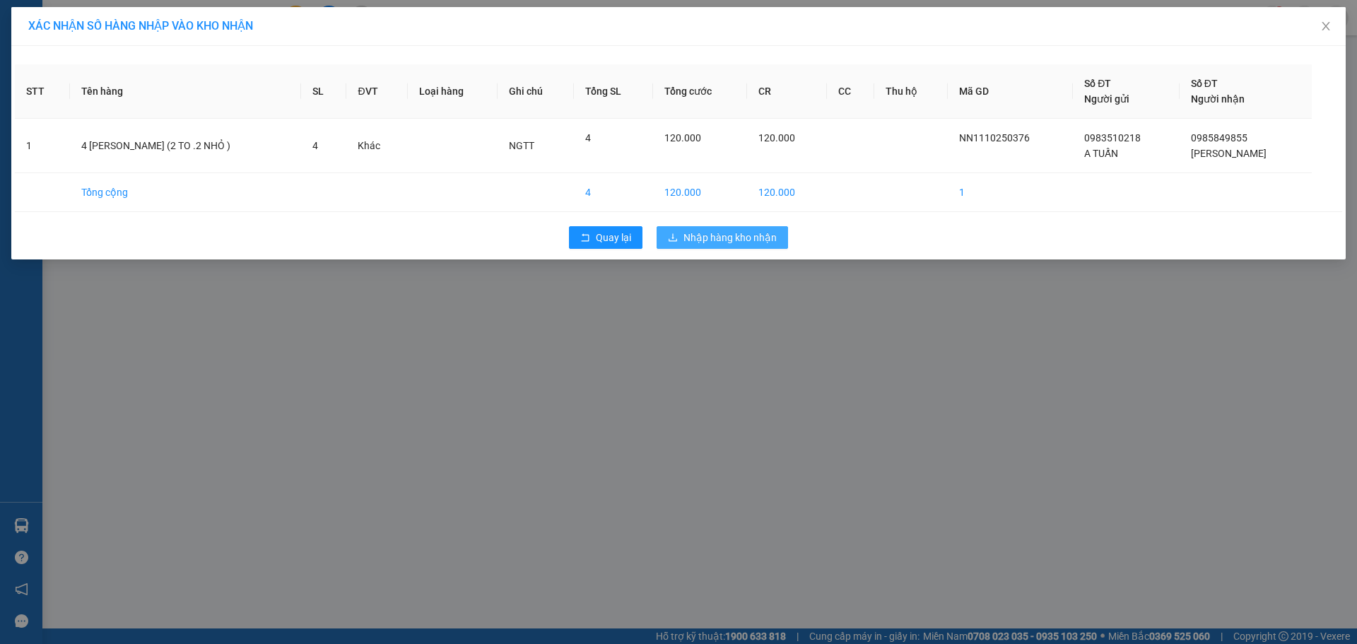
click at [698, 228] on button "Nhập hàng kho nhận" at bounding box center [722, 237] width 131 height 23
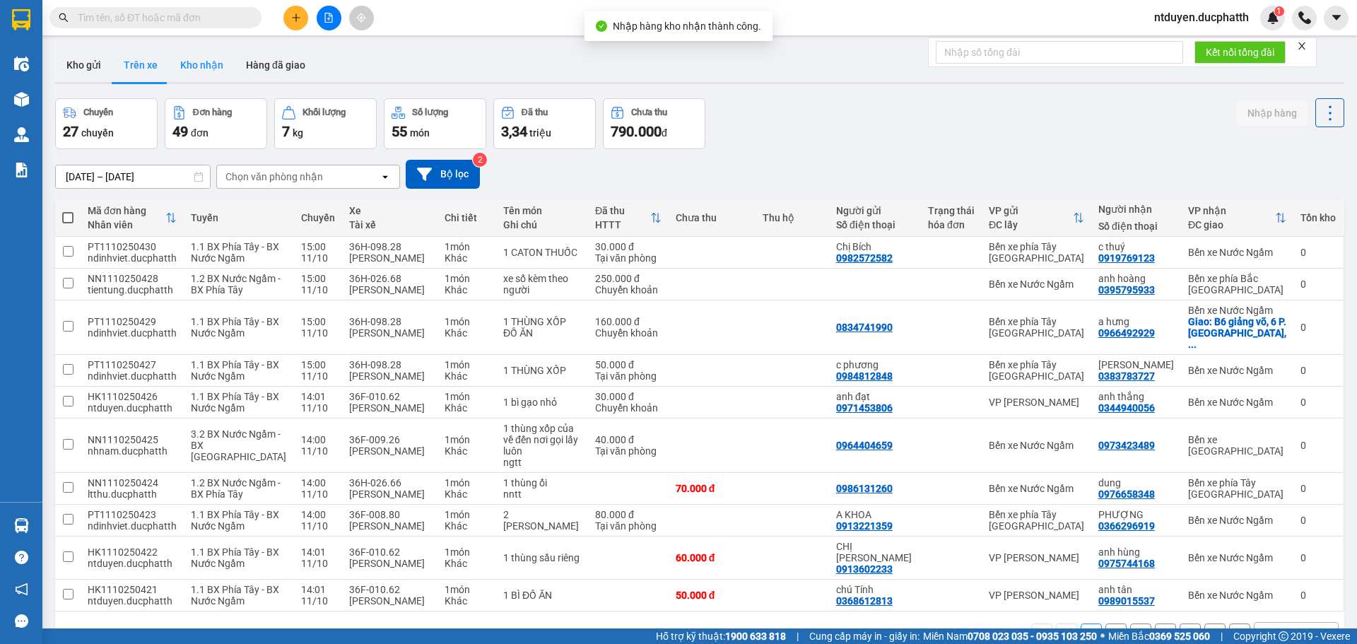
click at [201, 55] on button "Kho nhận" at bounding box center [202, 65] width 66 height 34
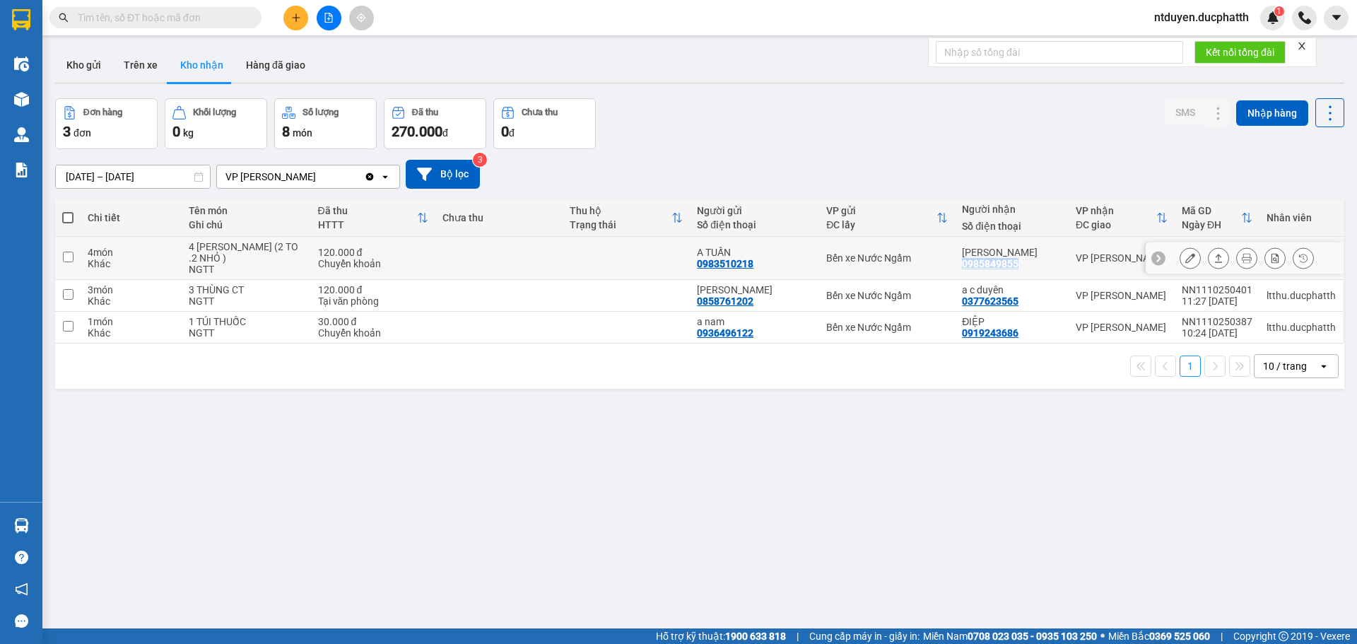
copy div "0985849855"
drag, startPoint x: 961, startPoint y: 259, endPoint x: 1019, endPoint y: 264, distance: 58.9
click at [1019, 264] on div "ANN ĐIỆP 0985849855" at bounding box center [1012, 258] width 100 height 23
checkbox input "true"
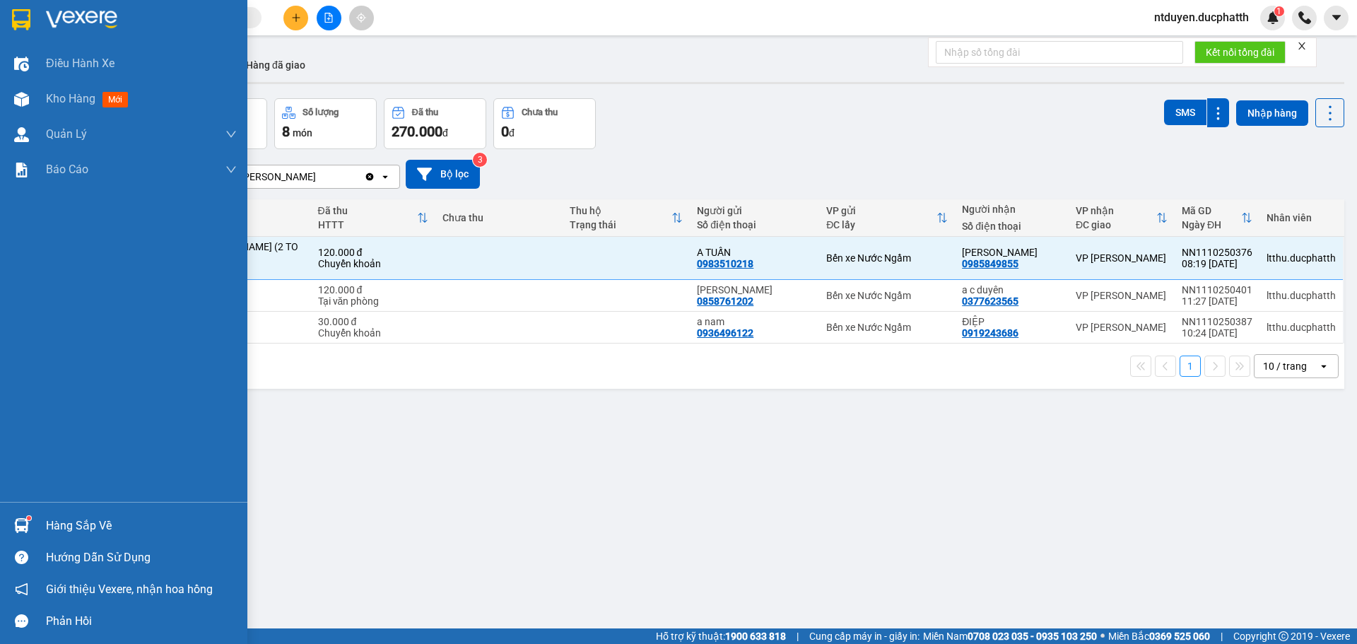
click at [18, 533] on div at bounding box center [21, 525] width 25 height 25
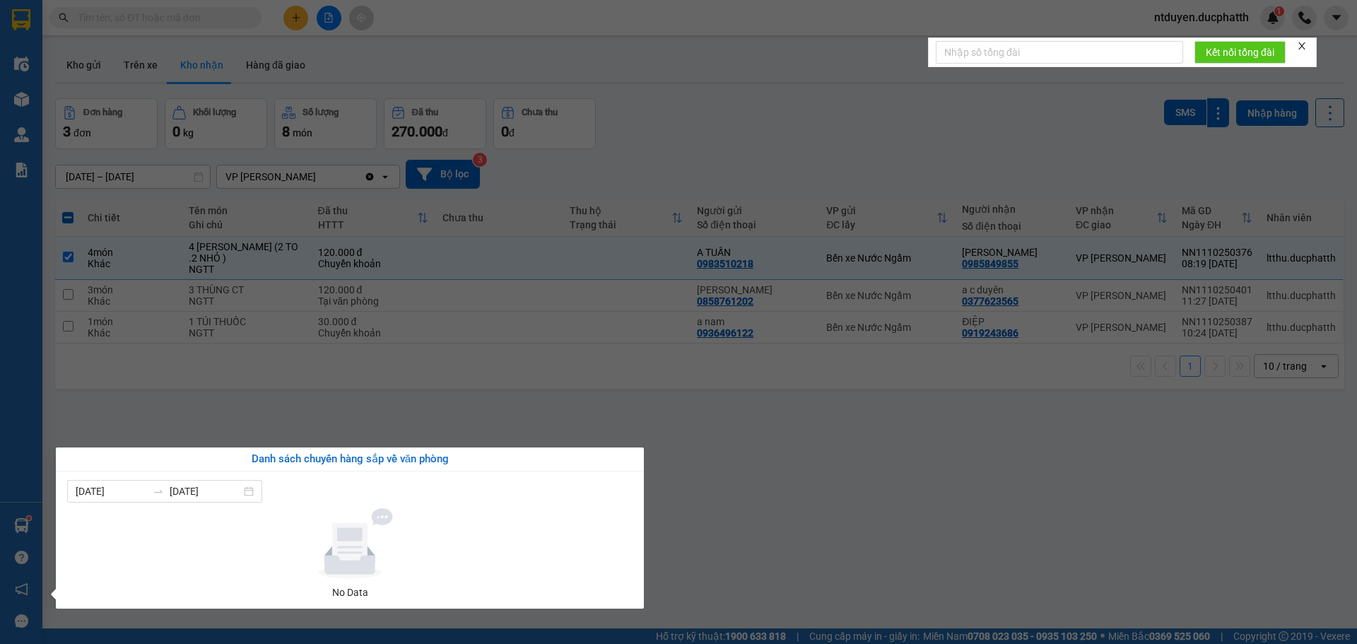
click at [876, 507] on section "Kết quả tìm kiếm ( 0 ) Bộ lọc No Data ntduyen.ducphatth 1 Điều hành xe Kho hàng…" at bounding box center [678, 322] width 1357 height 644
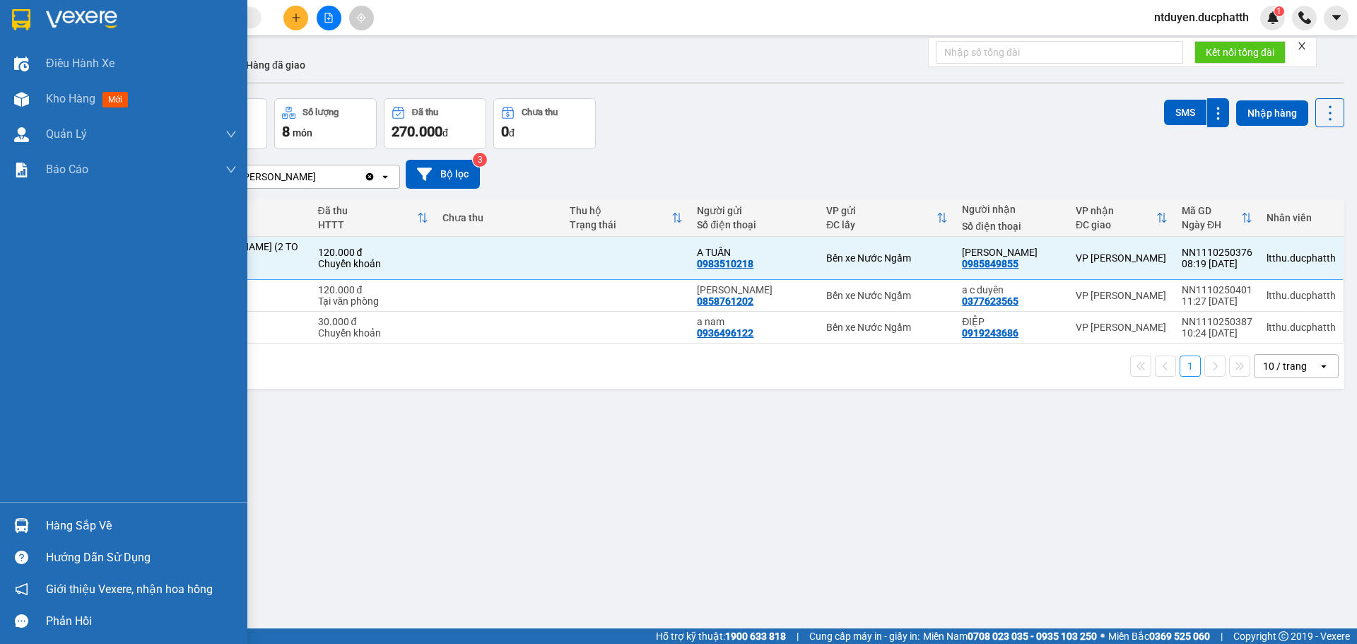
click at [45, 517] on div "Hàng sắp về" at bounding box center [123, 526] width 247 height 32
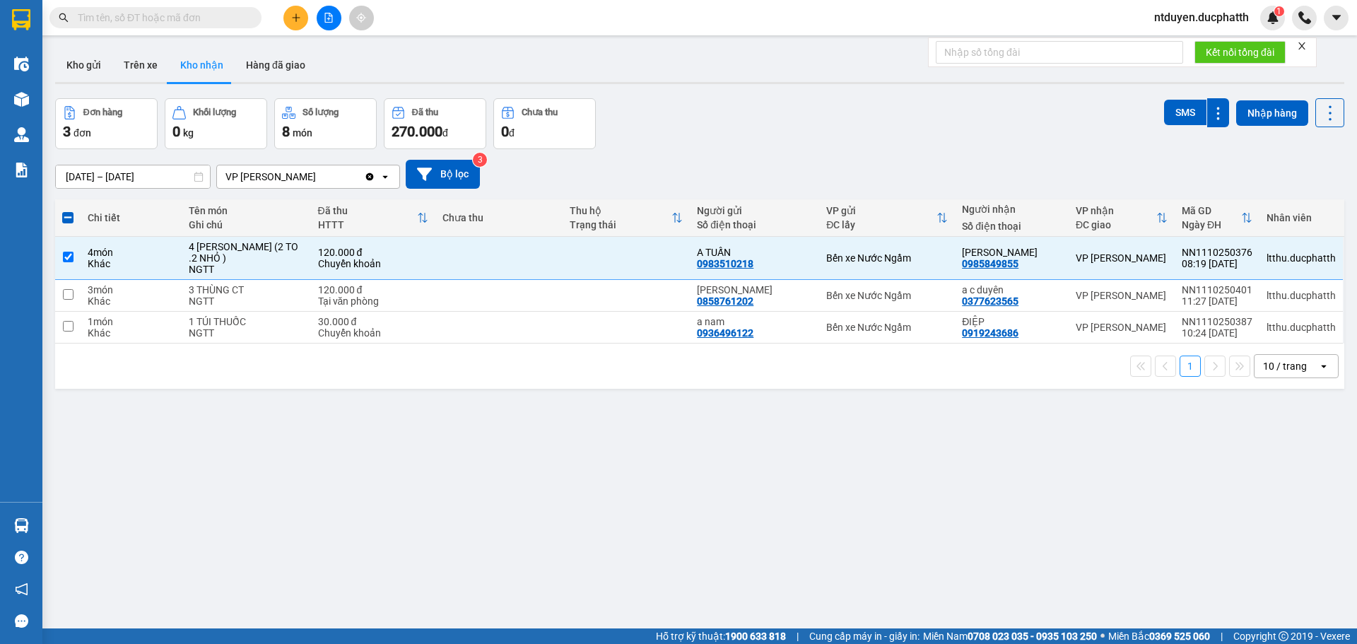
click at [89, 382] on section "Kết quả tìm kiếm ( 0 ) Bộ lọc No Data ntduyen.ducphatth 1 Điều hành xe Kho hàng…" at bounding box center [678, 322] width 1357 height 644
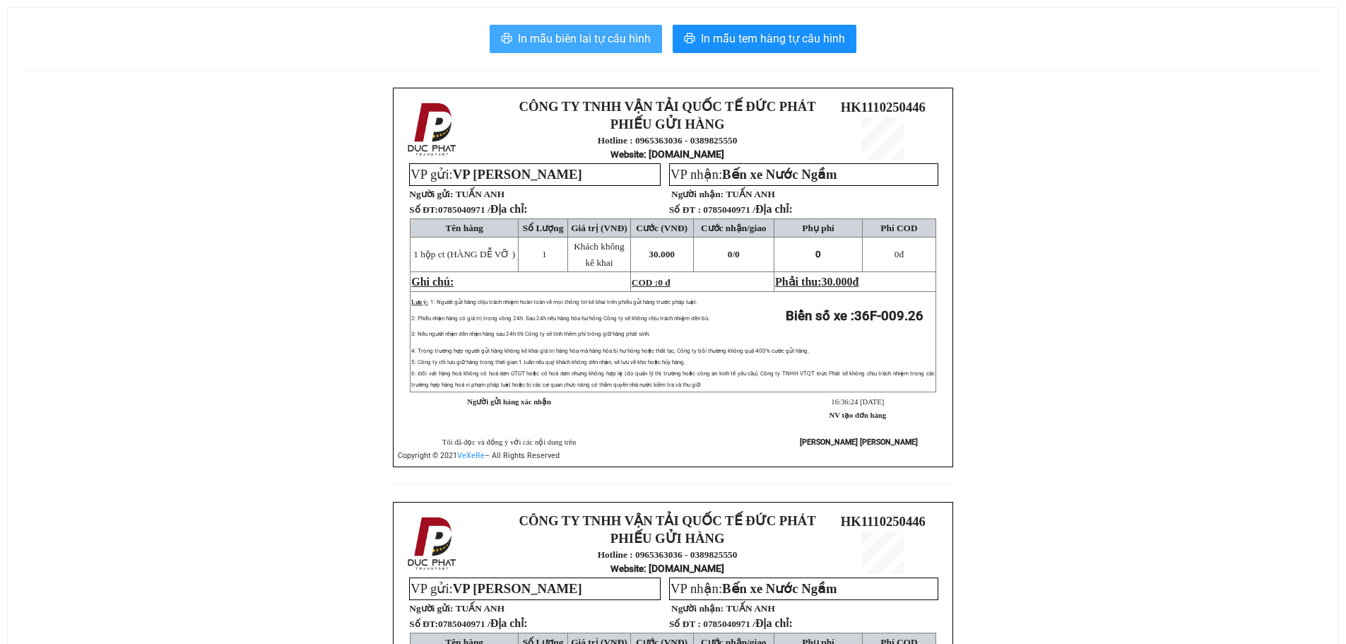
click at [624, 46] on span "In mẫu biên lai tự cấu hình" at bounding box center [584, 39] width 133 height 18
click at [617, 37] on span "In mẫu biên lai tự cấu hình" at bounding box center [584, 39] width 133 height 18
click at [575, 25] on button "In mẫu biên lai tự cấu hình" at bounding box center [576, 39] width 172 height 28
